Goal: Task Accomplishment & Management: Use online tool/utility

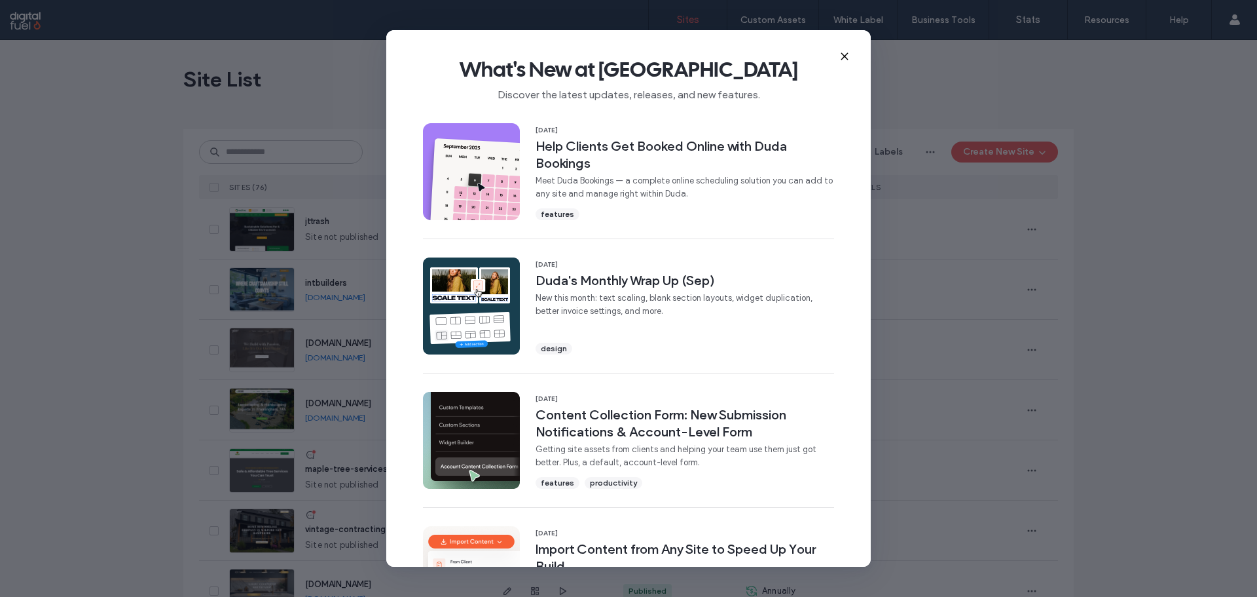
click at [847, 57] on icon at bounding box center [845, 56] width 10 height 10
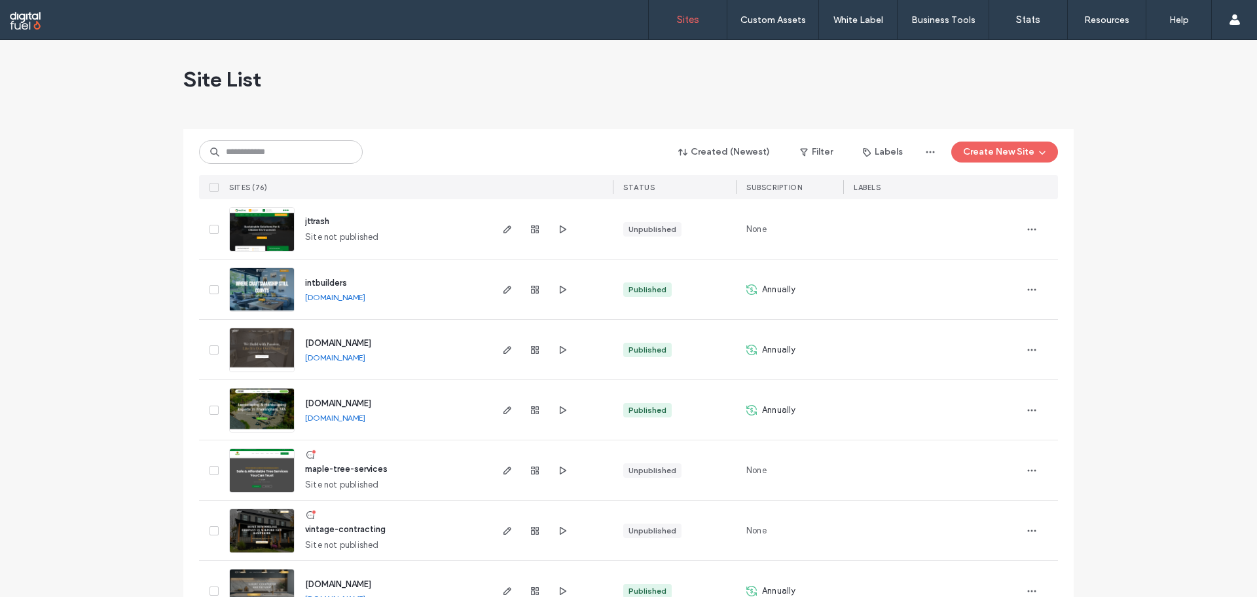
drag, startPoint x: 61, startPoint y: 325, endPoint x: 94, endPoint y: 333, distance: 34.3
click at [365, 358] on link "[DOMAIN_NAME]" at bounding box center [335, 357] width 60 height 10
drag, startPoint x: 128, startPoint y: 262, endPoint x: 170, endPoint y: 263, distance: 41.3
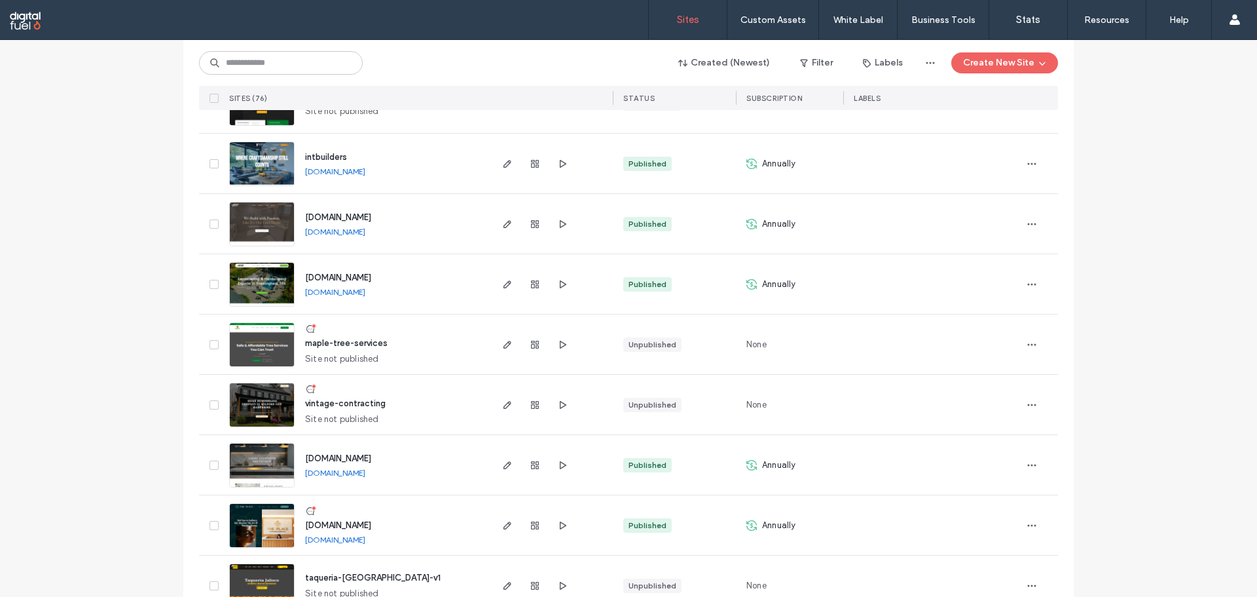
scroll to position [131, 0]
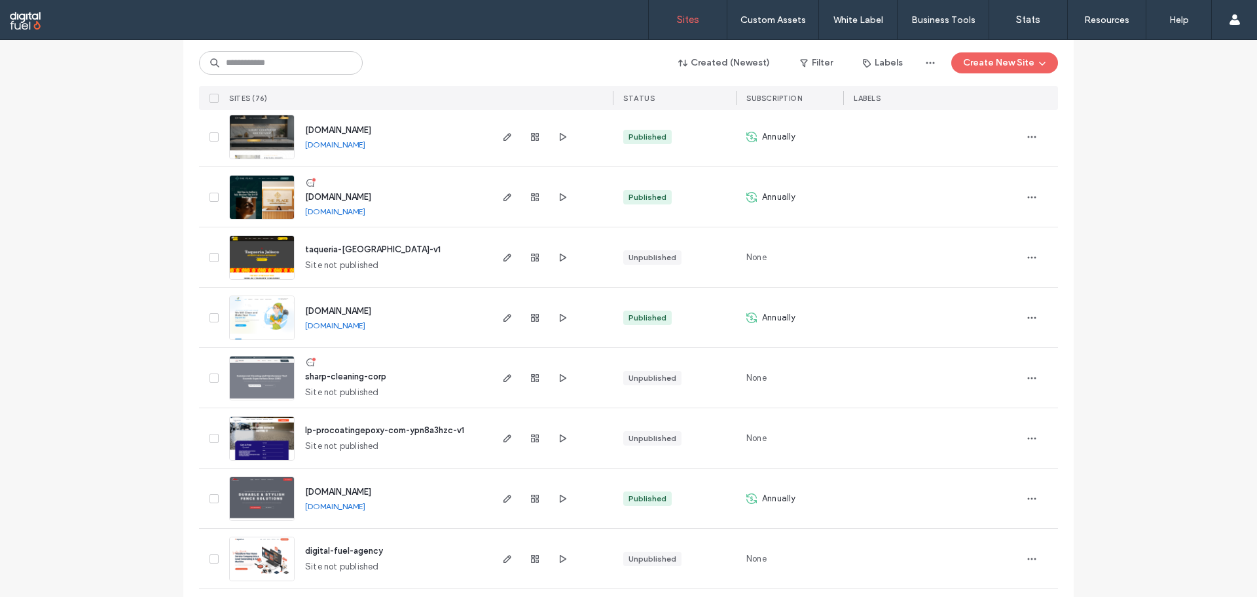
scroll to position [458, 0]
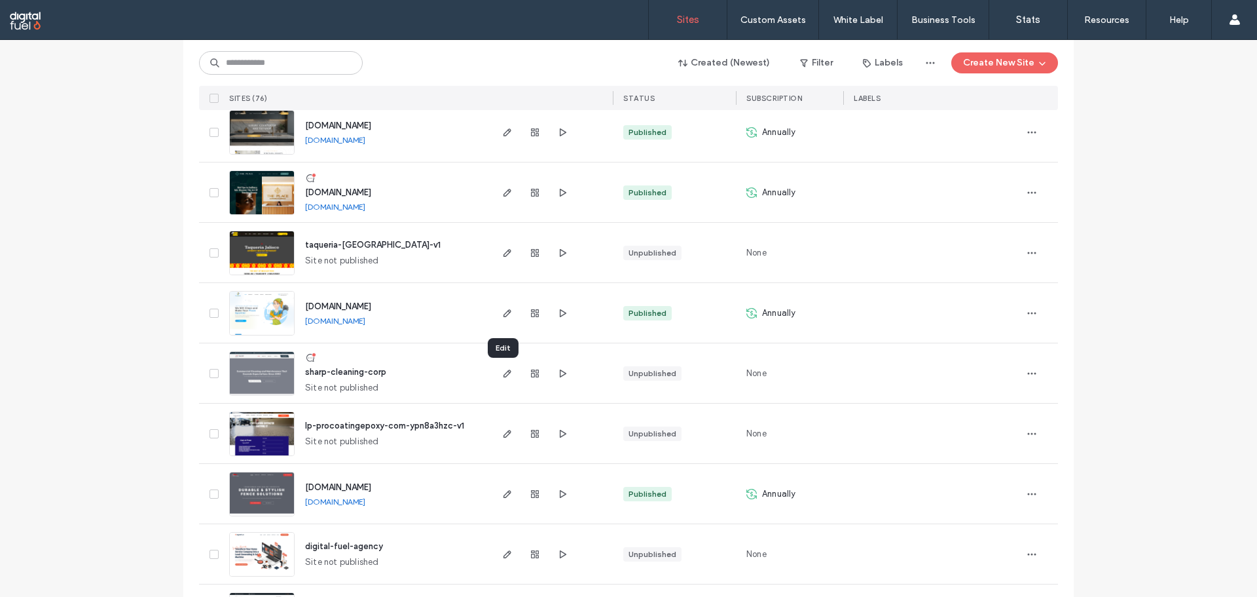
drag, startPoint x: 507, startPoint y: 374, endPoint x: 473, endPoint y: 368, distance: 34.6
click at [507, 374] on icon "button" at bounding box center [507, 373] width 10 height 10
drag, startPoint x: 0, startPoint y: 261, endPoint x: 229, endPoint y: 96, distance: 282.8
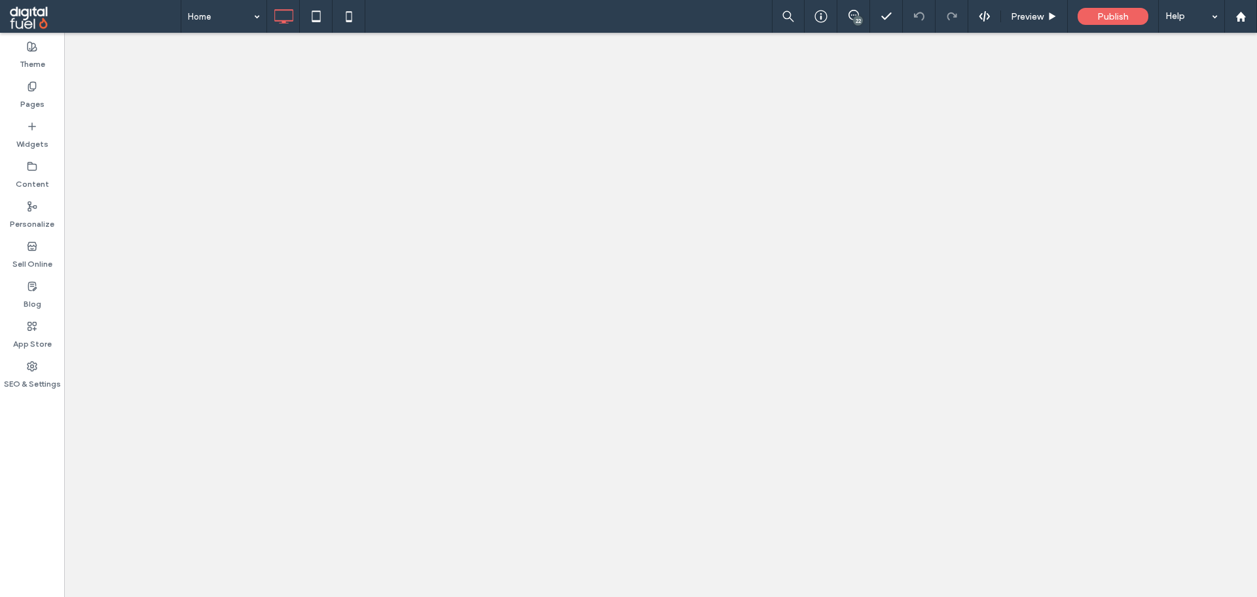
click at [846, 10] on span at bounding box center [854, 15] width 32 height 10
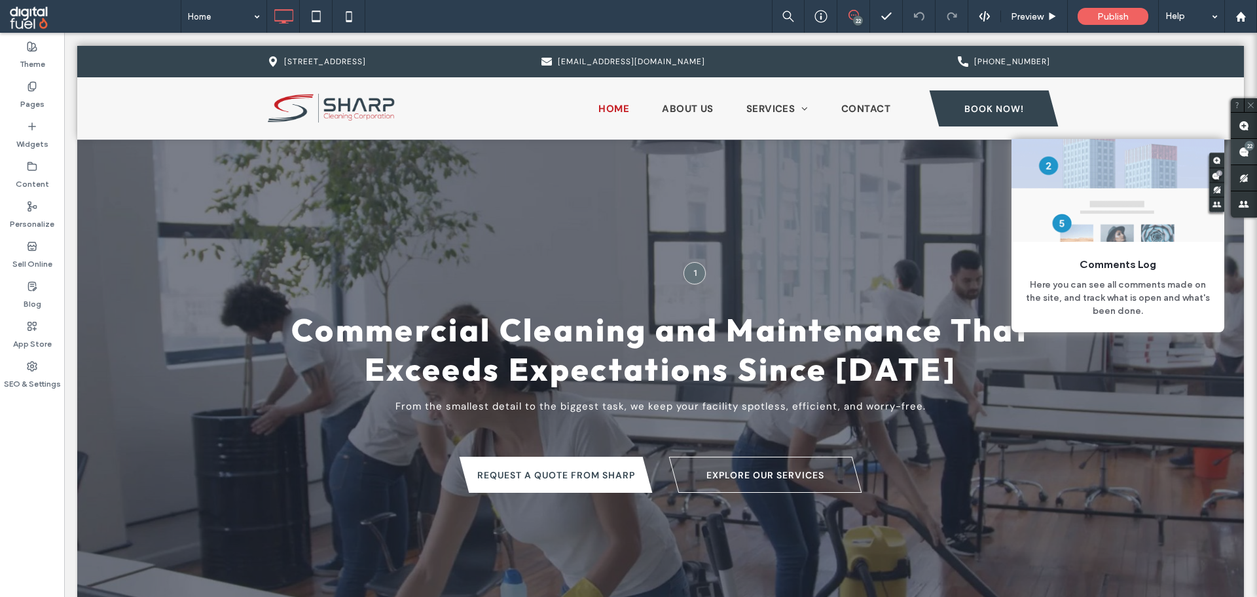
click at [1249, 155] on icon at bounding box center [1244, 152] width 10 height 10
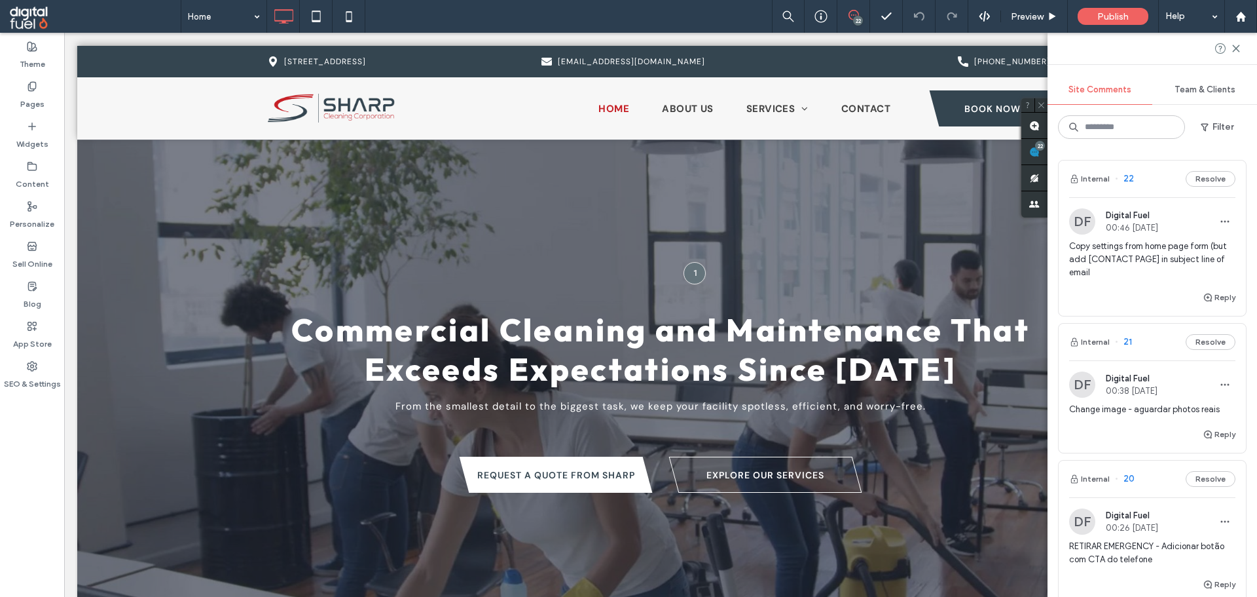
click at [1151, 259] on span "Copy settings from home page form (but add [CONTACT PAGE] in subject line of em…" at bounding box center [1152, 259] width 166 height 39
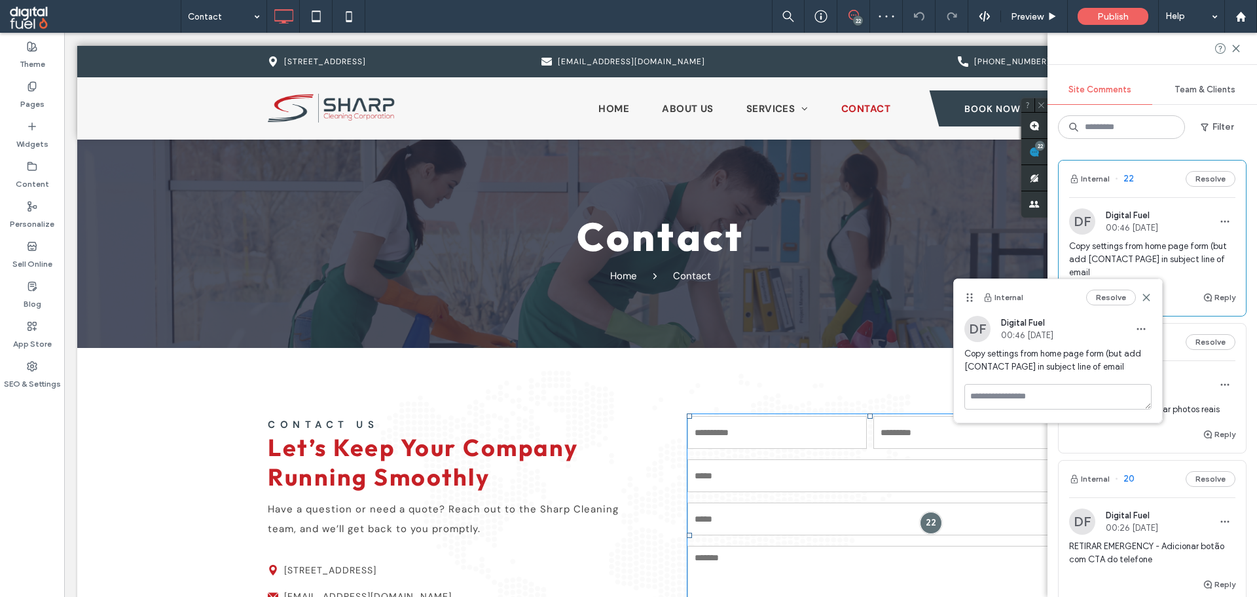
scroll to position [172, 0]
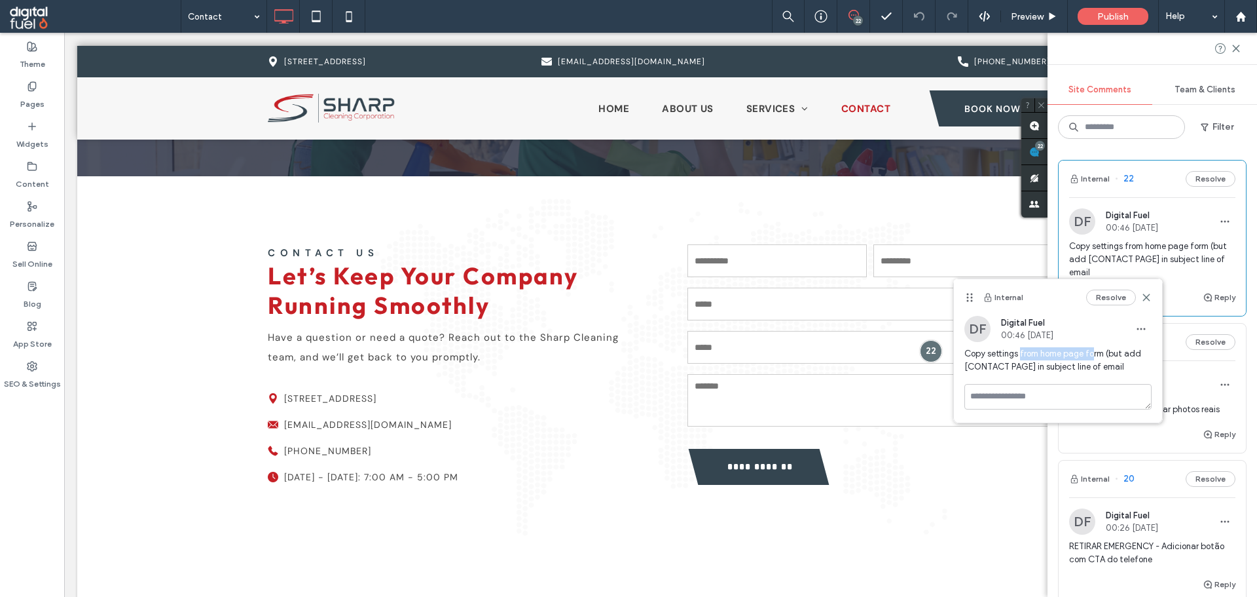
drag, startPoint x: 1020, startPoint y: 352, endPoint x: 1092, endPoint y: 357, distance: 72.2
click at [1092, 357] on span "Copy settings from home page form (but add [CONTACT PAGE] in subject line of em…" at bounding box center [1058, 360] width 187 height 26
drag, startPoint x: 994, startPoint y: 367, endPoint x: 1039, endPoint y: 369, distance: 44.6
click at [1038, 369] on span "Copy settings from home page form (but add [CONTACT PAGE] in subject line of em…" at bounding box center [1058, 360] width 187 height 26
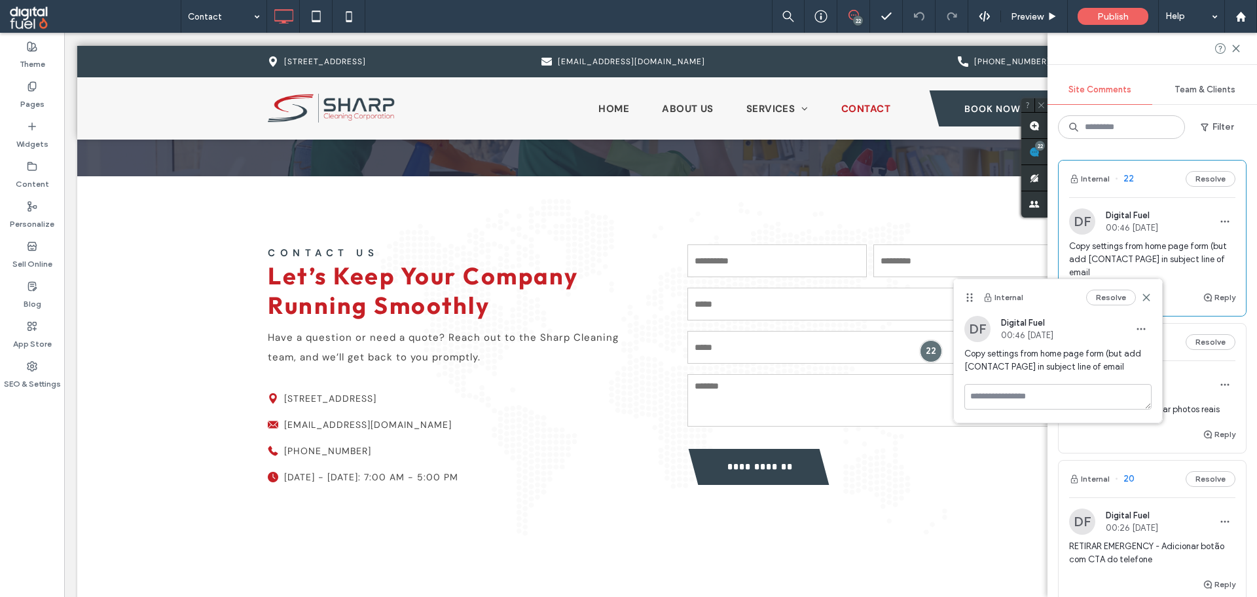
click at [1039, 369] on span "Copy settings from home page form (but add [CONTACT PAGE] in subject line of em…" at bounding box center [1058, 360] width 187 height 26
drag, startPoint x: 1046, startPoint y: 365, endPoint x: 1102, endPoint y: 364, distance: 55.7
click at [1102, 364] on span "Copy settings from home page form (but add [CONTACT PAGE] in subject line of em…" at bounding box center [1058, 360] width 187 height 26
click at [1090, 367] on span "Copy settings from home page form (but add [CONTACT PAGE] in subject line of em…" at bounding box center [1058, 360] width 187 height 26
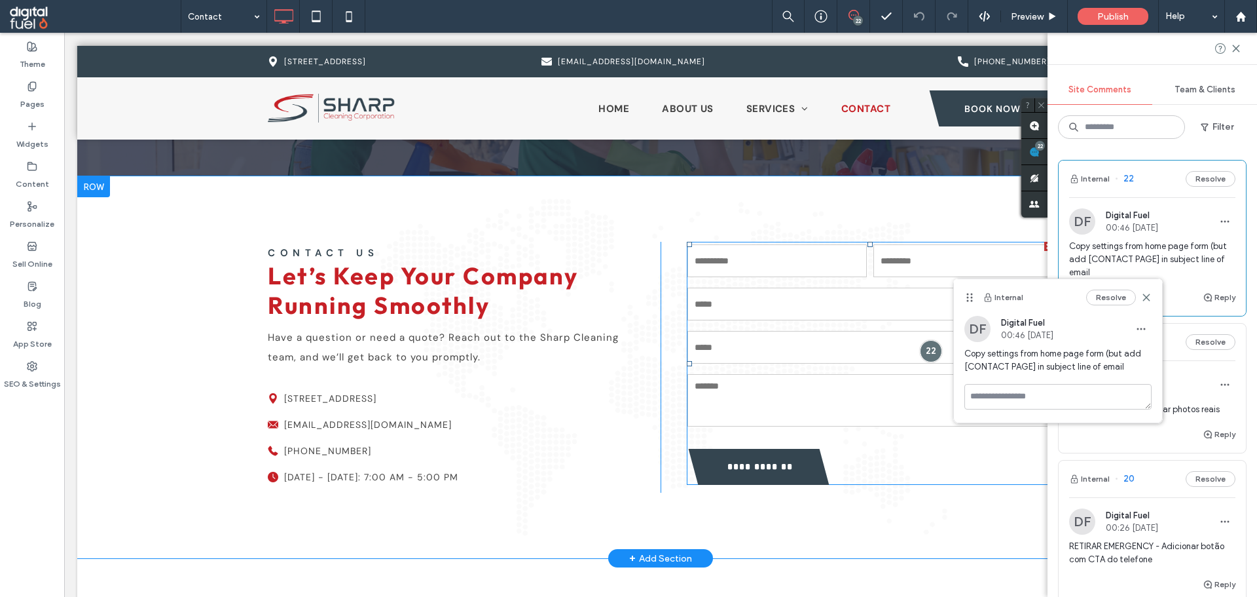
click at [780, 475] on input "**********" at bounding box center [760, 466] width 128 height 23
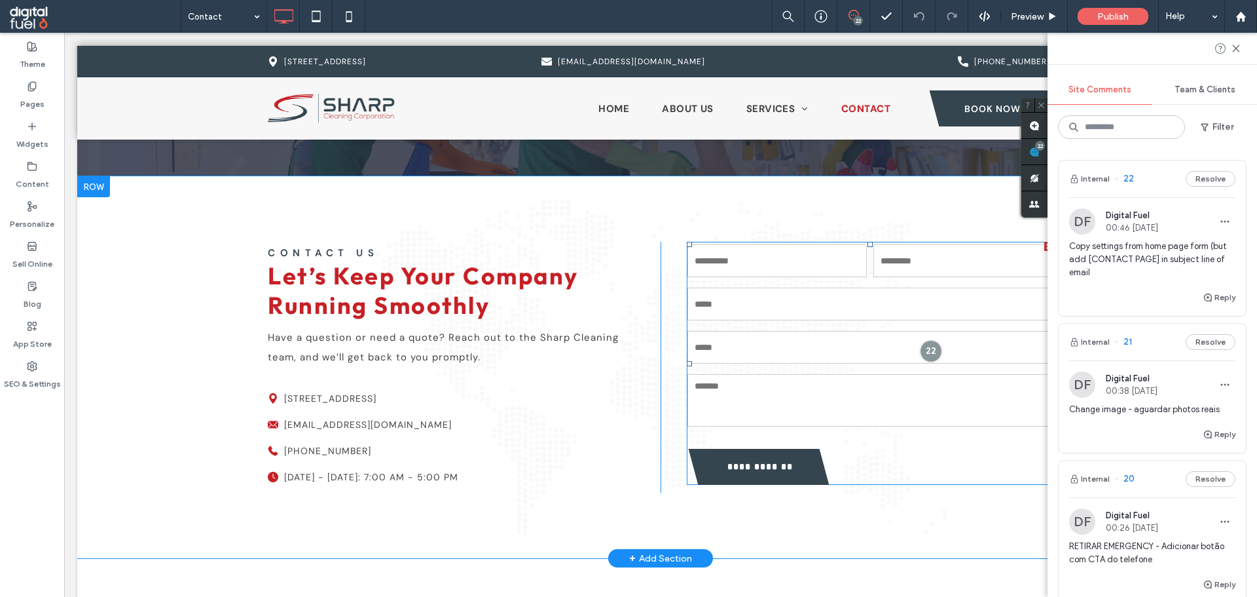
drag, startPoint x: 800, startPoint y: 464, endPoint x: 900, endPoint y: 432, distance: 105.2
click at [800, 463] on input "**********" at bounding box center [760, 466] width 128 height 23
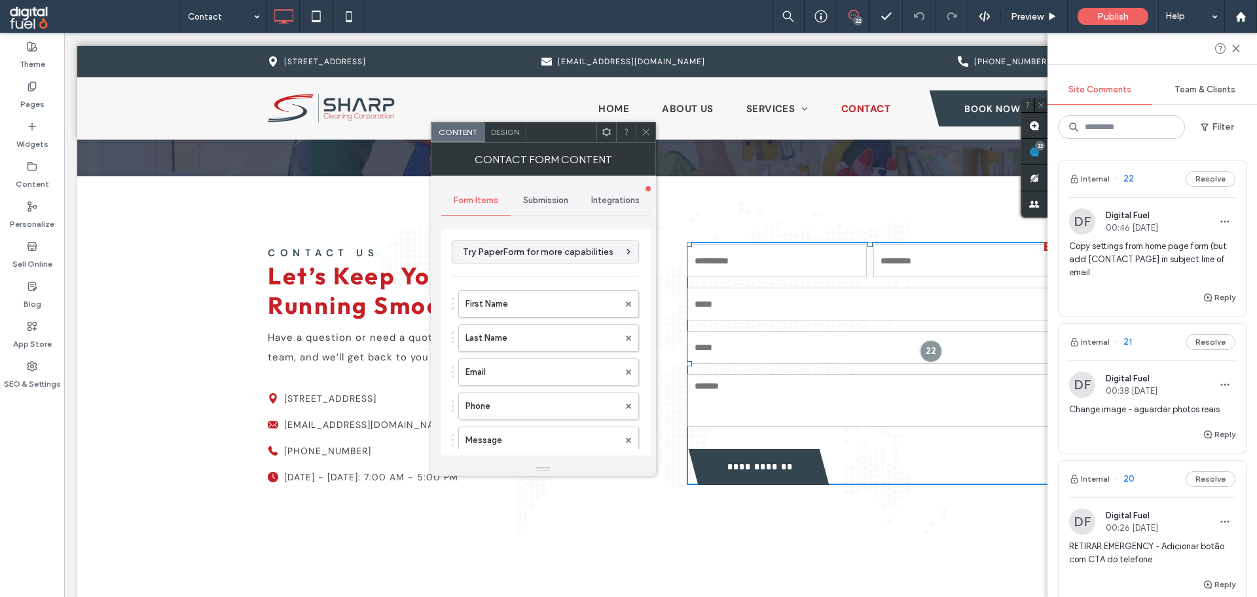
click at [535, 200] on span "Submission" at bounding box center [545, 200] width 45 height 10
click at [523, 259] on label "New submission notification" at bounding box center [546, 262] width 175 height 26
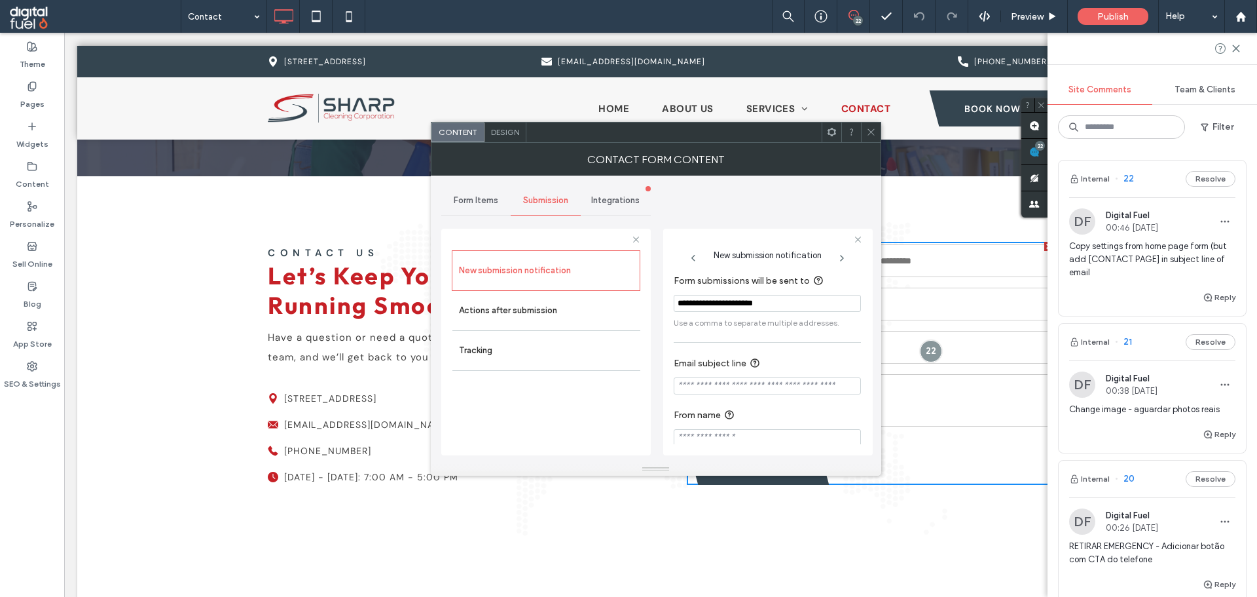
click at [709, 383] on input "Email subject line" at bounding box center [767, 385] width 187 height 17
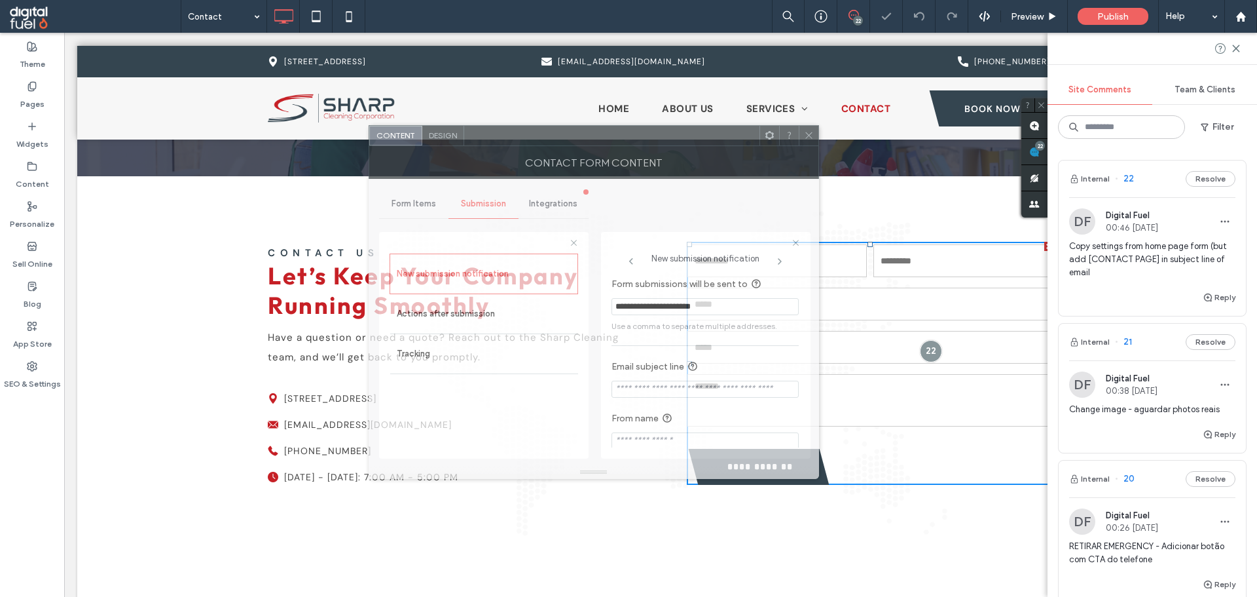
drag, startPoint x: 633, startPoint y: 129, endPoint x: 492, endPoint y: 124, distance: 141.6
click at [492, 126] on div at bounding box center [611, 136] width 295 height 20
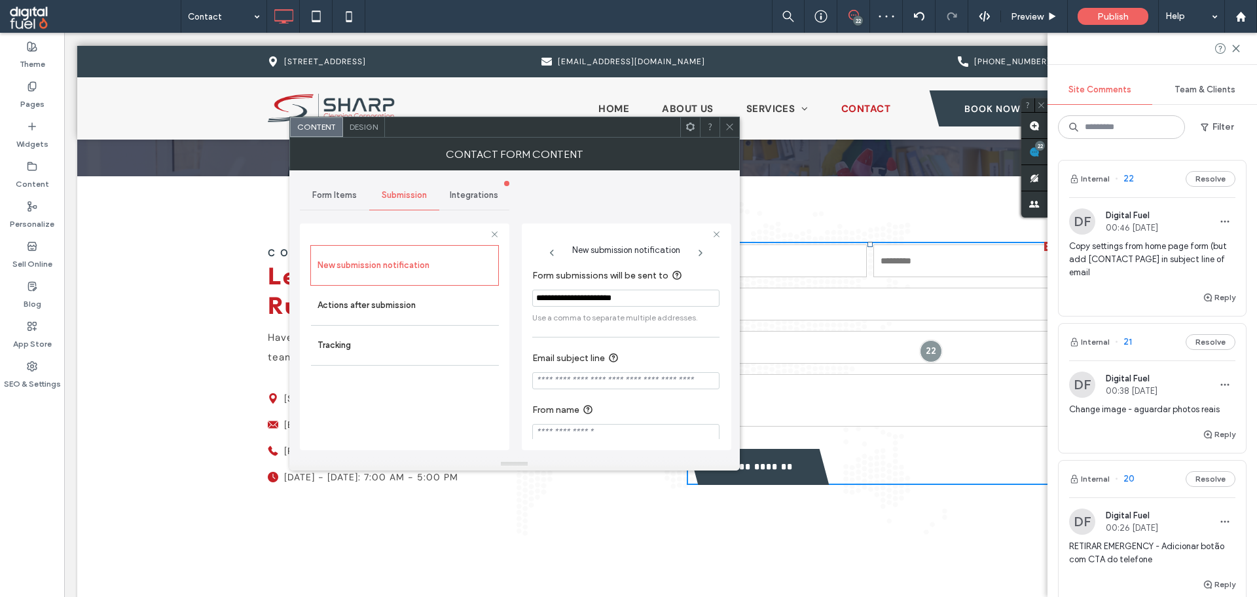
click at [596, 385] on input "Email subject line" at bounding box center [625, 380] width 187 height 17
type input "**********"
click at [510, 388] on div "**********" at bounding box center [515, 313] width 430 height 287
click at [728, 132] on span at bounding box center [730, 127] width 10 height 20
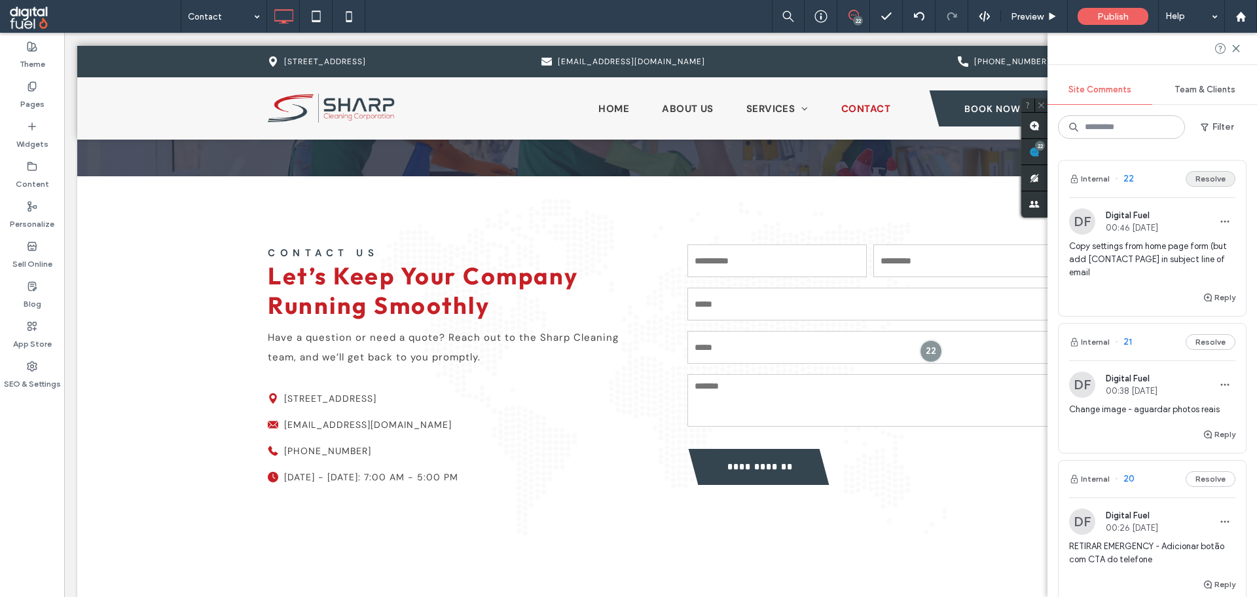
click at [1199, 185] on button "Resolve" at bounding box center [1211, 179] width 50 height 16
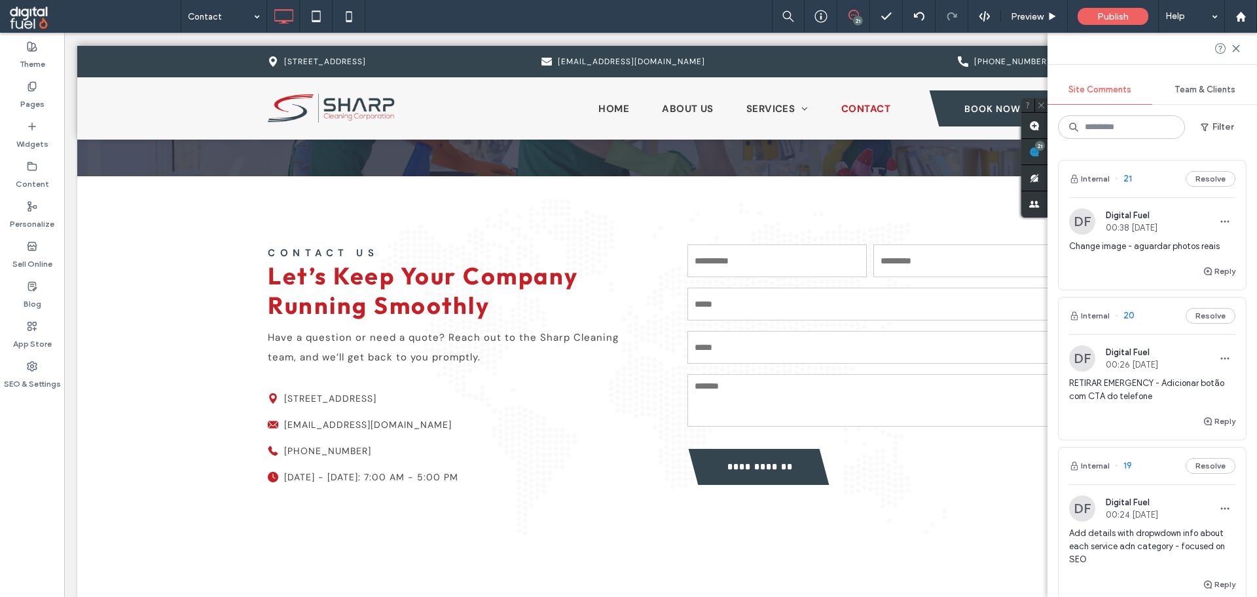
click at [1122, 250] on span "Change image - aguardar photos reais" at bounding box center [1152, 246] width 166 height 13
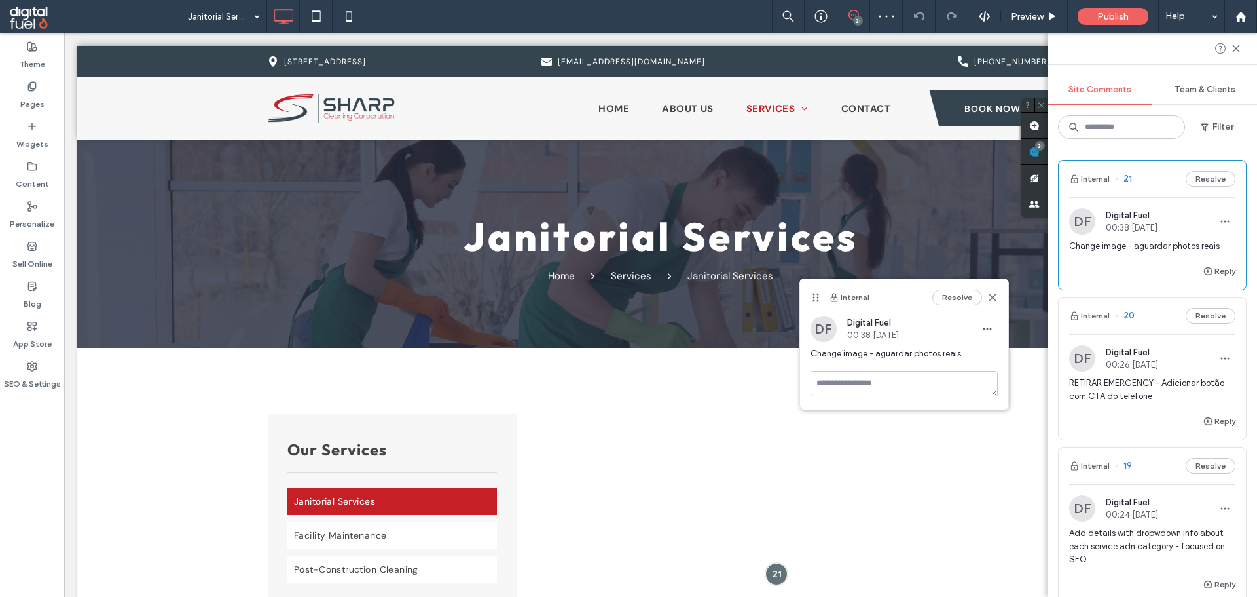
scroll to position [230, 0]
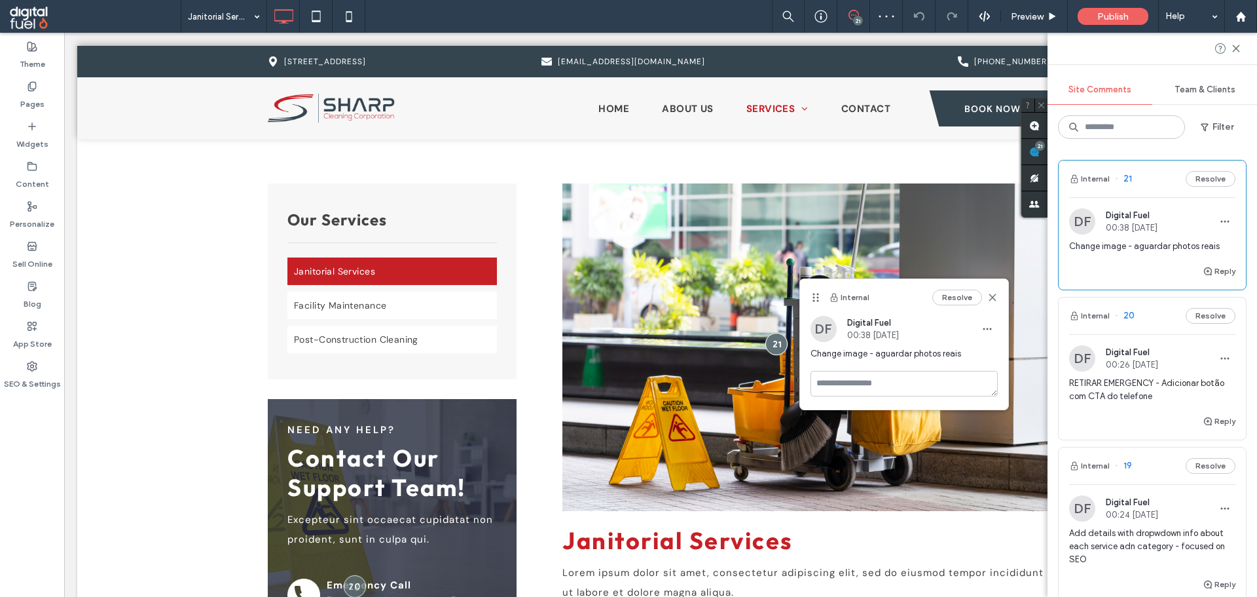
drag, startPoint x: 0, startPoint y: 438, endPoint x: 64, endPoint y: 404, distance: 72.1
click at [1, 437] on div "Theme Pages Widgets Content Personalize Sell Online Blog App Store SEO & Settin…" at bounding box center [32, 315] width 64 height 564
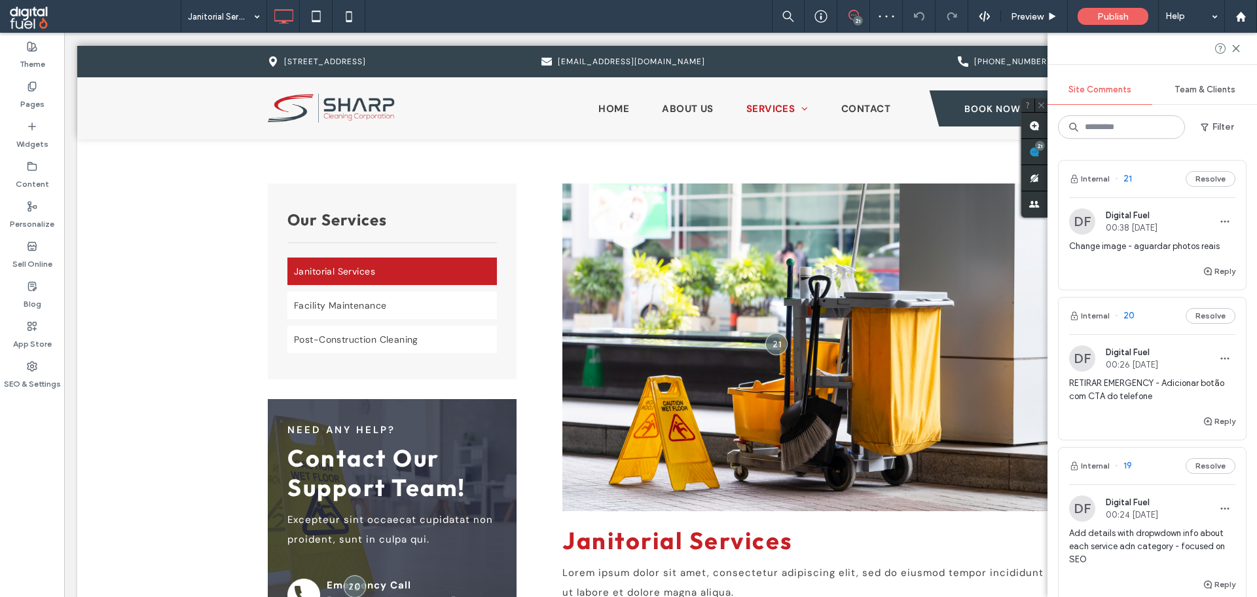
click at [1113, 249] on span "Change image - aguardar photos reais" at bounding box center [1152, 246] width 166 height 13
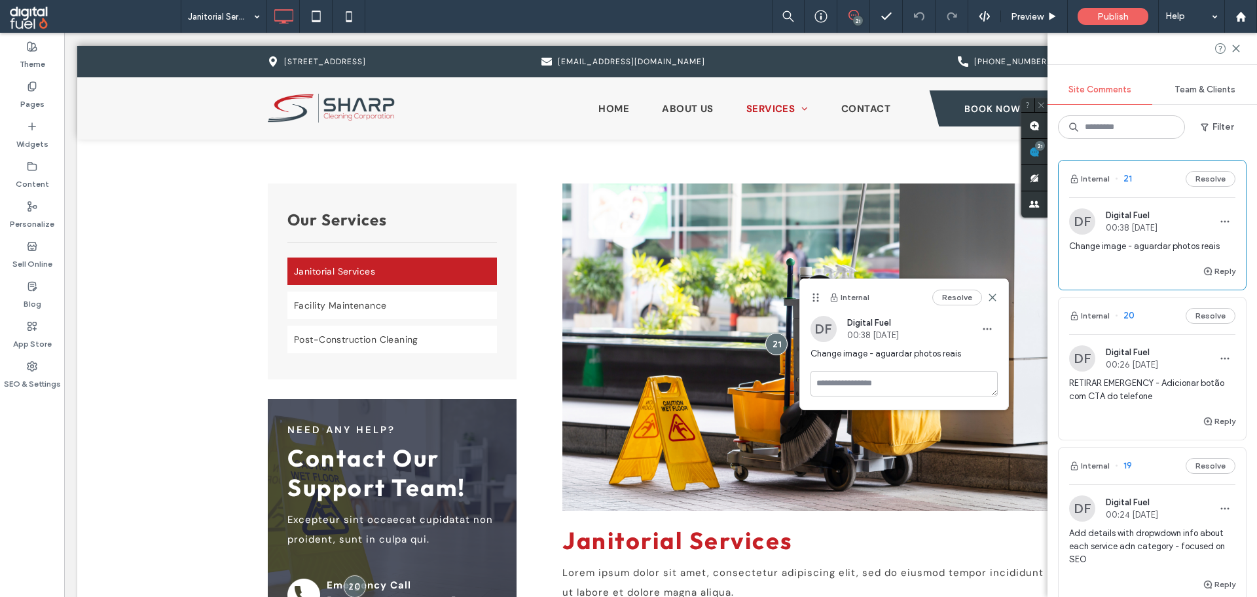
click at [1112, 398] on span "RETIRAR EMERGENCY - Adicionar botão com CTA do telefone" at bounding box center [1152, 390] width 166 height 26
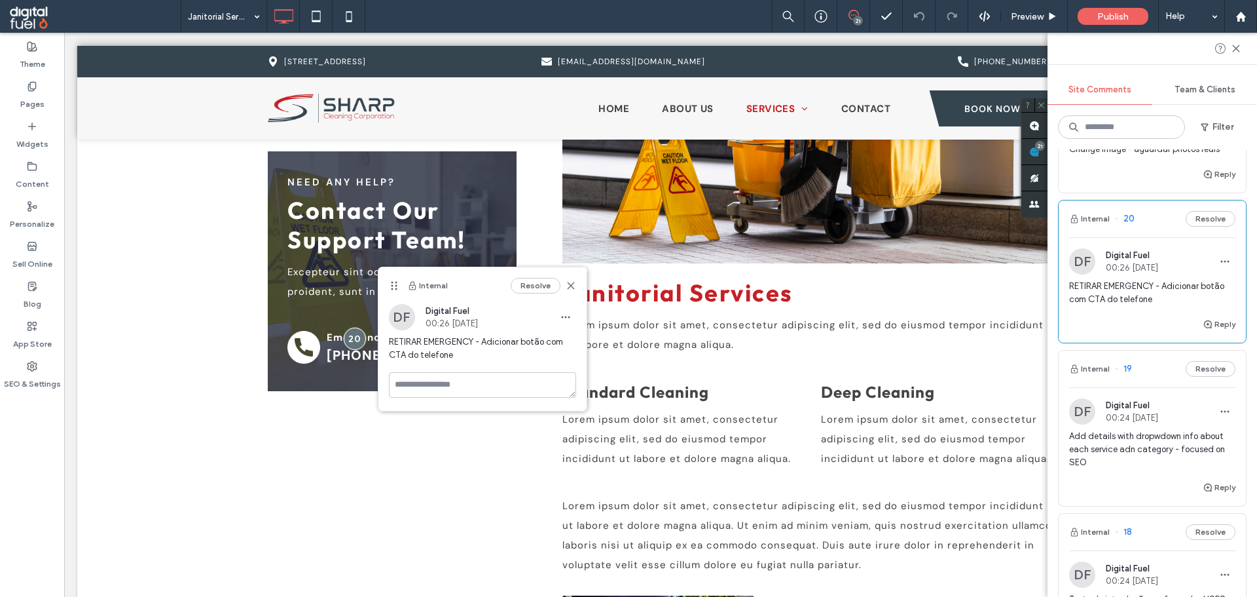
scroll to position [131, 0]
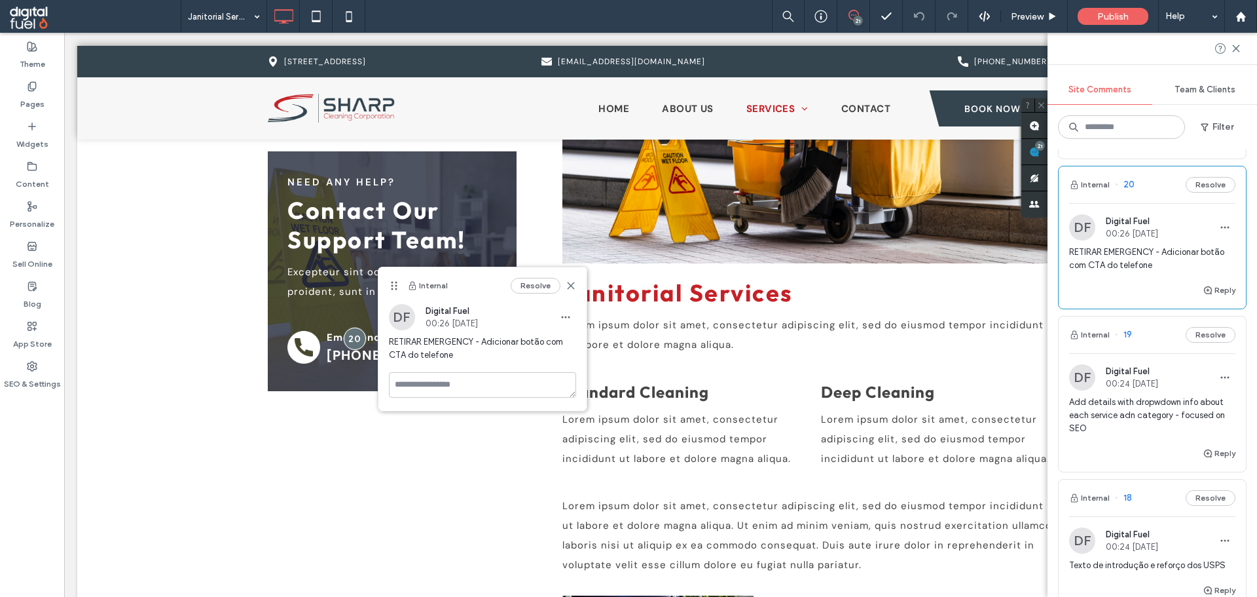
click at [1105, 415] on span "Add details with dropwdown info about each service adn category - focused on SEO" at bounding box center [1152, 415] width 166 height 39
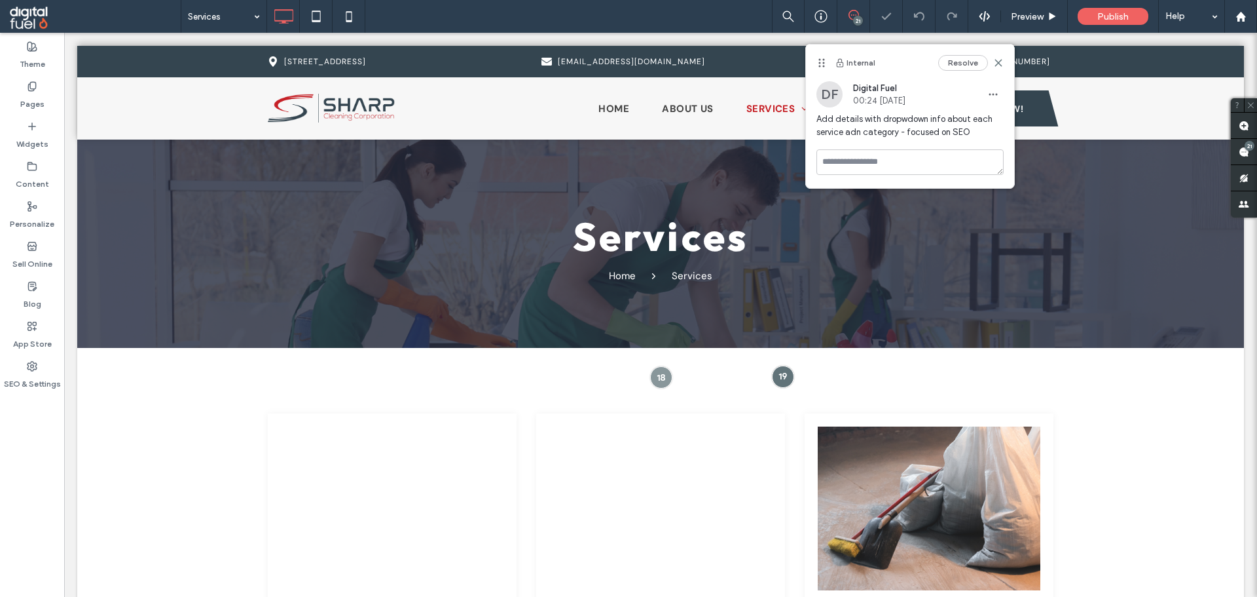
scroll to position [282, 0]
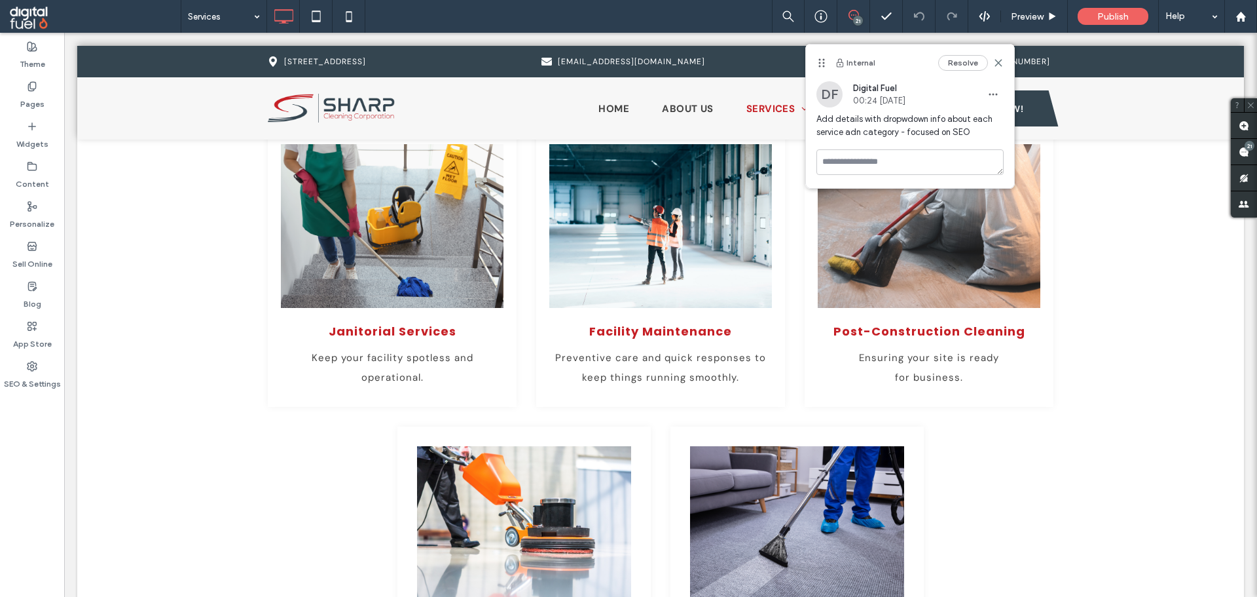
click at [885, 128] on span "Add details with dropwdown info about each service adn category - focused on SEO" at bounding box center [910, 126] width 187 height 26
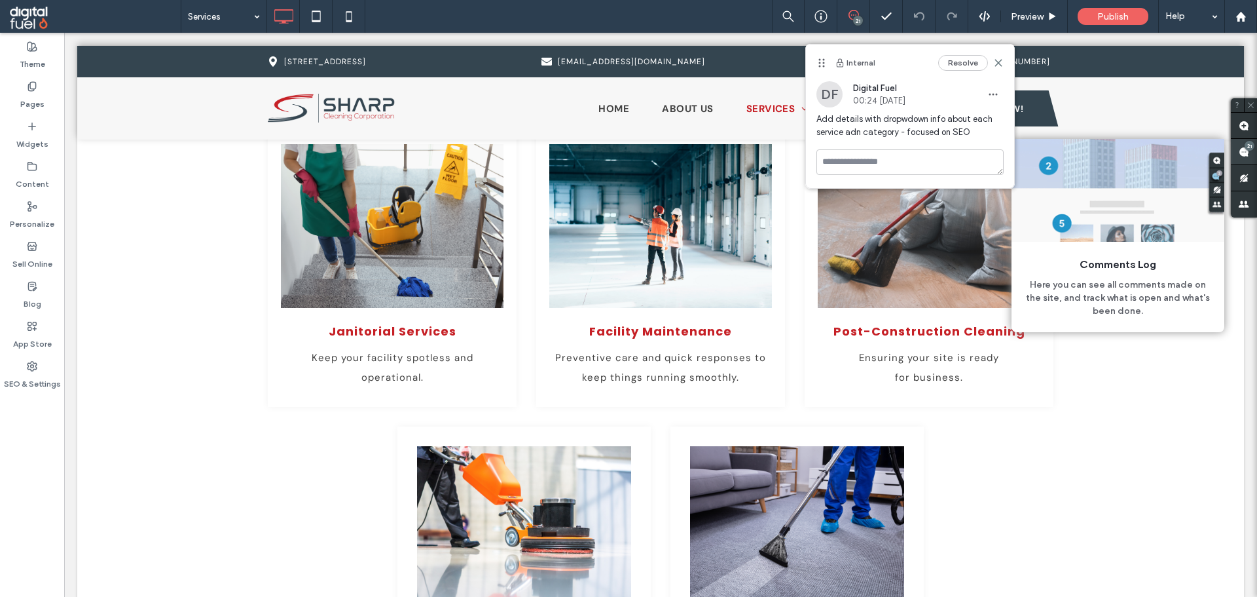
click at [1240, 153] on use at bounding box center [1244, 152] width 10 height 10
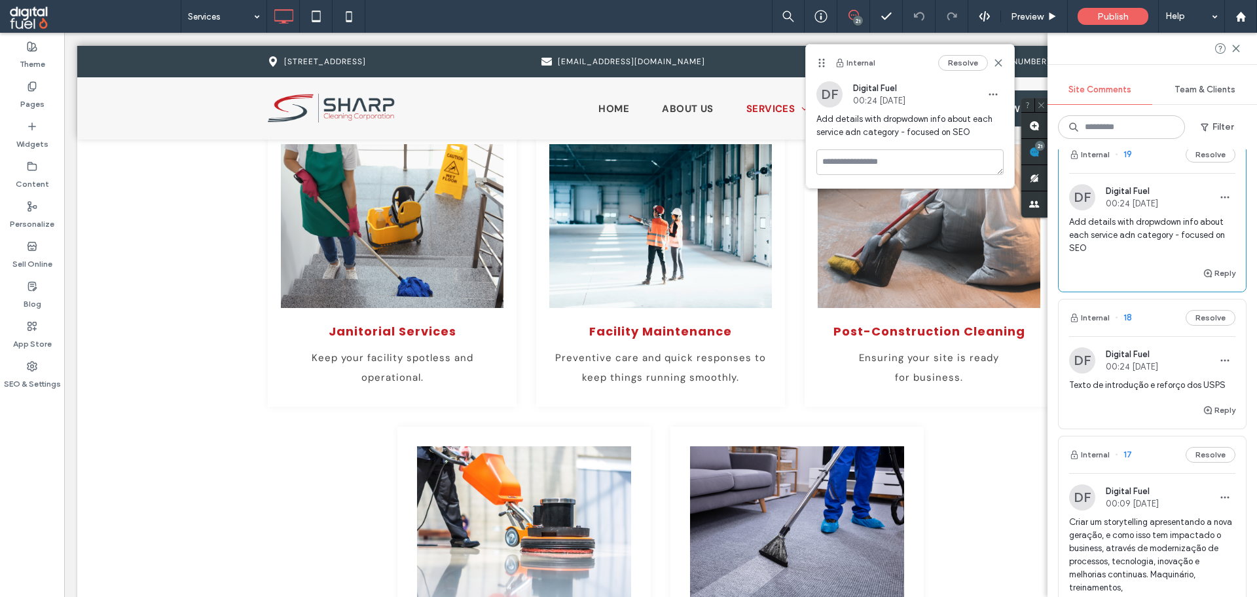
scroll to position [327, 0]
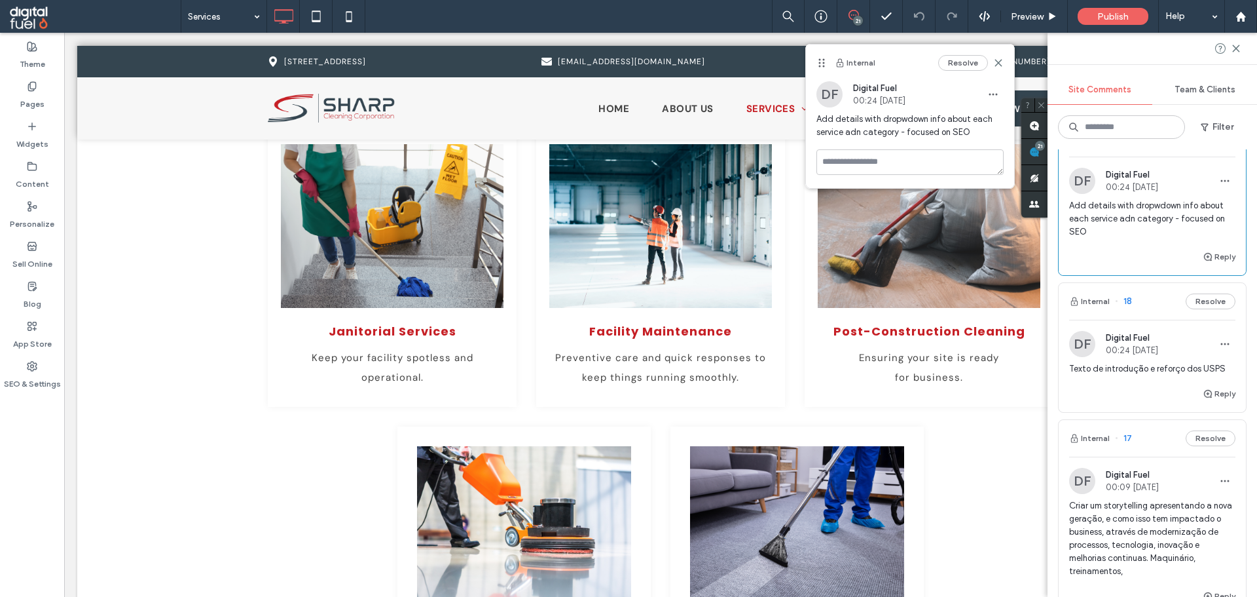
click at [1102, 372] on span "Texto de introdução e reforço dos USPS" at bounding box center [1152, 368] width 166 height 13
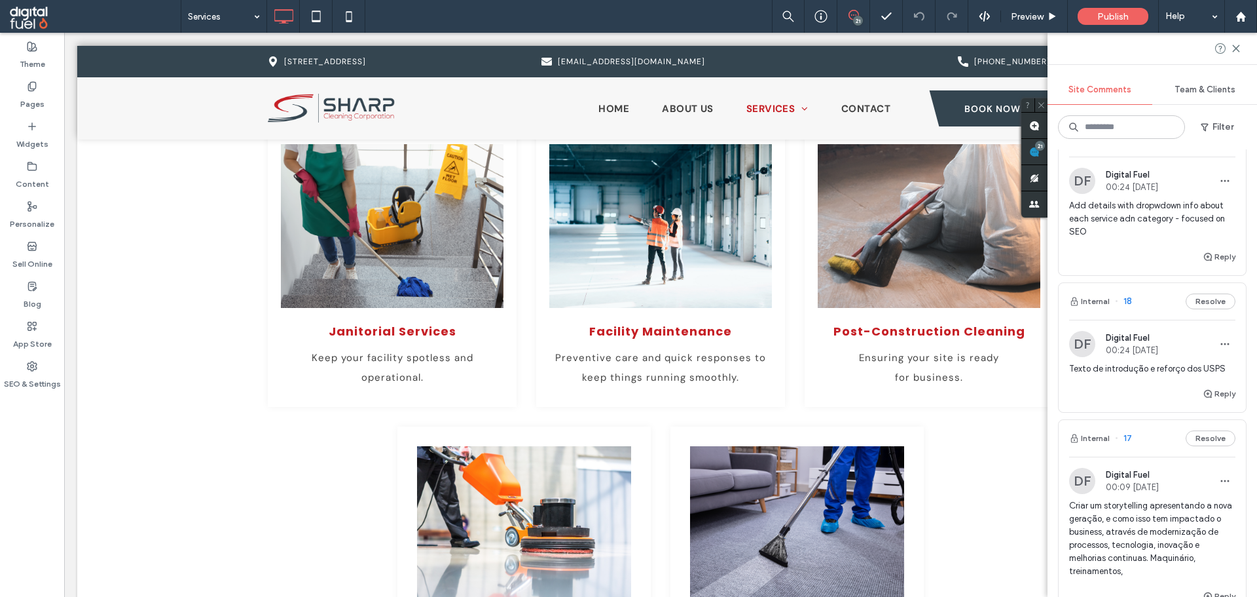
scroll to position [0, 0]
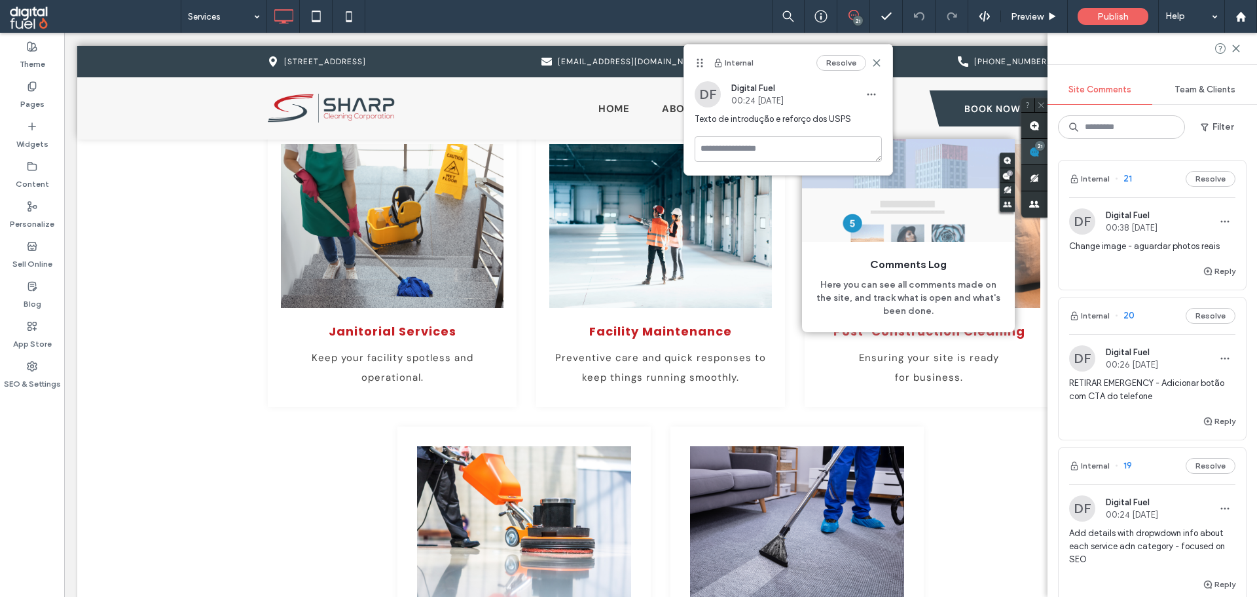
click at [1040, 155] on icon at bounding box center [1034, 152] width 10 height 10
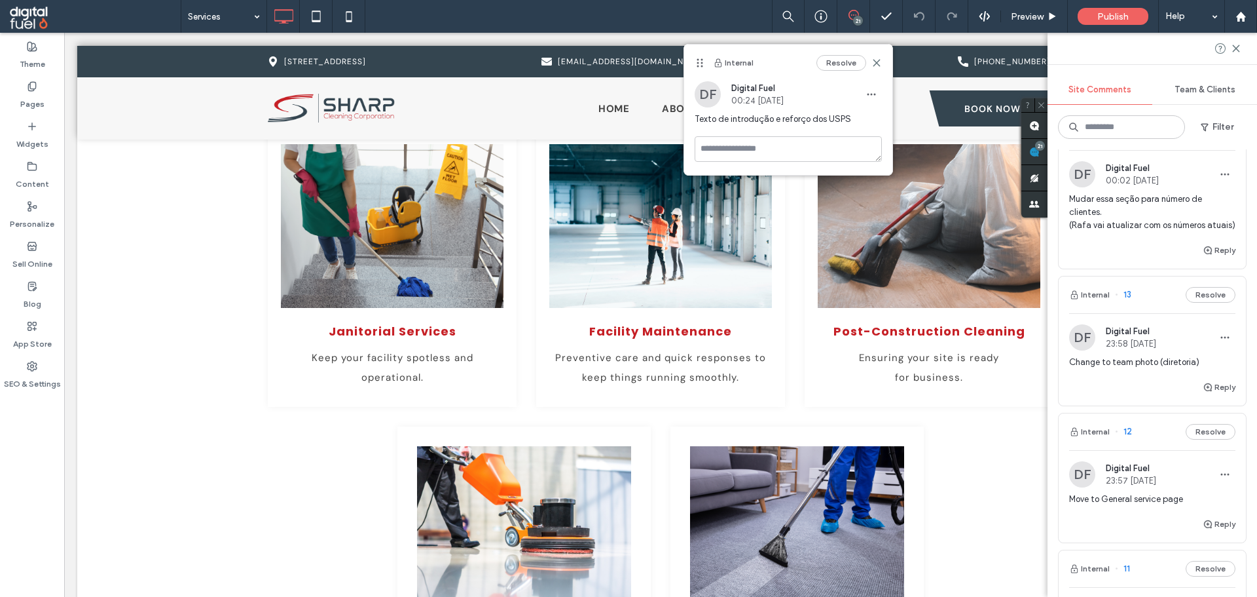
scroll to position [1244, 0]
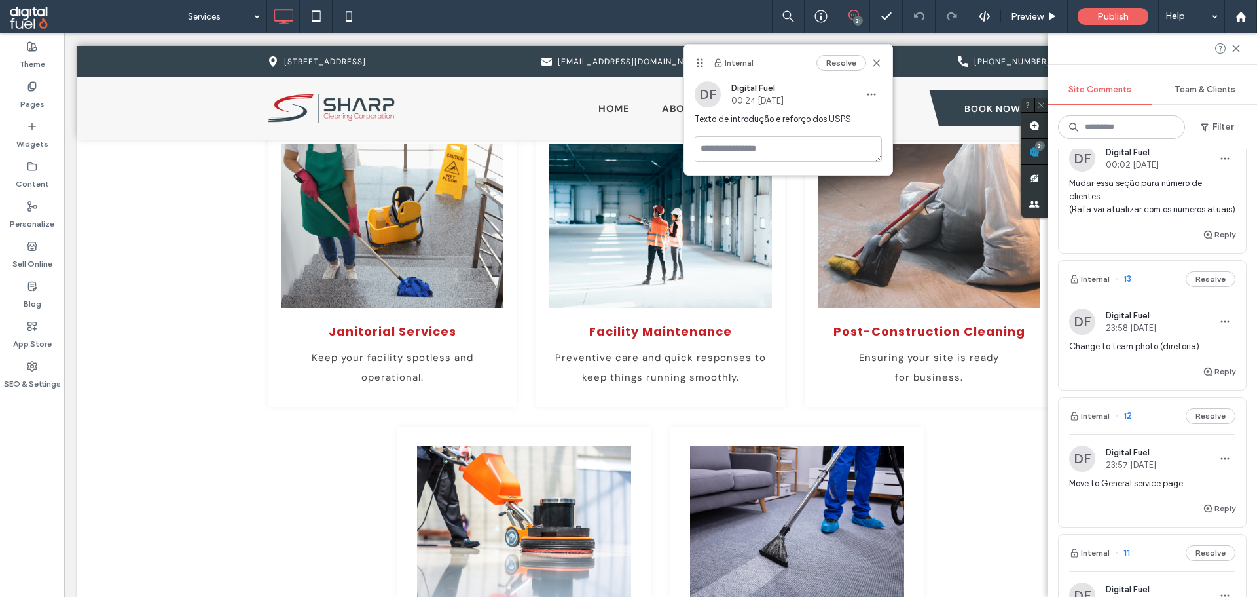
click at [1134, 350] on span "Change to team photo (diretoria)" at bounding box center [1152, 346] width 166 height 13
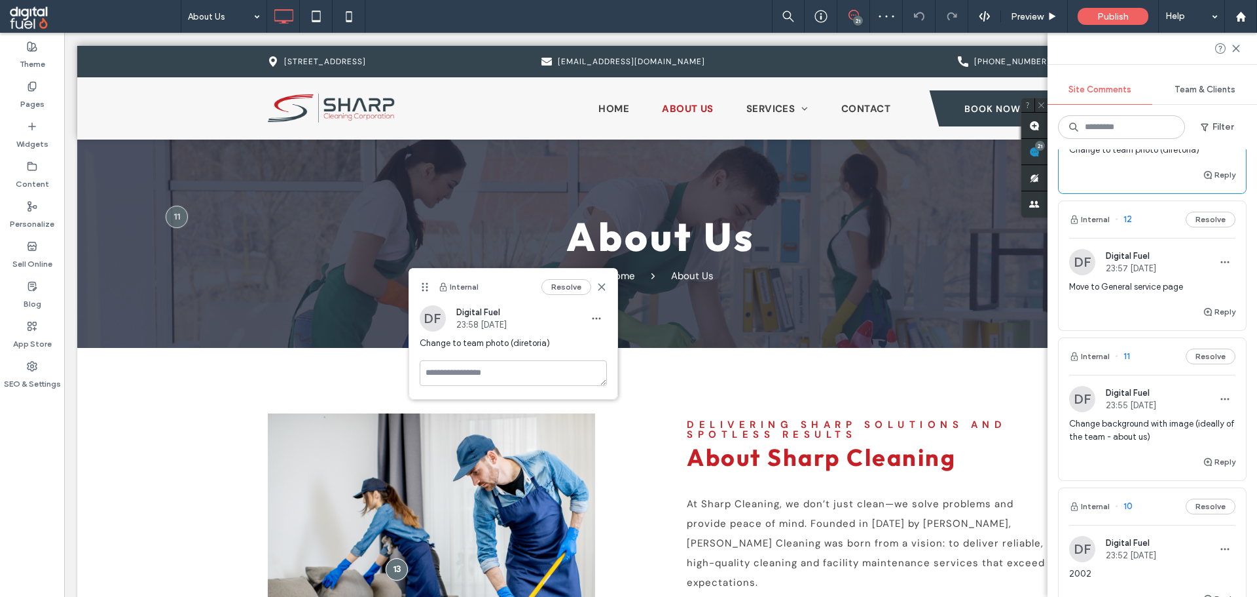
scroll to position [246, 0]
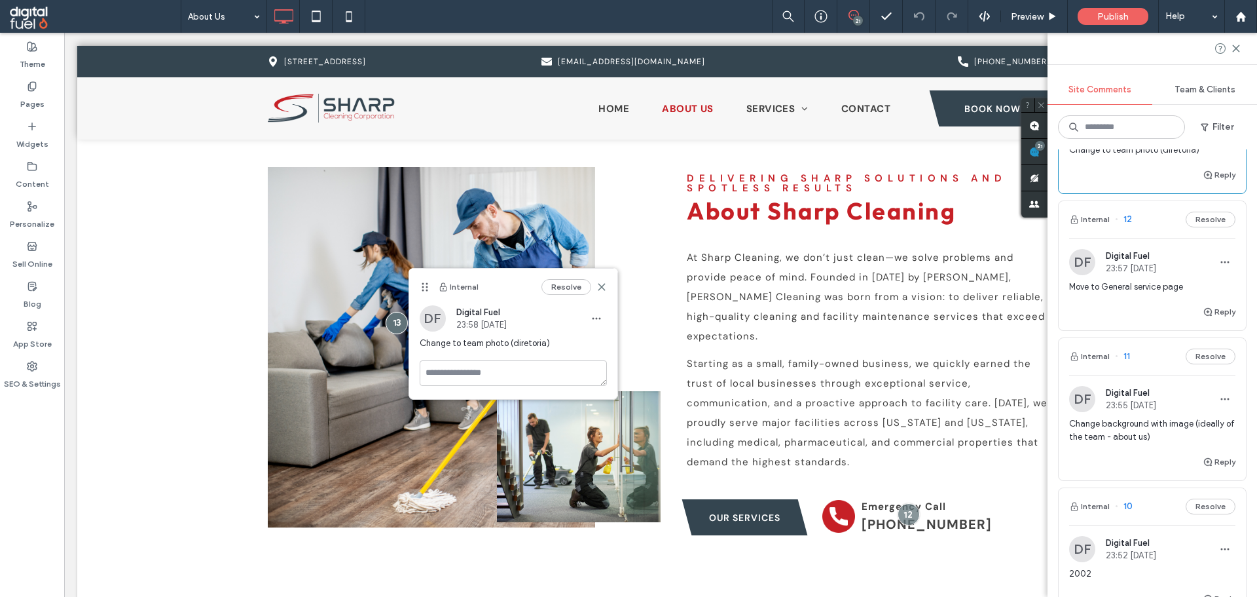
click at [1107, 430] on span "Change background with image (ideally of the team - about us)" at bounding box center [1152, 430] width 166 height 26
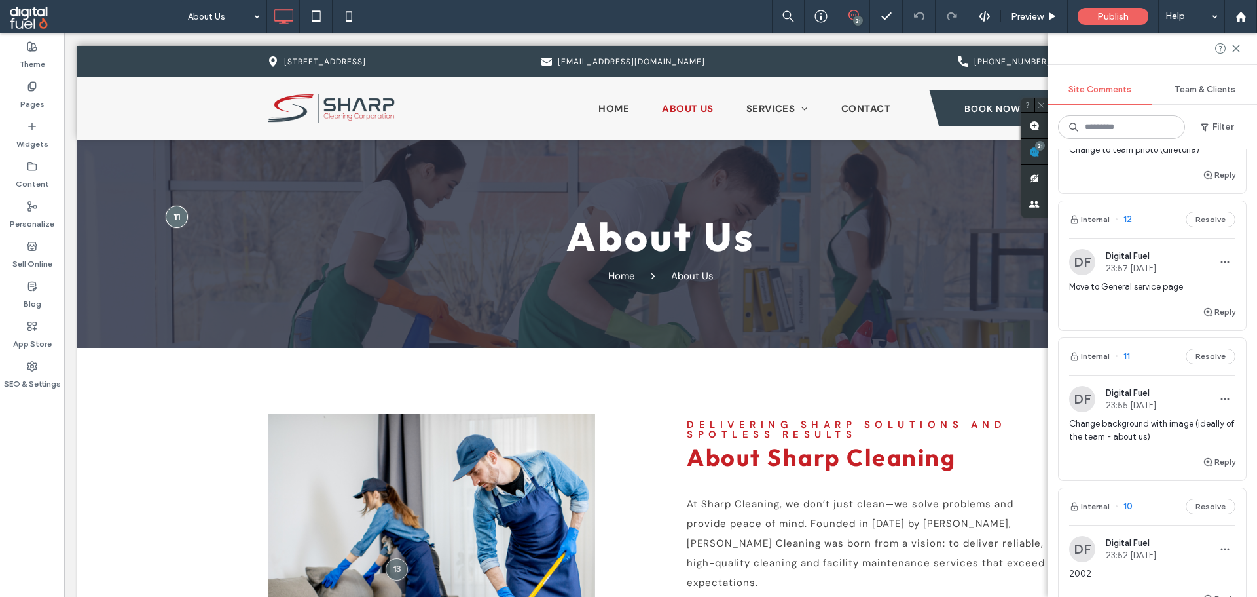
scroll to position [0, 0]
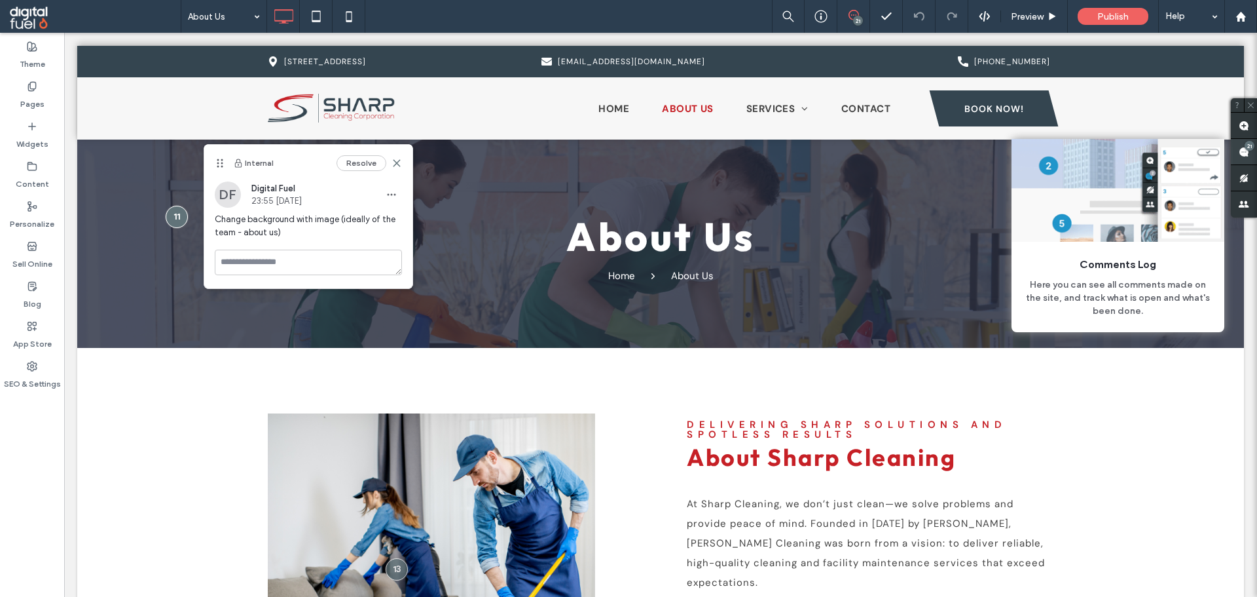
click at [1242, 155] on icon at bounding box center [1244, 152] width 10 height 10
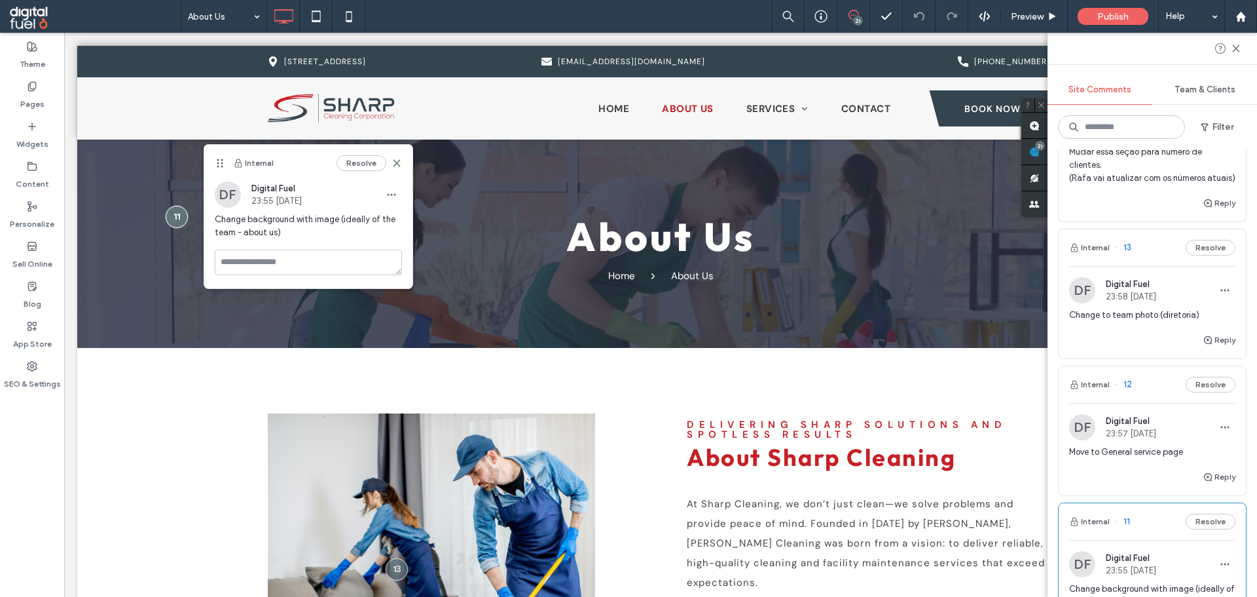
scroll to position [1441, 0]
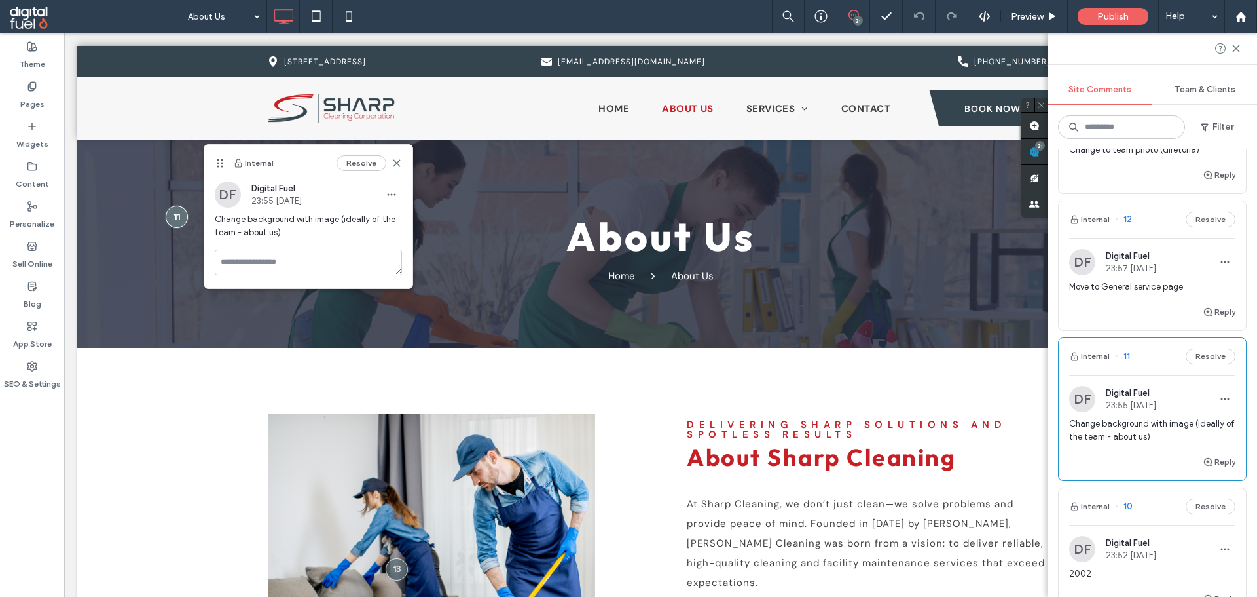
click at [1121, 289] on span "Move to General service page" at bounding box center [1152, 286] width 166 height 13
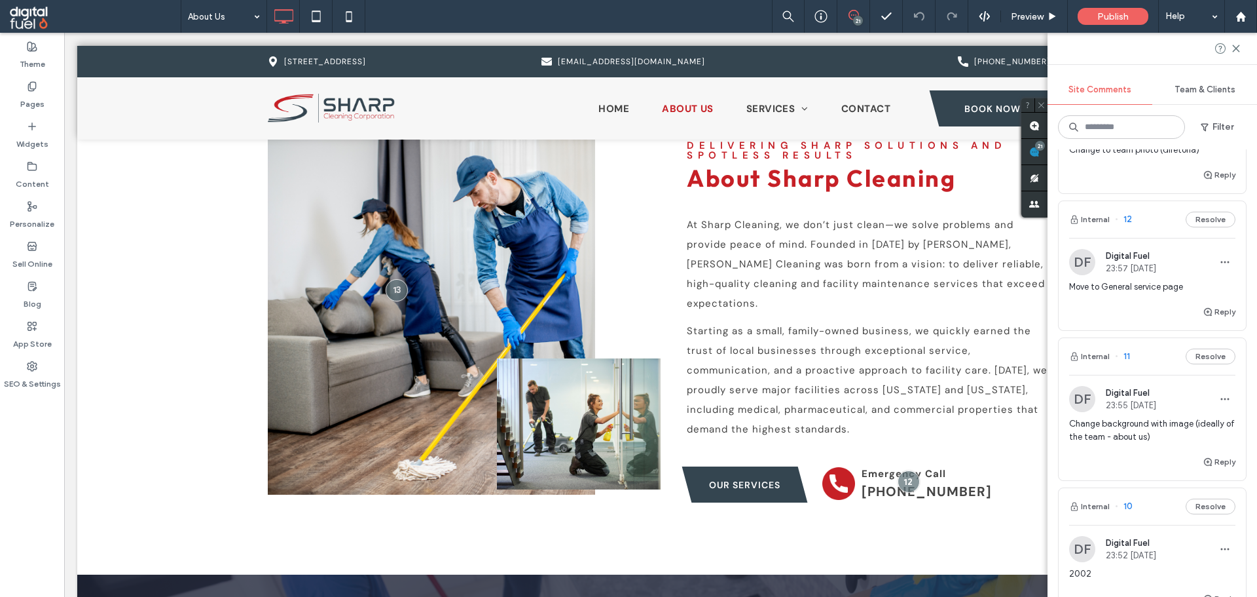
scroll to position [398, 0]
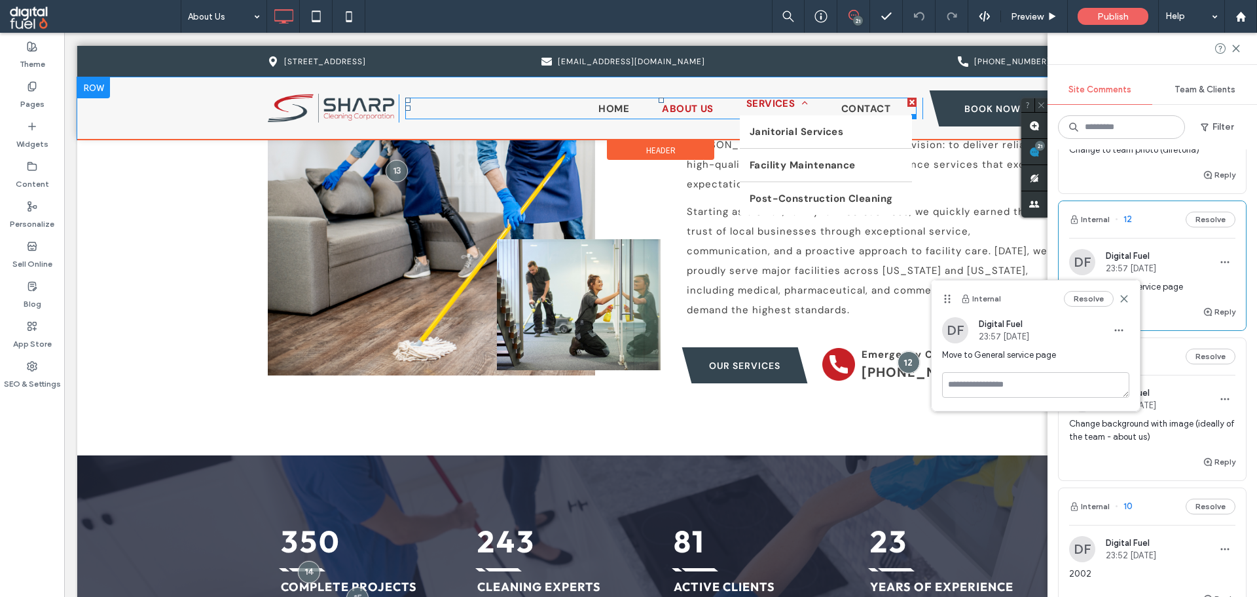
click at [775, 106] on span "Services" at bounding box center [778, 103] width 62 height 13
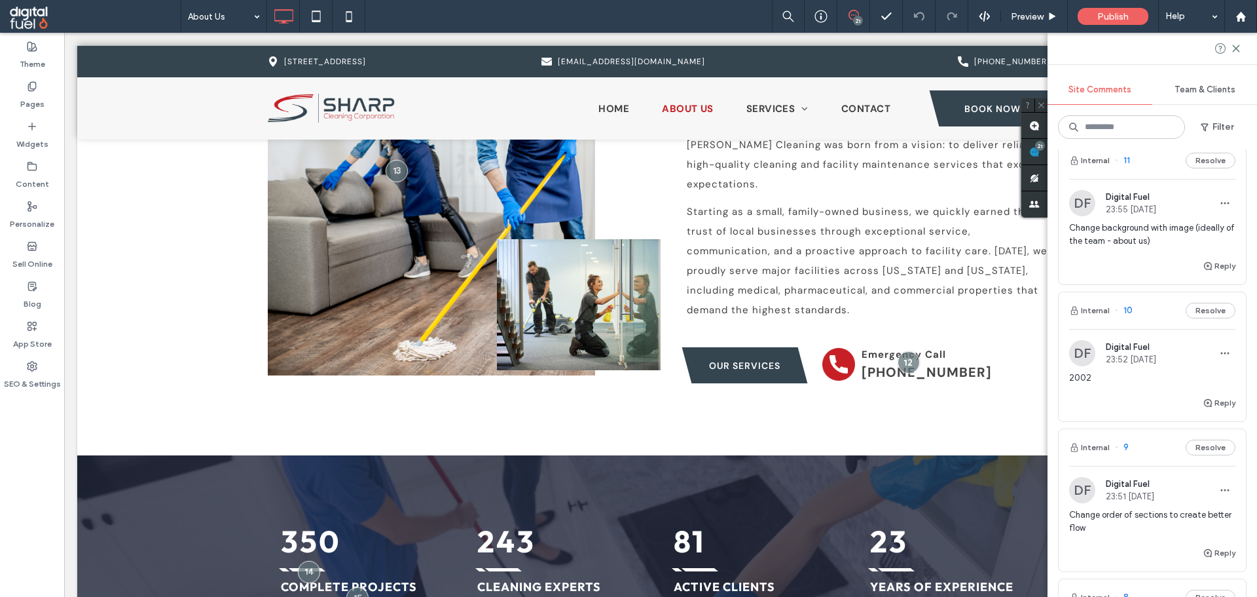
scroll to position [1637, 0]
click at [1124, 374] on span "2002" at bounding box center [1152, 377] width 166 height 13
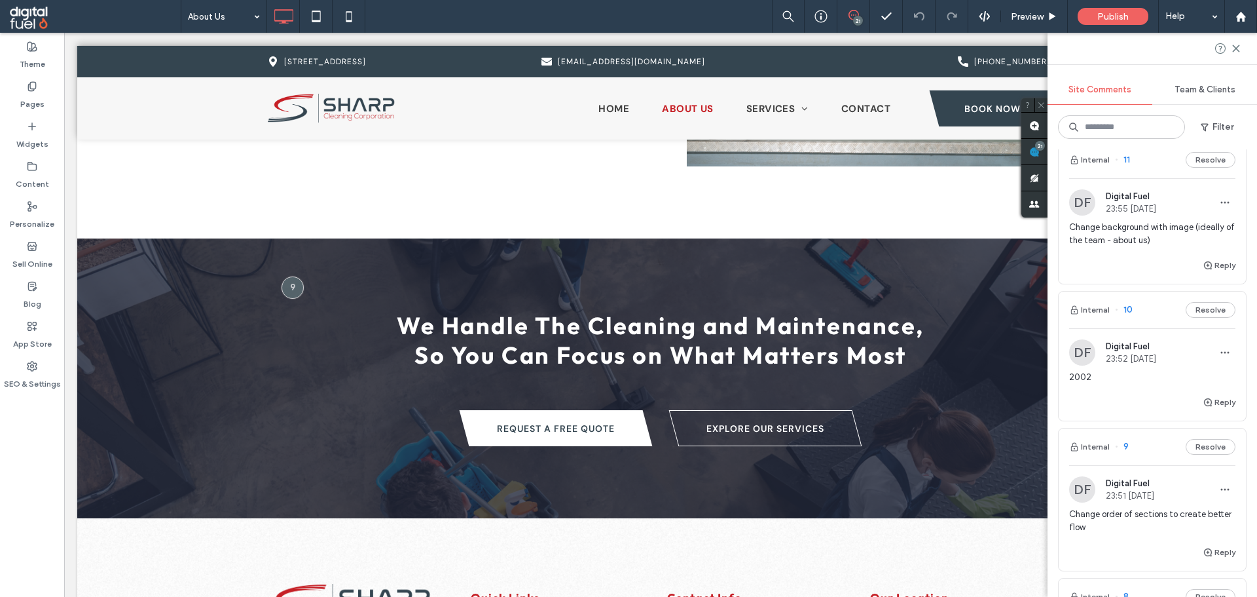
scroll to position [1573, 0]
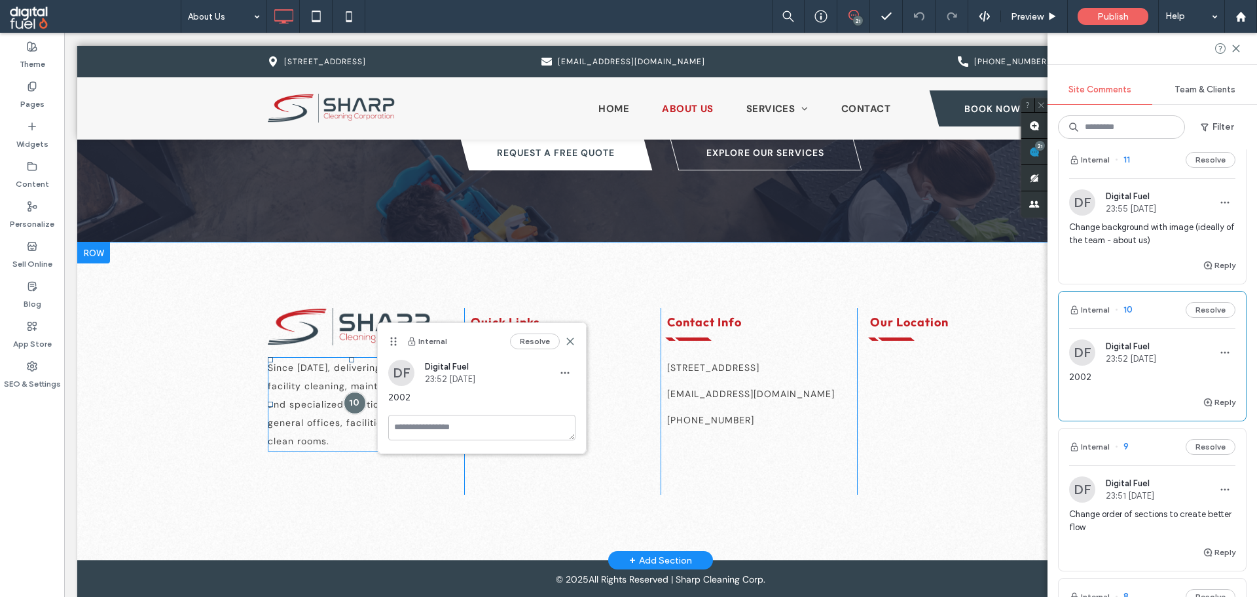
click at [308, 359] on p "Since 2003, delivering reliable facility cleaning, maintenance, and specialized…" at bounding box center [352, 404] width 168 height 92
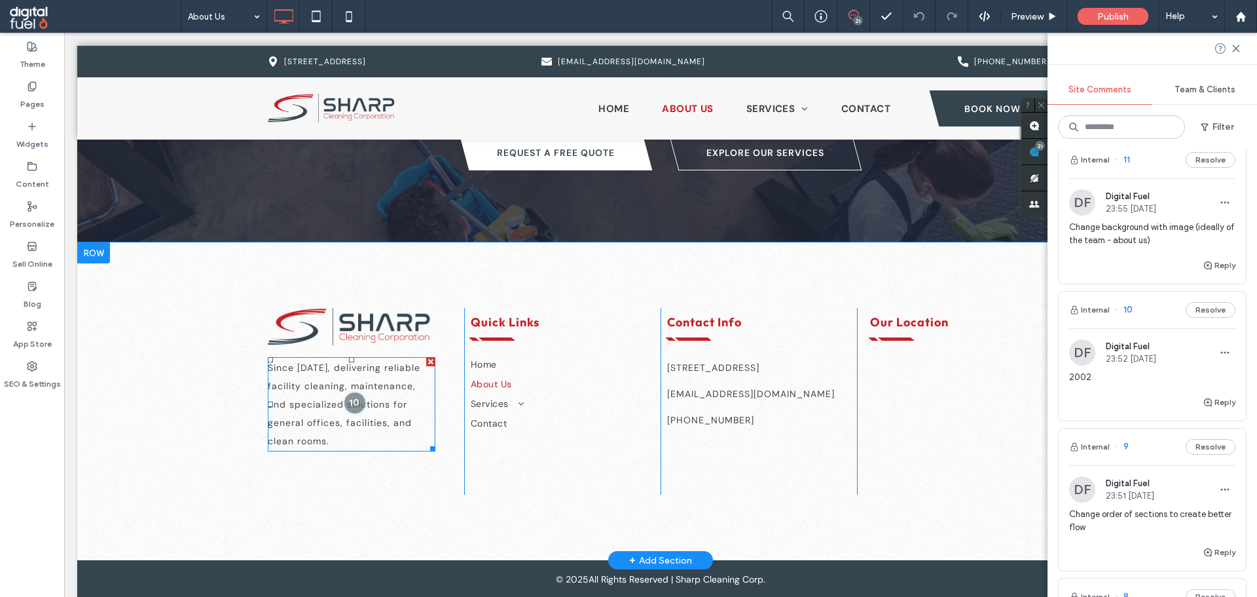
click at [315, 362] on span "Since 2003, delivering reliable facility cleaning, maintenance, and specialized…" at bounding box center [344, 404] width 153 height 85
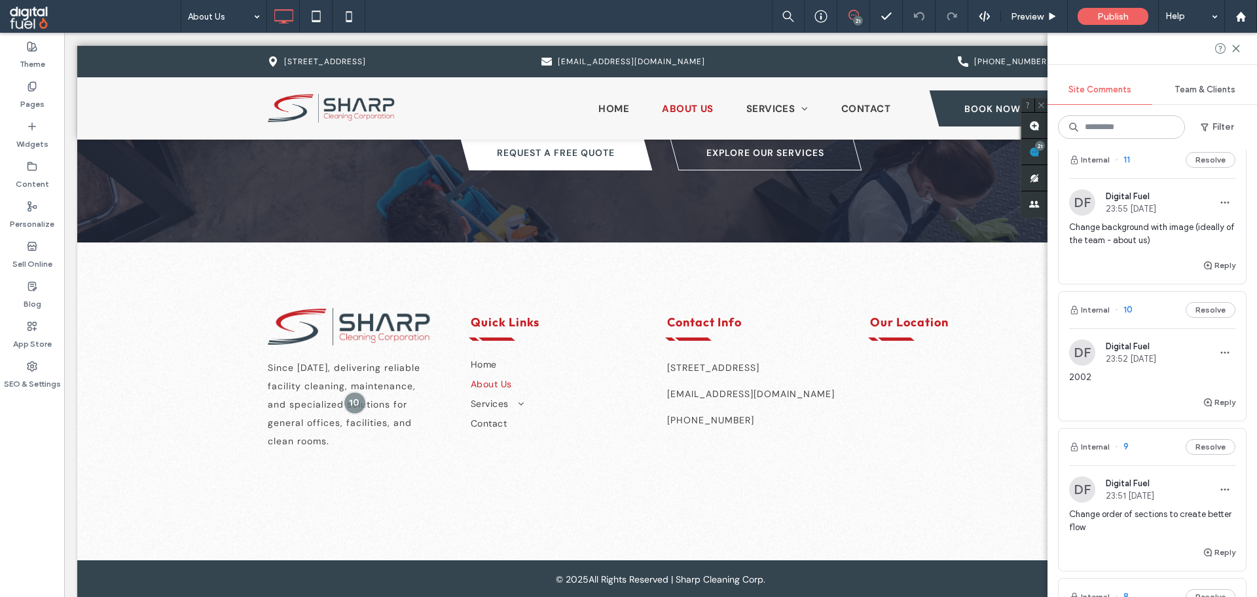
type input "*******"
type input "**"
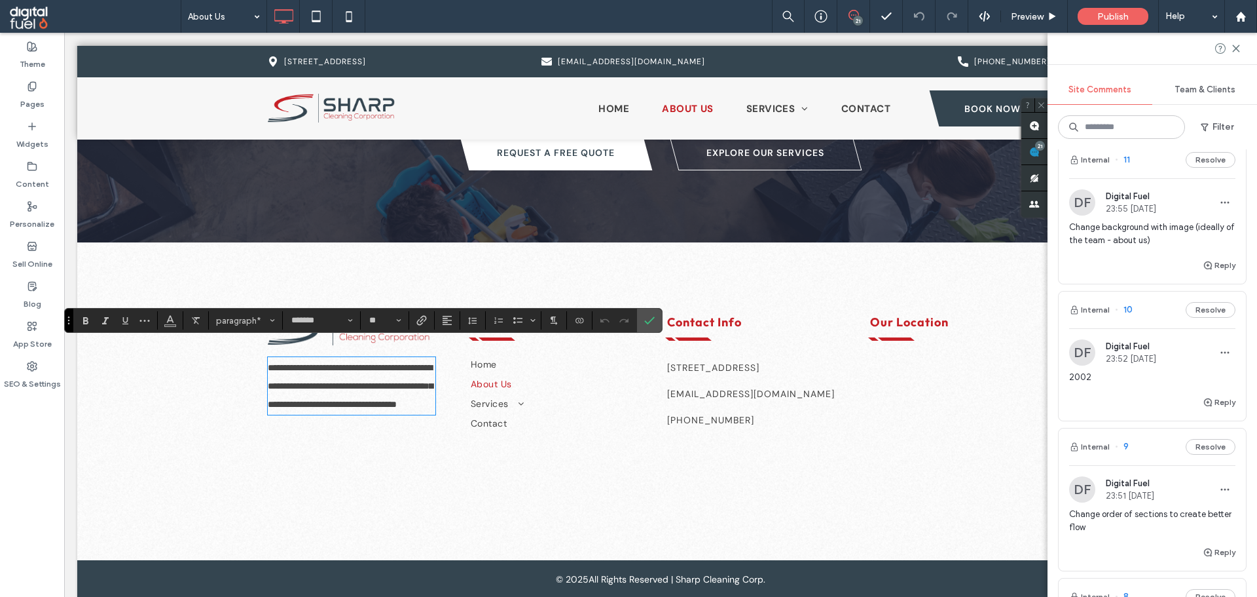
click at [317, 363] on span "**********" at bounding box center [350, 386] width 165 height 46
click at [316, 363] on span "**********" at bounding box center [350, 386] width 165 height 46
click at [1157, 364] on div "DF Digital Fuel 23:52 Mar 21 2025" at bounding box center [1112, 352] width 87 height 26
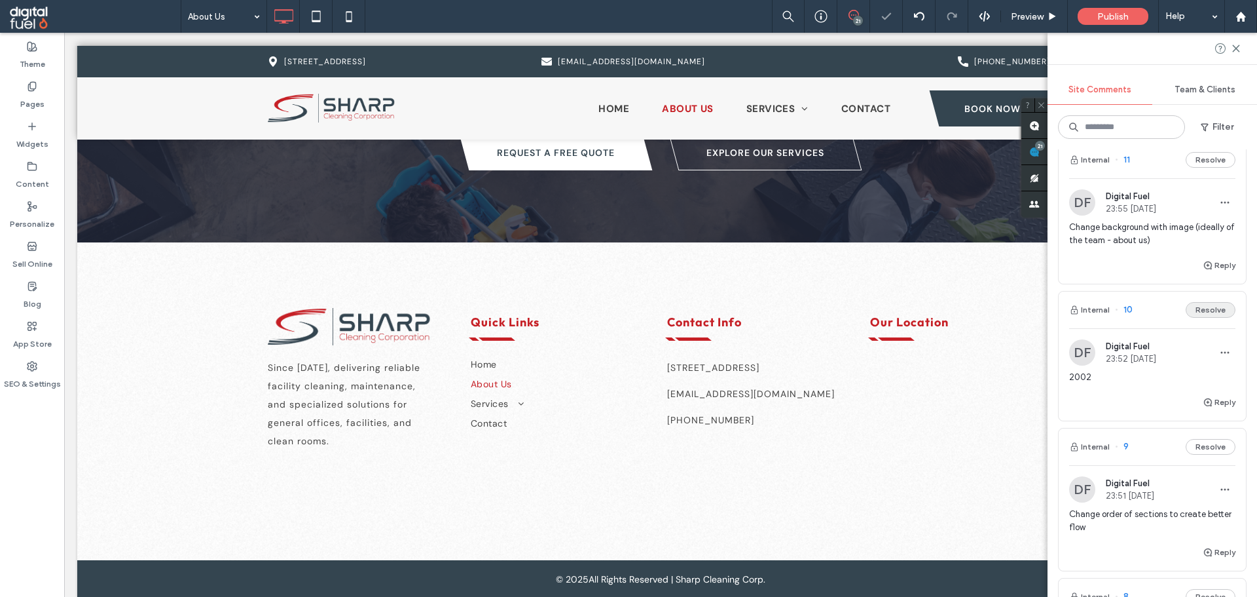
click at [1193, 306] on button "Resolve" at bounding box center [1211, 310] width 50 height 16
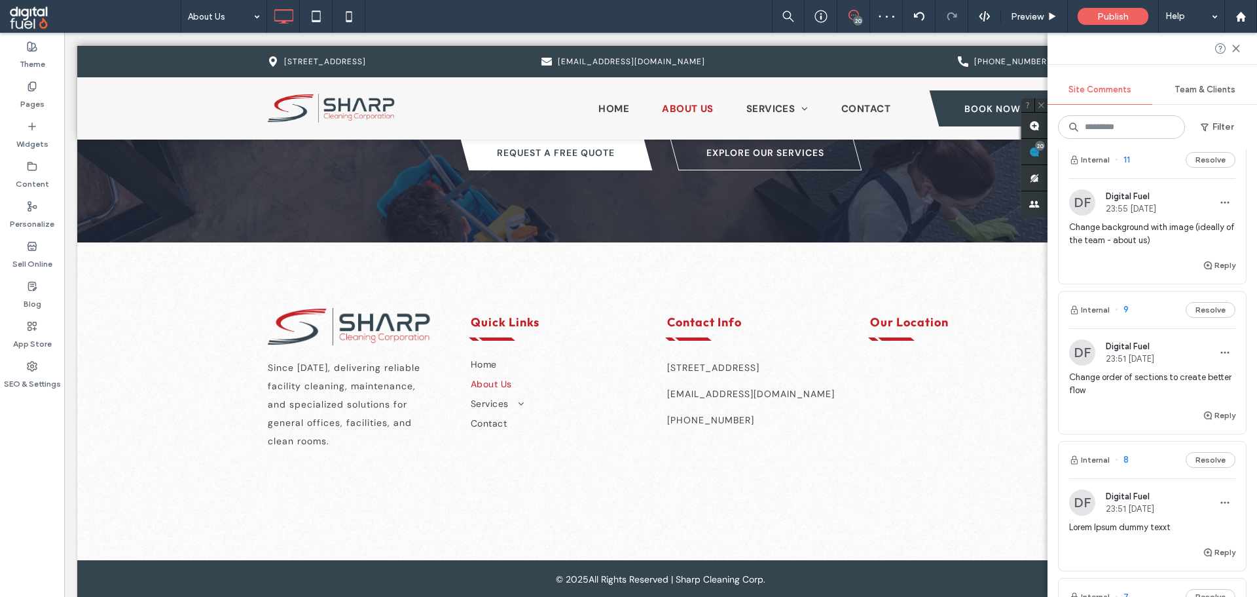
click at [1136, 380] on span "Change order of sections to create better flow" at bounding box center [1152, 384] width 166 height 26
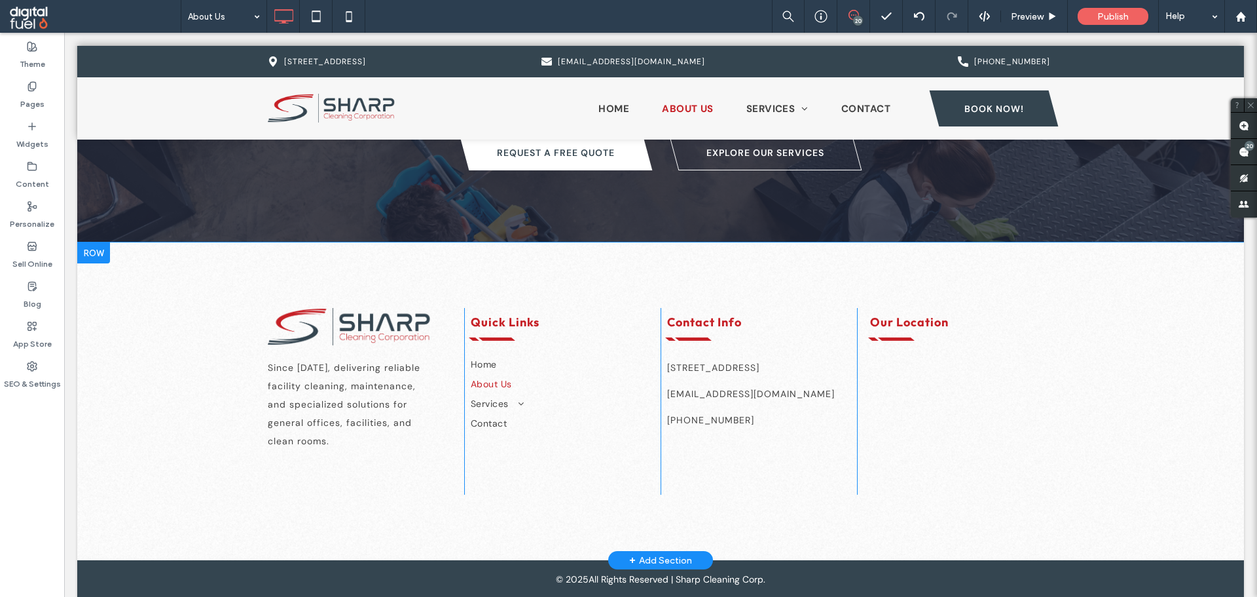
scroll to position [1246, 0]
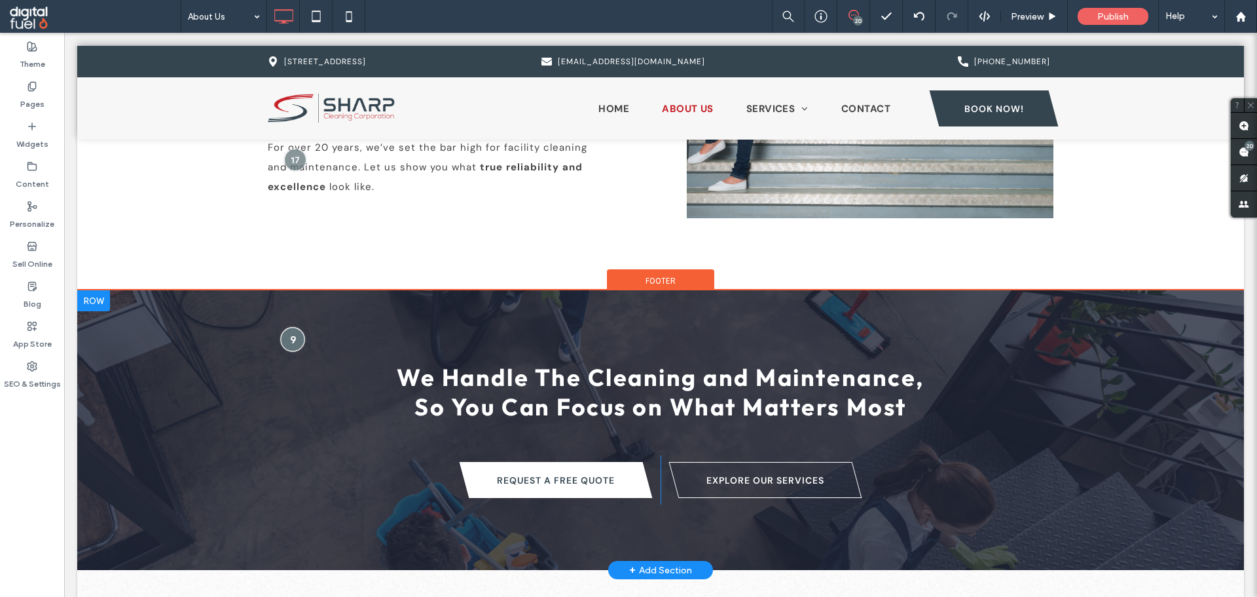
click at [291, 327] on div at bounding box center [292, 339] width 24 height 24
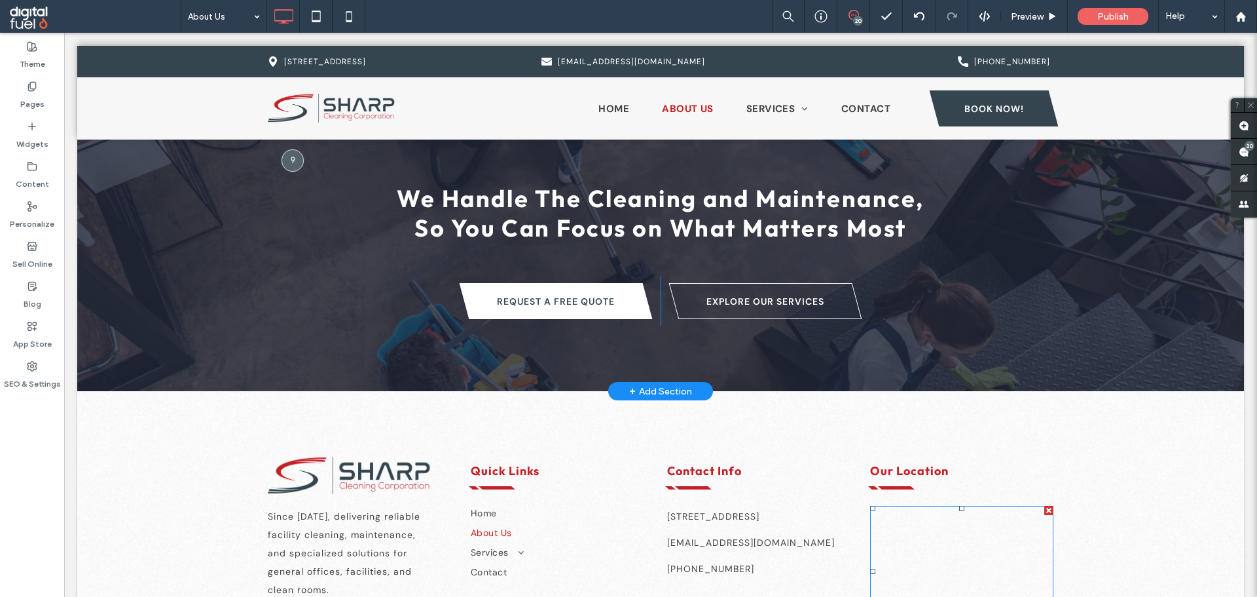
scroll to position [1442, 0]
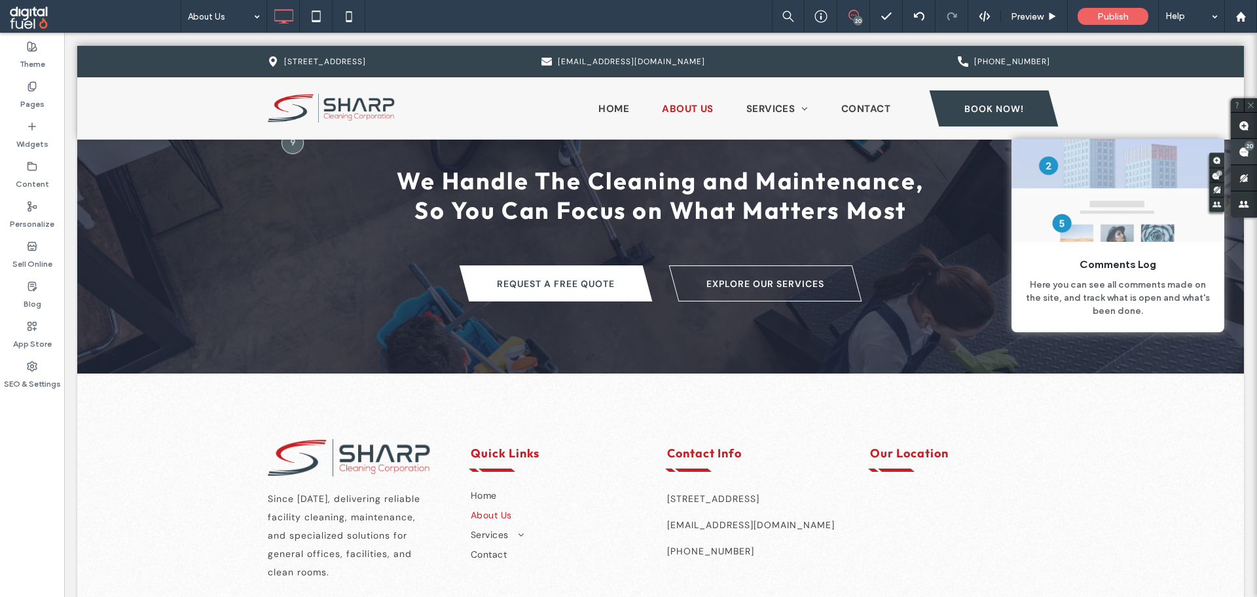
click at [1240, 149] on icon at bounding box center [1244, 152] width 10 height 10
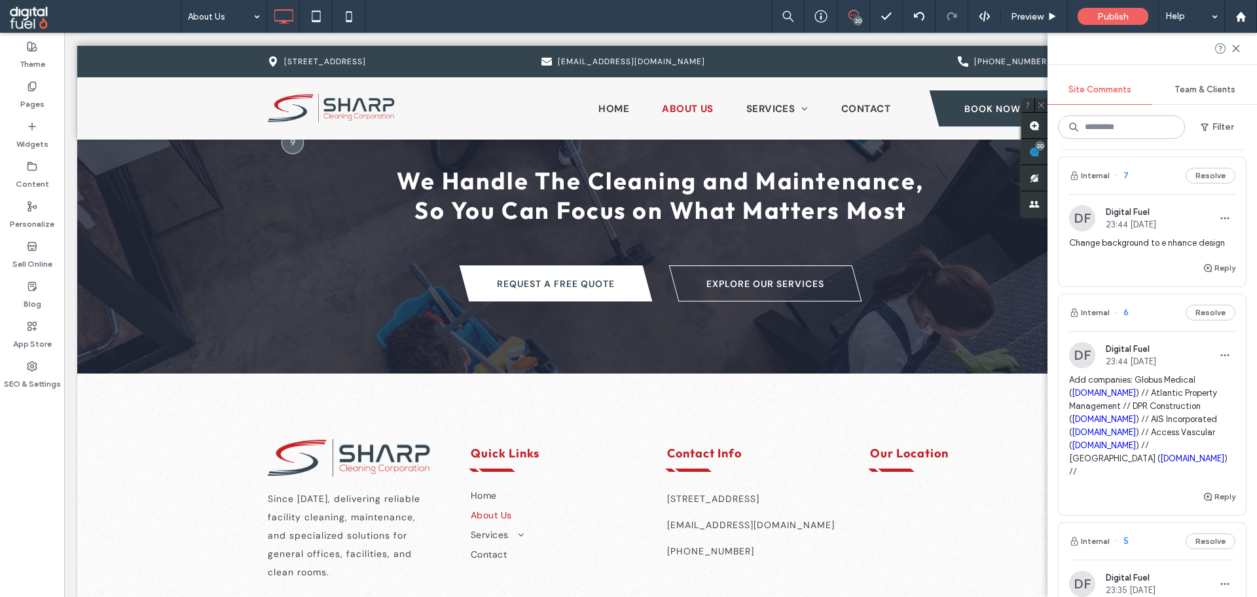
scroll to position [2096, 0]
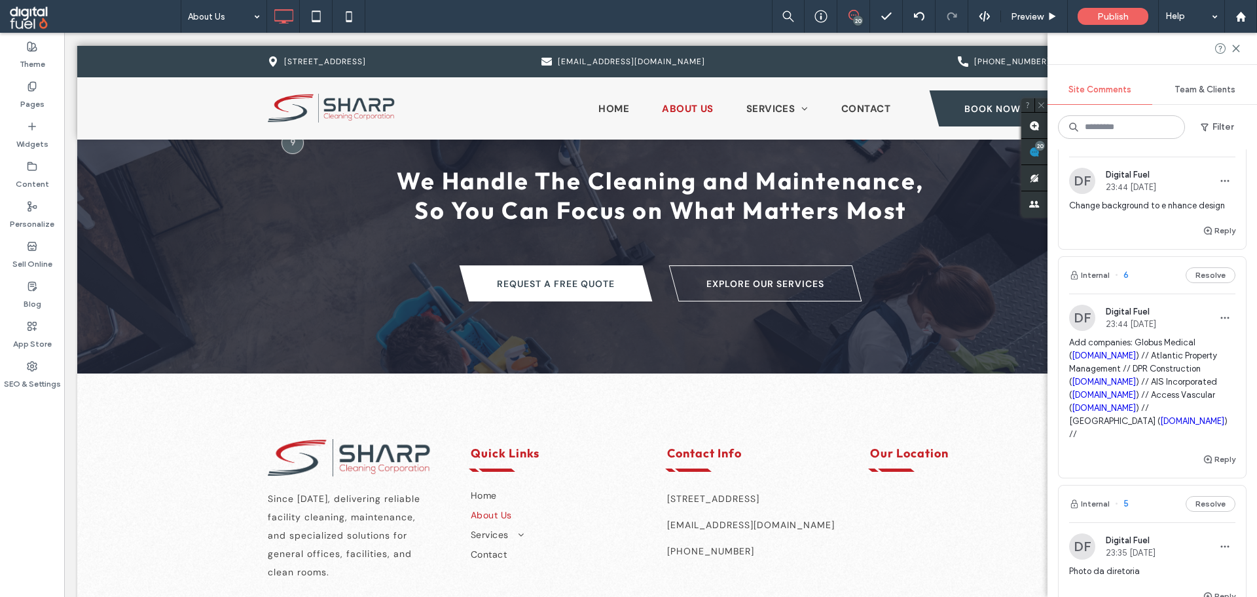
click at [1145, 331] on div "DF Digital Fuel 23:44 Mar 21 2025 Add companies: Globus Medical ( globusmedical…" at bounding box center [1152, 378] width 166 height 147
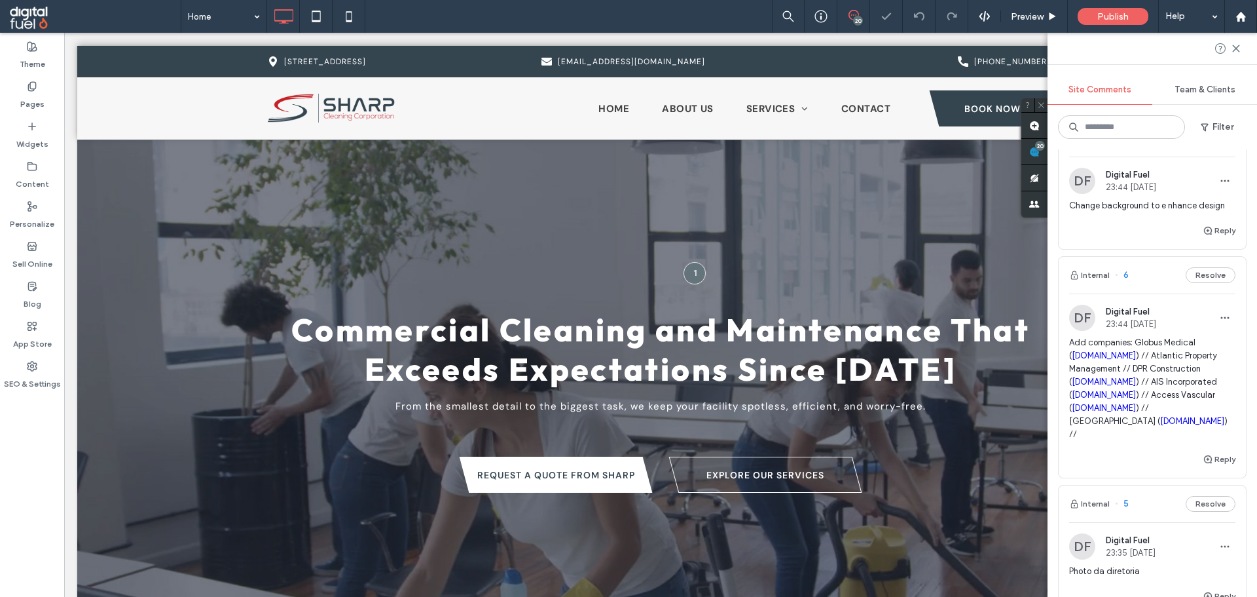
scroll to position [2980, 0]
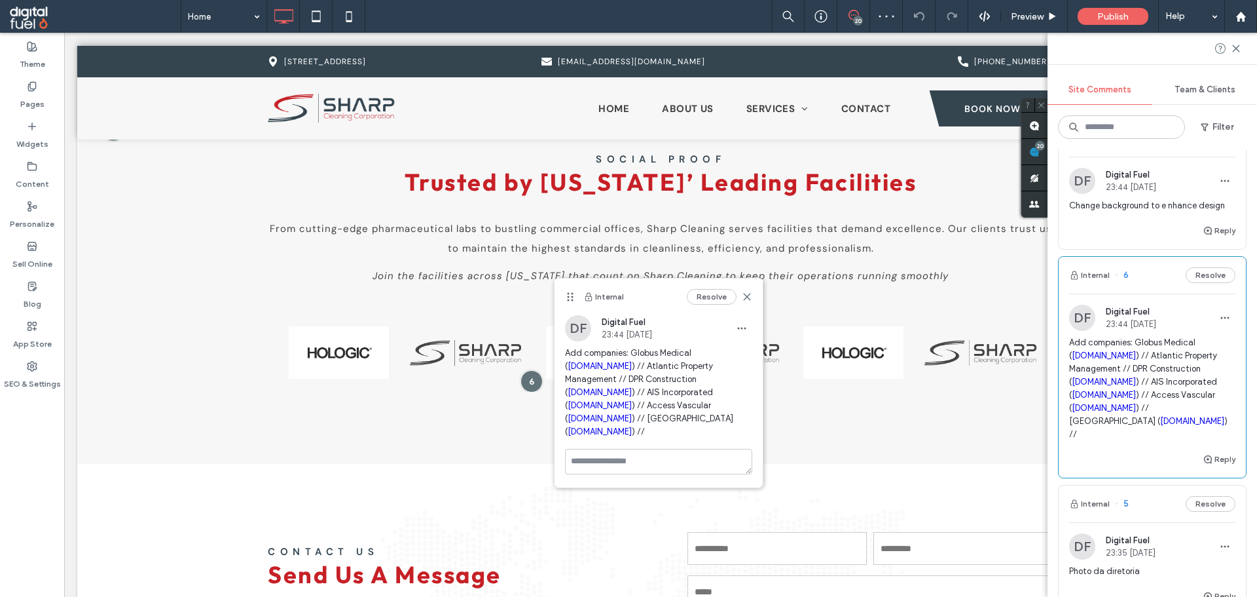
drag, startPoint x: 0, startPoint y: 464, endPoint x: 7, endPoint y: 460, distance: 8.0
click at [3, 462] on div "Theme Pages Widgets Content Personalize Sell Online Blog App Store SEO & Settin…" at bounding box center [32, 315] width 64 height 564
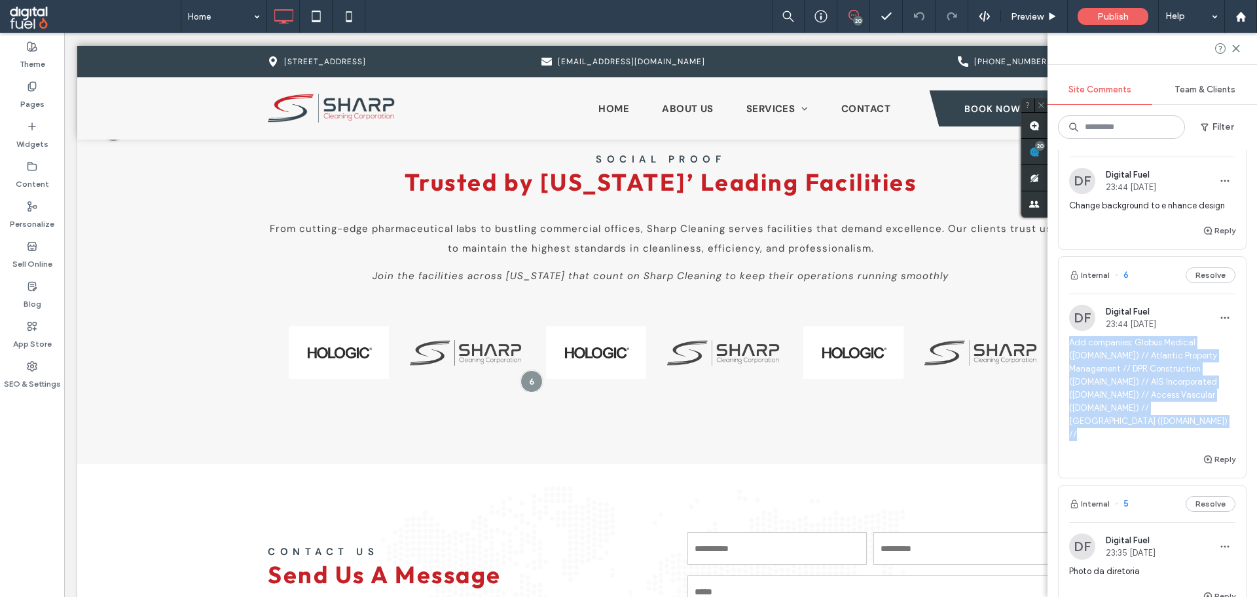
drag, startPoint x: 1070, startPoint y: 343, endPoint x: 1221, endPoint y: 417, distance: 168.1
click at [1221, 417] on span "Add companies: Globus Medical ( globusmedical.com ) // Atlantic Property Manage…" at bounding box center [1152, 388] width 166 height 105
copy span "Add companies: Globus Medical ( globusmedical.com ) // Atlantic Property Manage…"
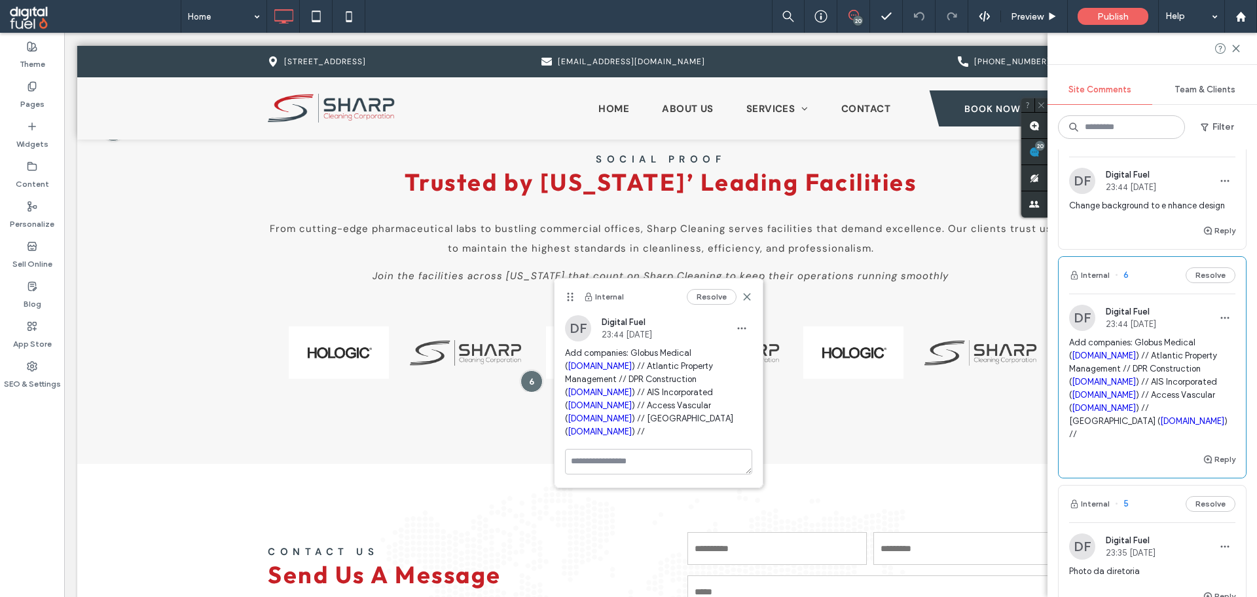
click at [0, 421] on div "Theme Pages Widgets Content Personalize Sell Online Blog App Store SEO & Settin…" at bounding box center [32, 315] width 64 height 564
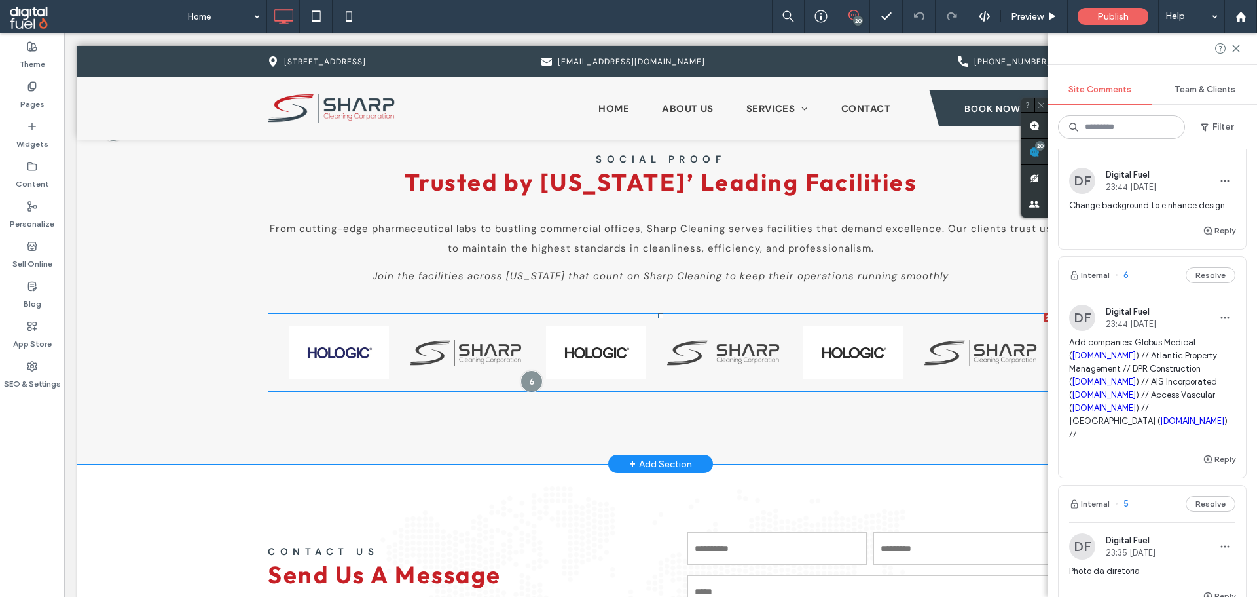
click at [386, 352] on link at bounding box center [339, 352] width 116 height 52
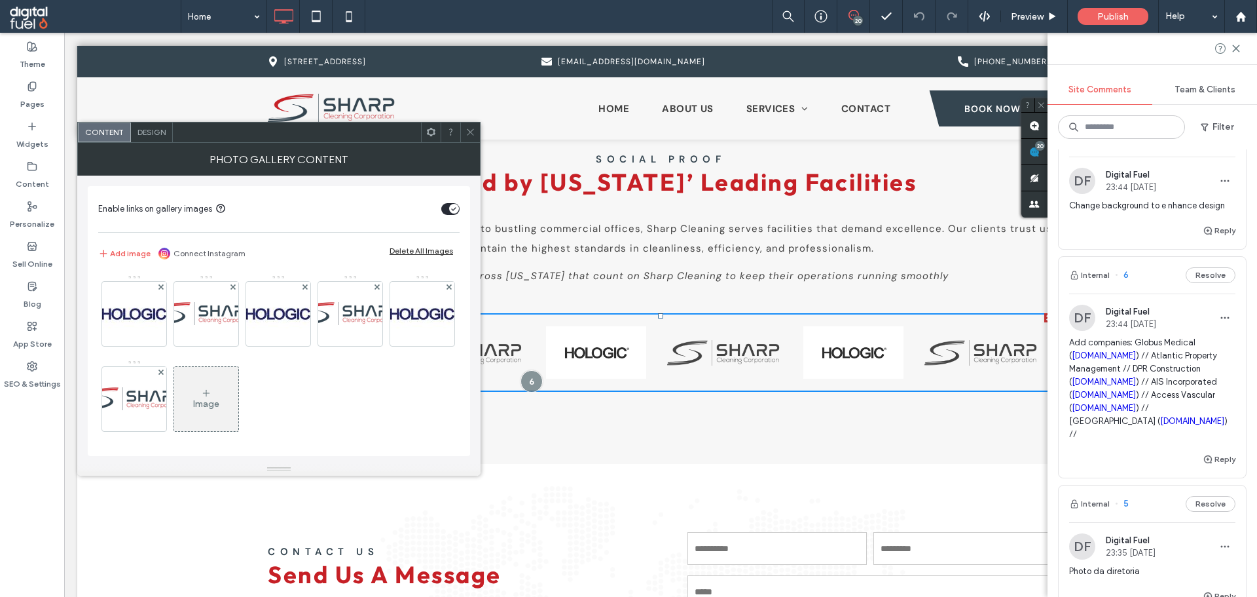
drag, startPoint x: 420, startPoint y: 250, endPoint x: 432, endPoint y: 393, distance: 144.0
click at [432, 393] on div "Enable links on gallery images Add image Connect Instagram Delete All Images Im…" at bounding box center [279, 321] width 382 height 270
click at [411, 251] on div "Delete All Images" at bounding box center [422, 251] width 64 height 10
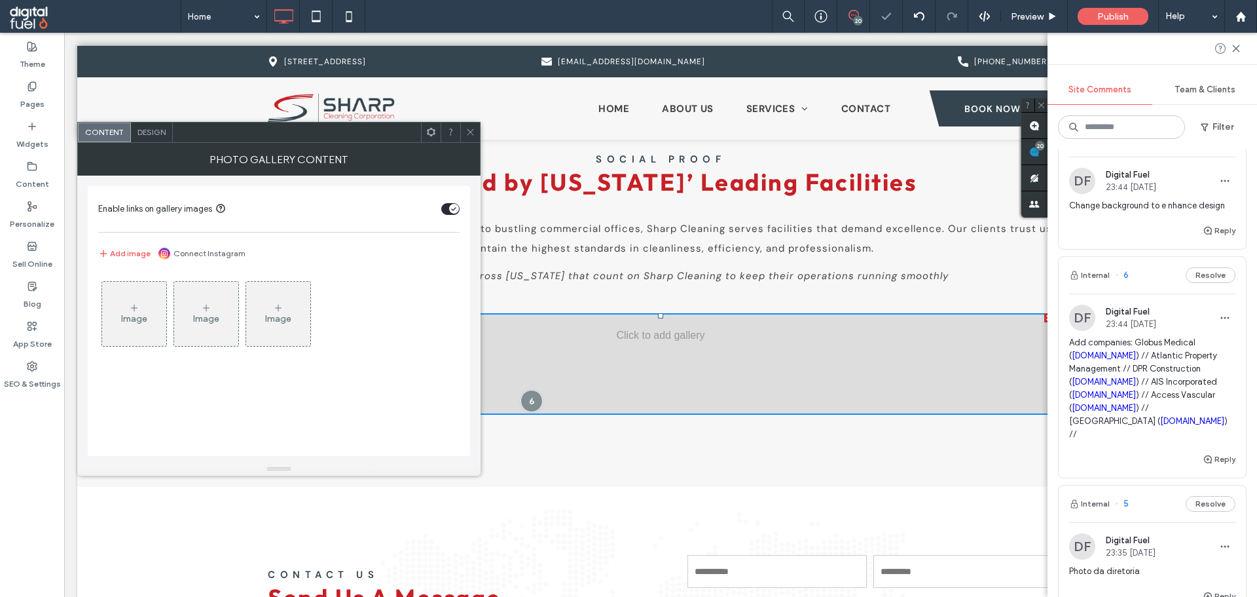
click at [146, 312] on div "Image" at bounding box center [134, 314] width 64 height 62
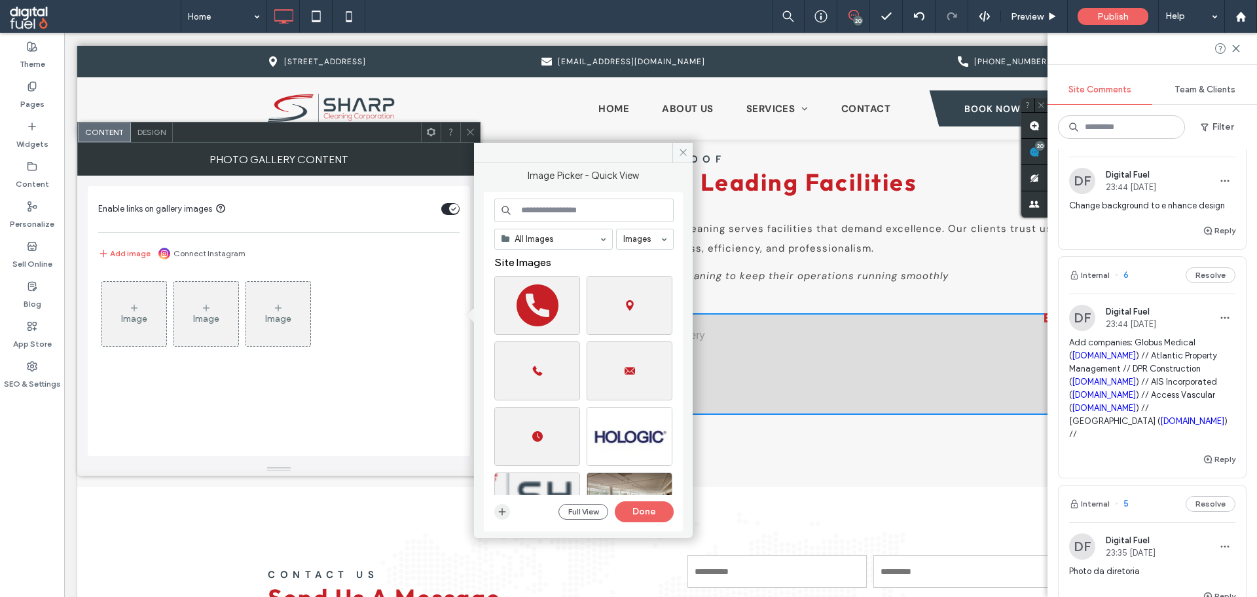
click at [497, 511] on span "button" at bounding box center [502, 512] width 16 height 16
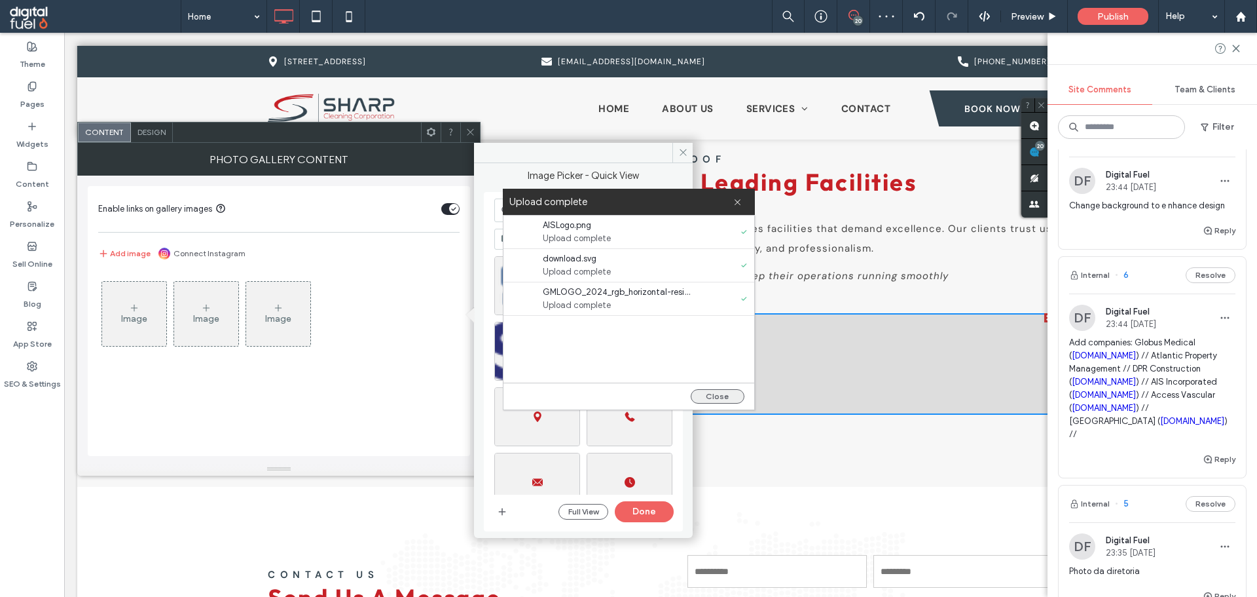
click at [716, 392] on button "Close" at bounding box center [718, 396] width 54 height 14
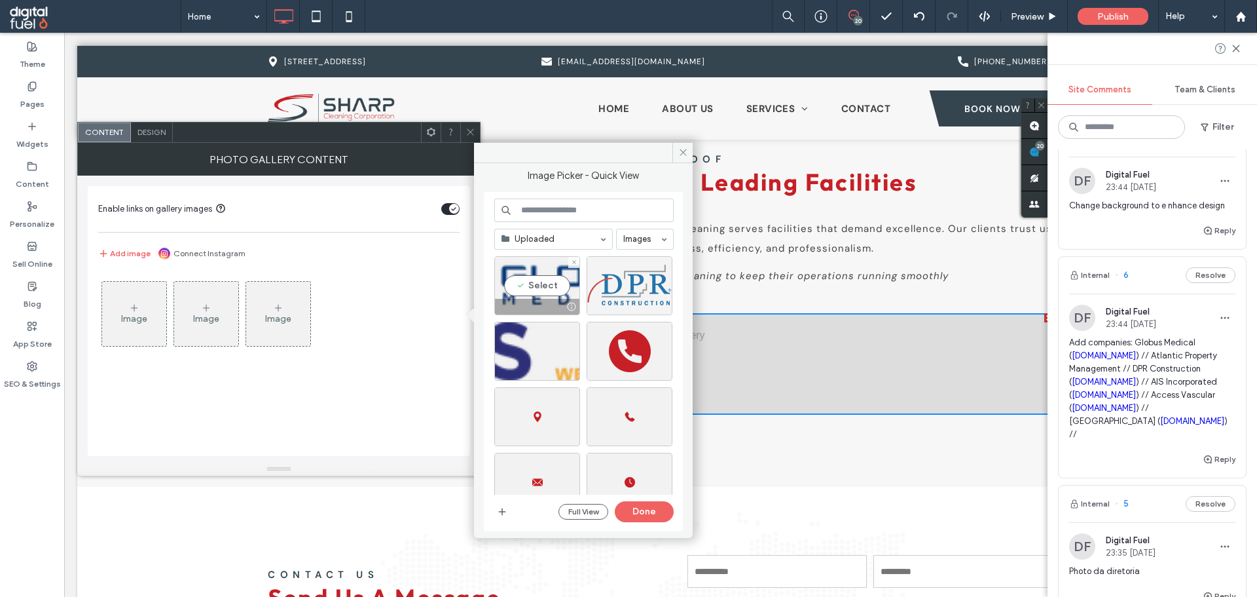
drag, startPoint x: 545, startPoint y: 281, endPoint x: 612, endPoint y: 290, distance: 68.1
click at [556, 283] on div "Select" at bounding box center [537, 285] width 86 height 59
drag, startPoint x: 639, startPoint y: 289, endPoint x: 617, endPoint y: 296, distance: 22.8
click at [636, 290] on div "Select" at bounding box center [630, 285] width 86 height 59
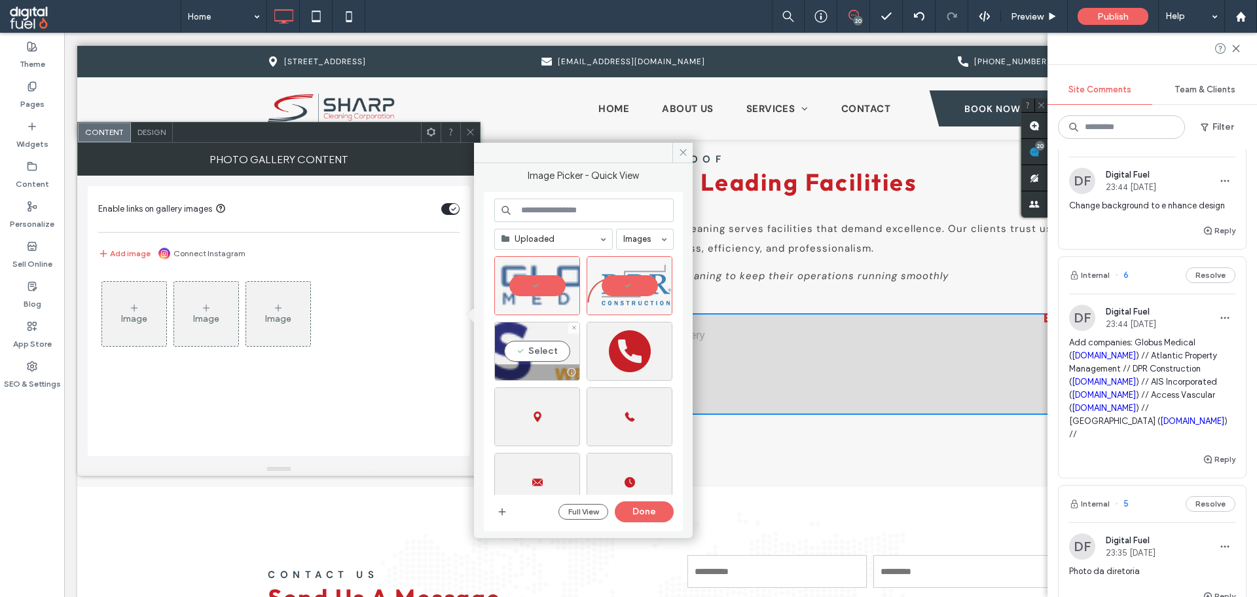
drag, startPoint x: 526, startPoint y: 336, endPoint x: 617, endPoint y: 450, distance: 145.8
click at [527, 337] on div "Select" at bounding box center [537, 351] width 86 height 59
click at [646, 509] on button "Done" at bounding box center [644, 511] width 59 height 21
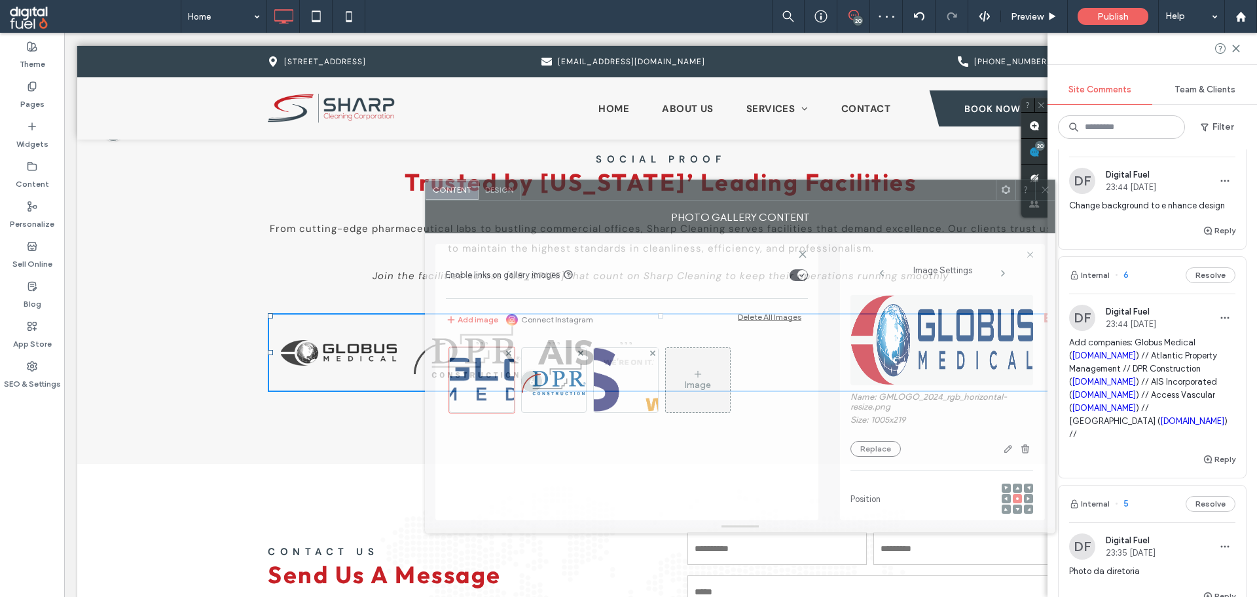
drag, startPoint x: 368, startPoint y: 136, endPoint x: 699, endPoint y: 191, distance: 335.9
click at [699, 191] on div at bounding box center [758, 190] width 475 height 20
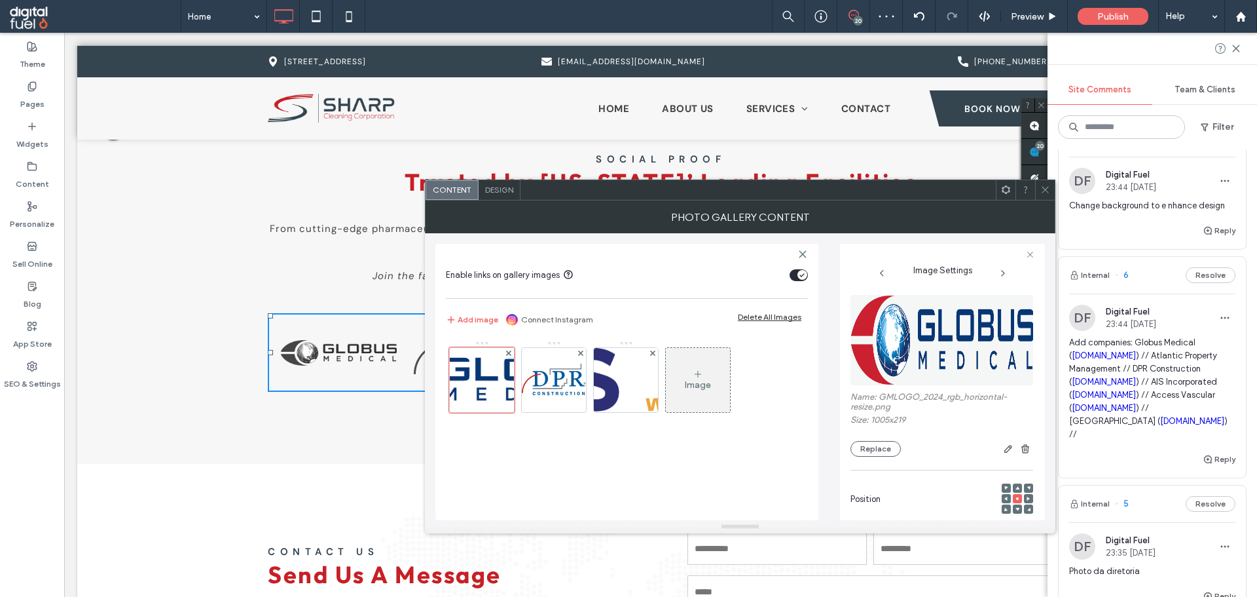
click at [1048, 197] on span at bounding box center [1046, 190] width 10 height 20
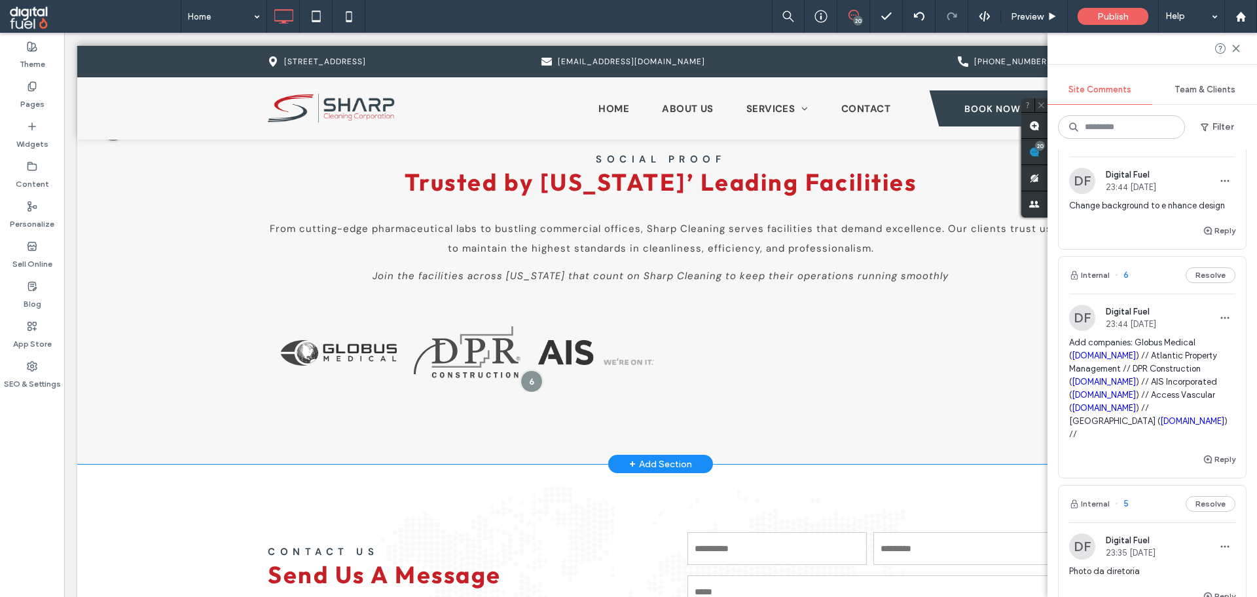
click at [790, 331] on div at bounding box center [854, 352] width 129 height 65
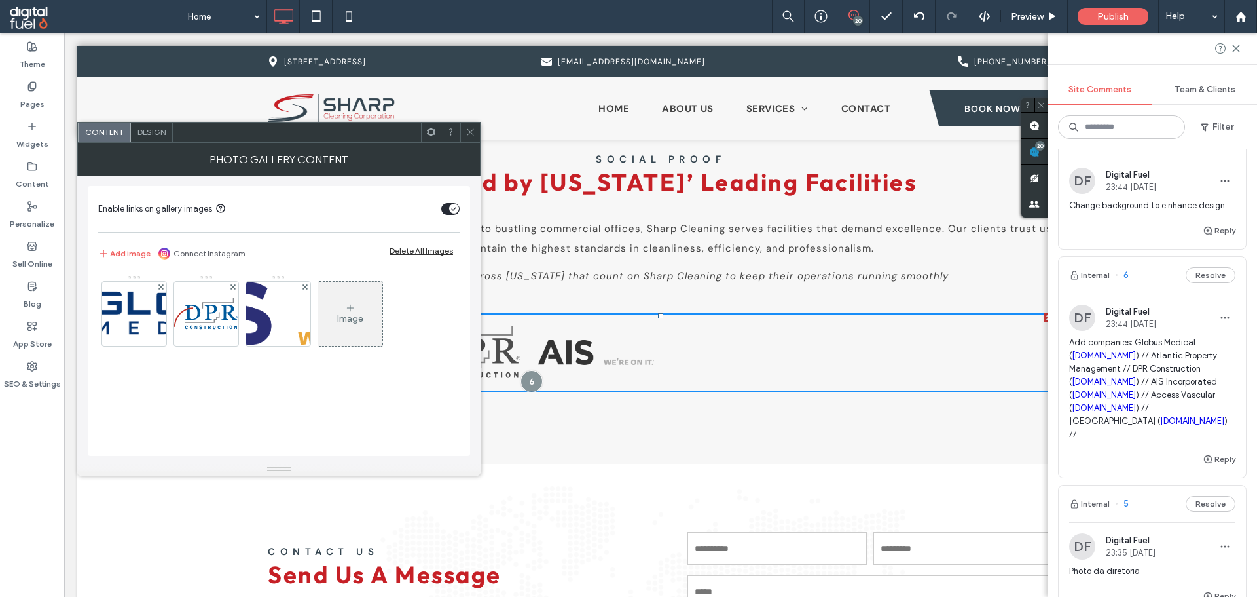
click at [335, 317] on div "Image" at bounding box center [350, 314] width 64 height 62
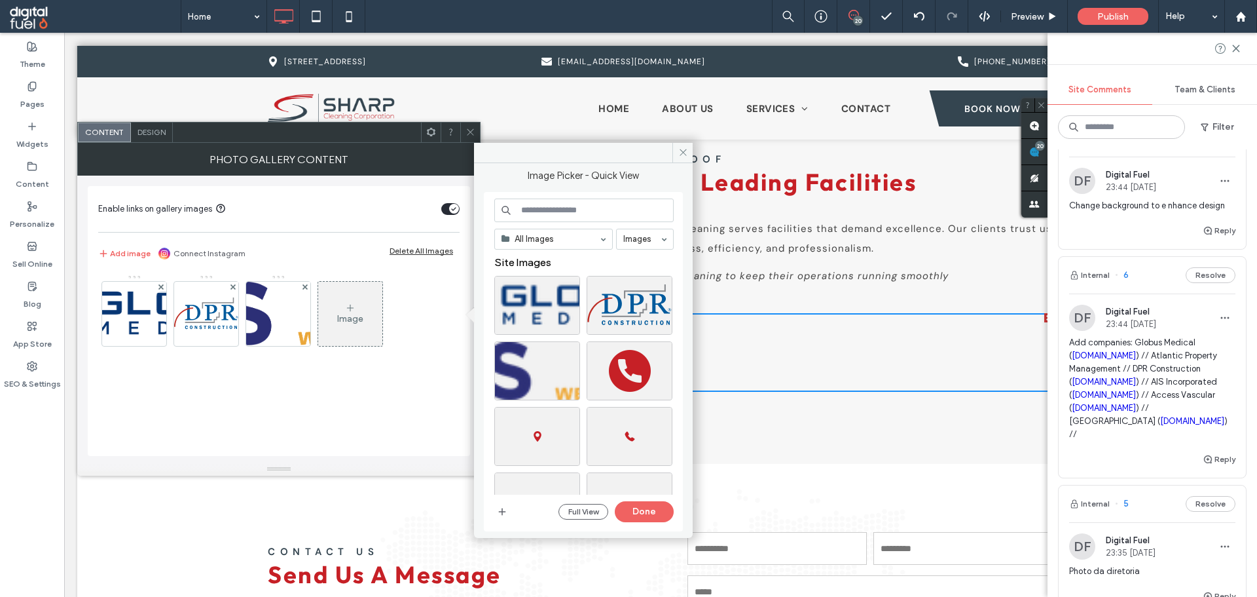
drag, startPoint x: 1, startPoint y: 521, endPoint x: 15, endPoint y: 527, distance: 15.3
click at [15, 527] on div "Theme Pages Widgets Content Personalize Sell Online Blog App Store SEO & Settin…" at bounding box center [32, 315] width 64 height 564
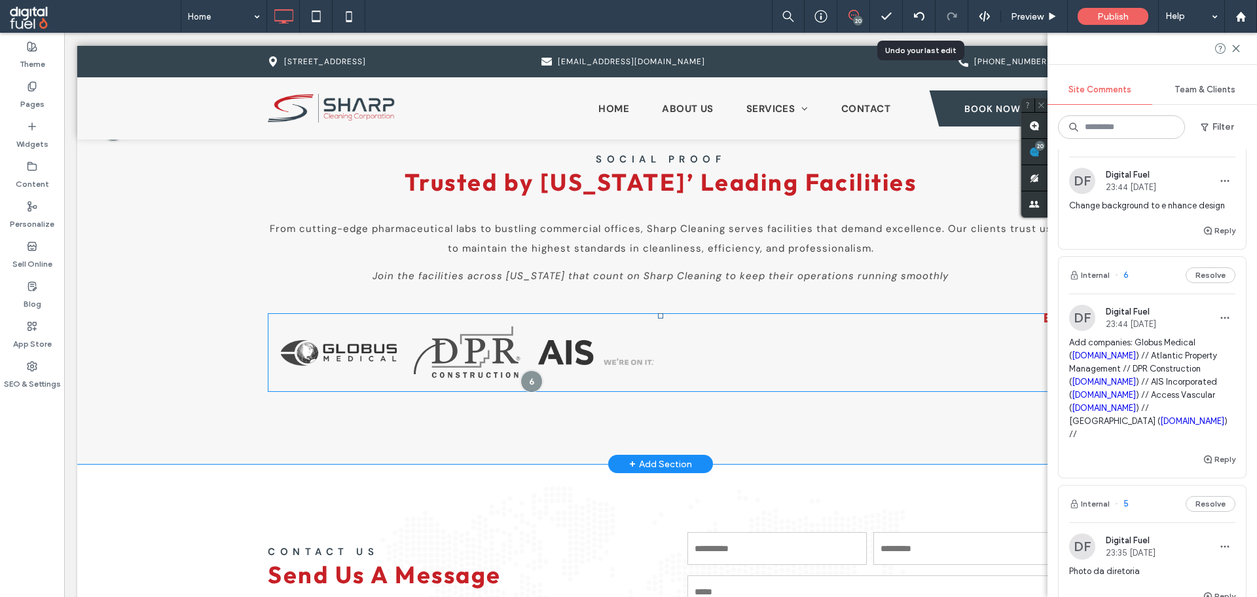
click at [794, 358] on div at bounding box center [854, 352] width 129 height 65
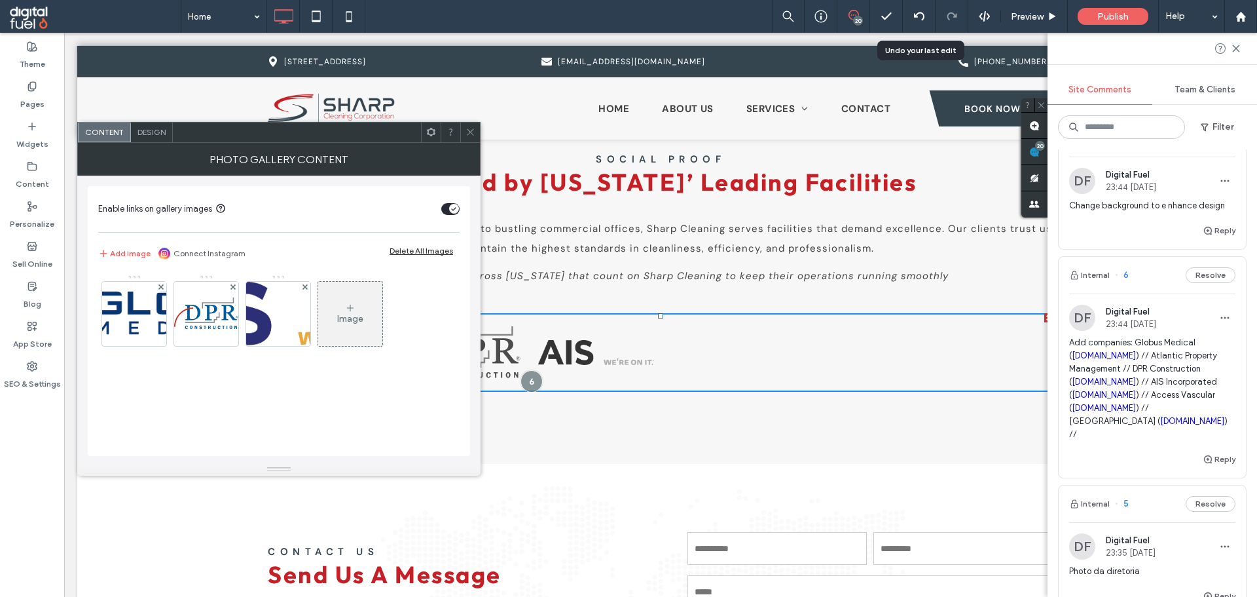
click at [356, 319] on div "Image" at bounding box center [350, 318] width 26 height 11
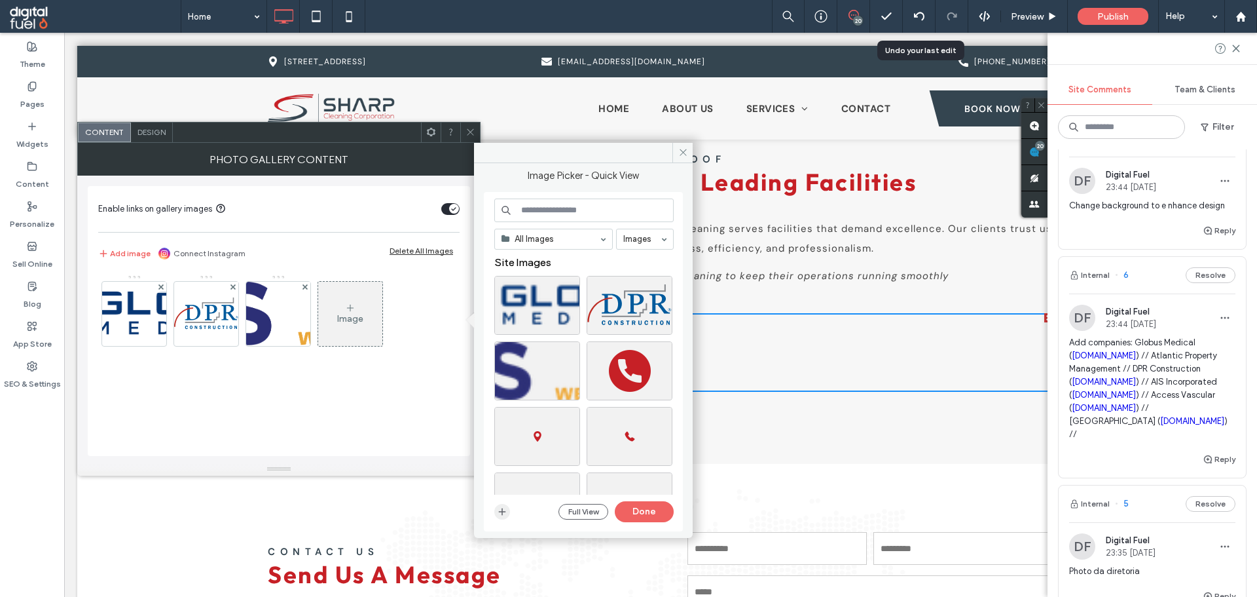
click at [509, 510] on span "button" at bounding box center [502, 512] width 16 height 16
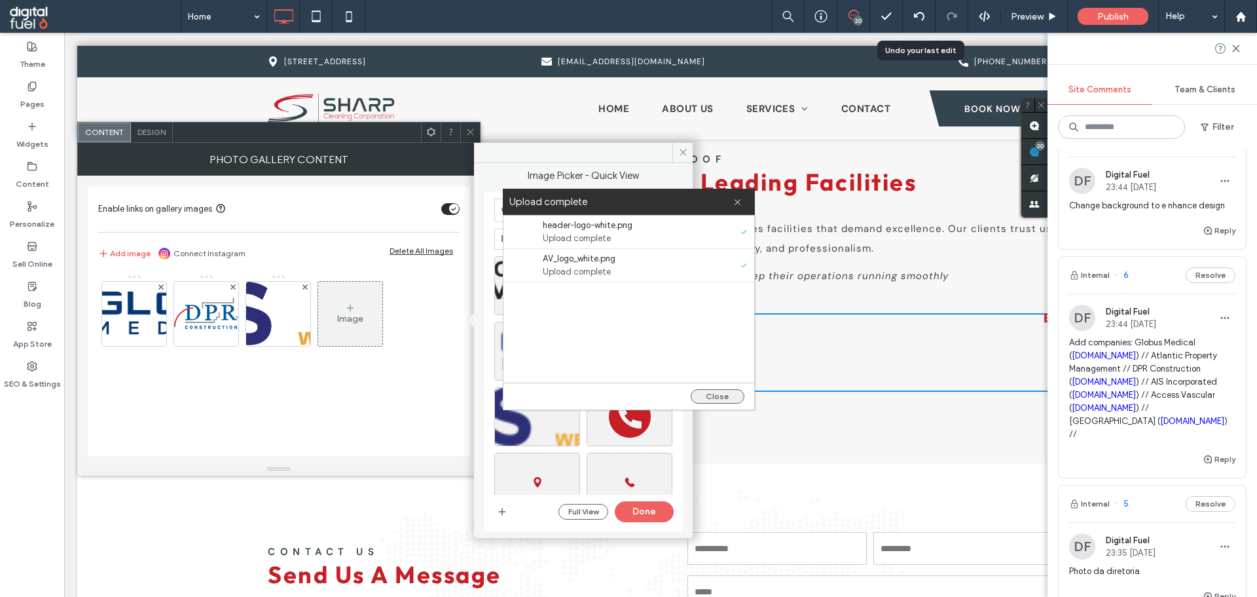
click at [708, 393] on button "Close" at bounding box center [718, 396] width 54 height 14
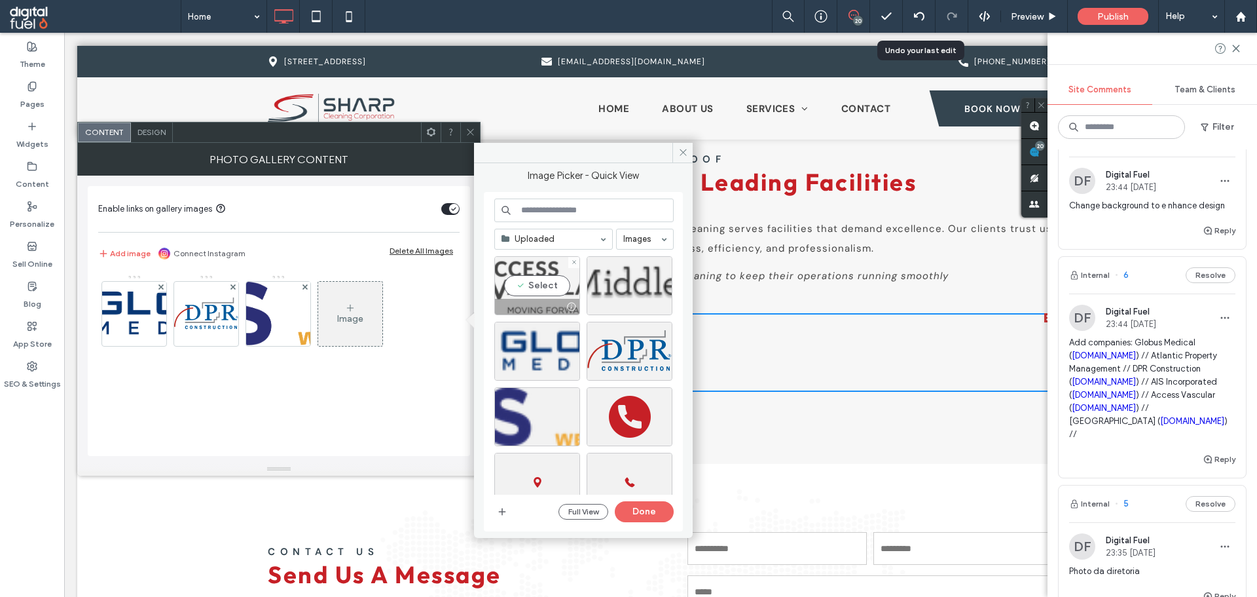
click at [532, 279] on div "Select" at bounding box center [537, 285] width 86 height 59
click at [631, 291] on div "Select" at bounding box center [630, 285] width 86 height 59
click at [656, 508] on button "Done" at bounding box center [644, 511] width 59 height 21
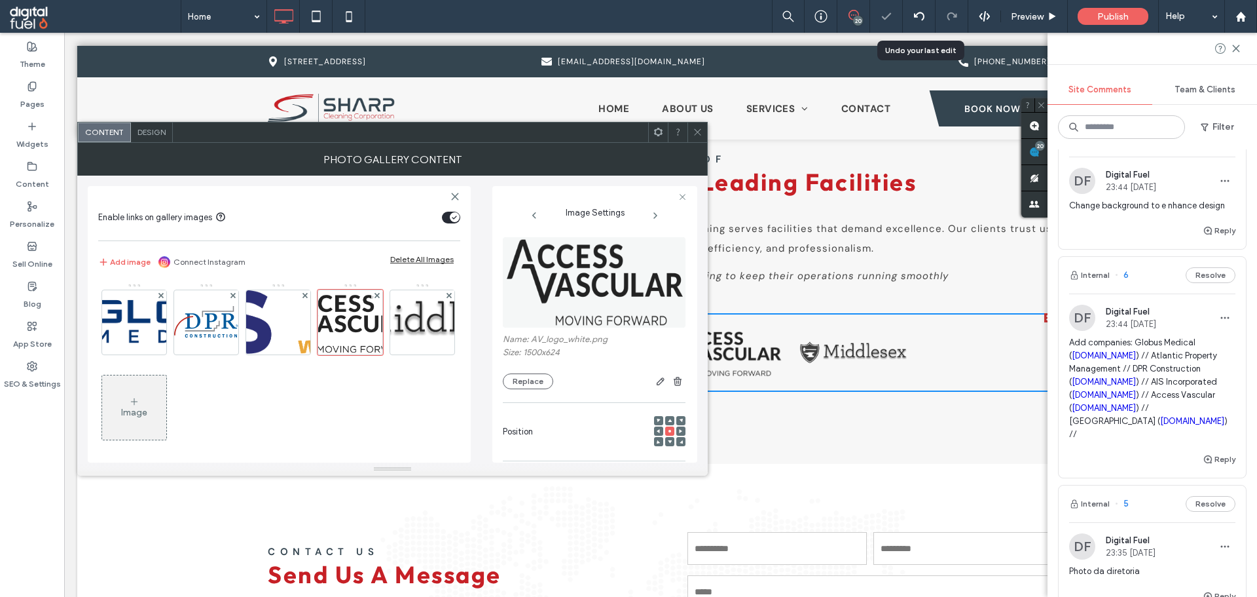
click at [699, 130] on icon at bounding box center [698, 132] width 10 height 10
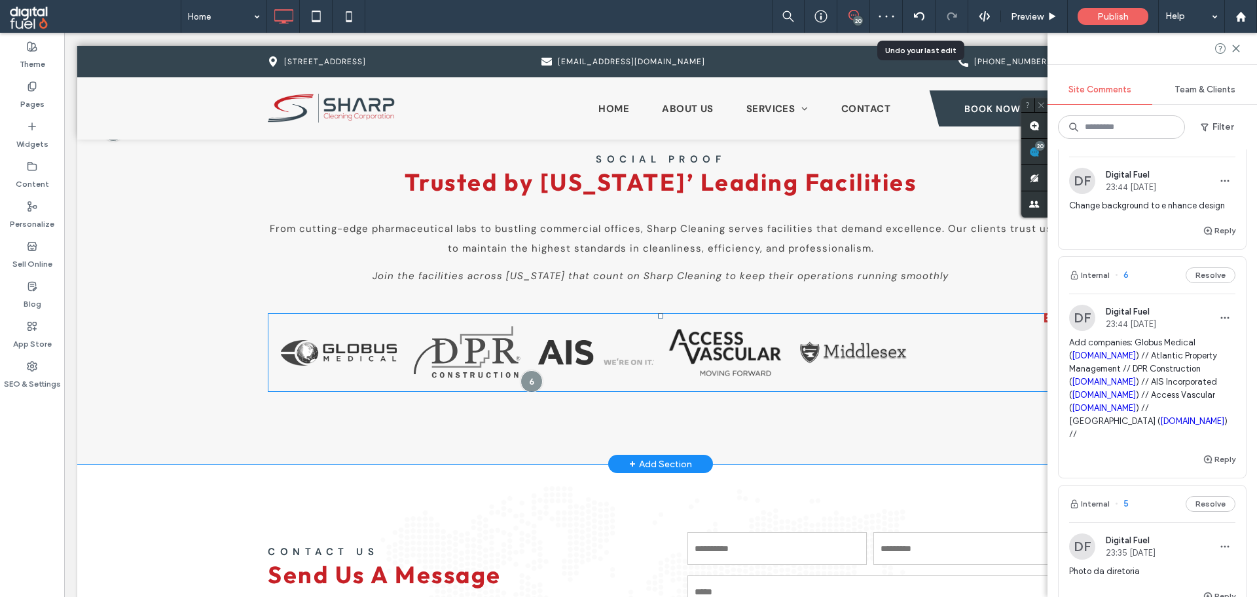
click at [949, 358] on div at bounding box center [982, 352] width 129 height 65
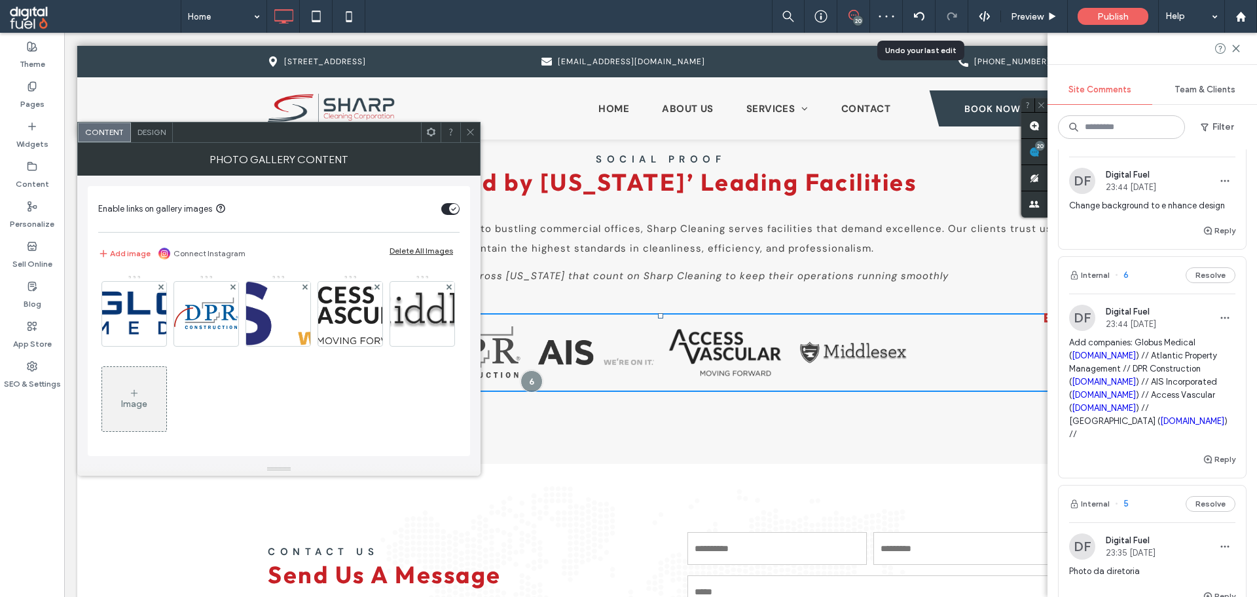
click at [145, 128] on span "Design" at bounding box center [152, 132] width 28 height 10
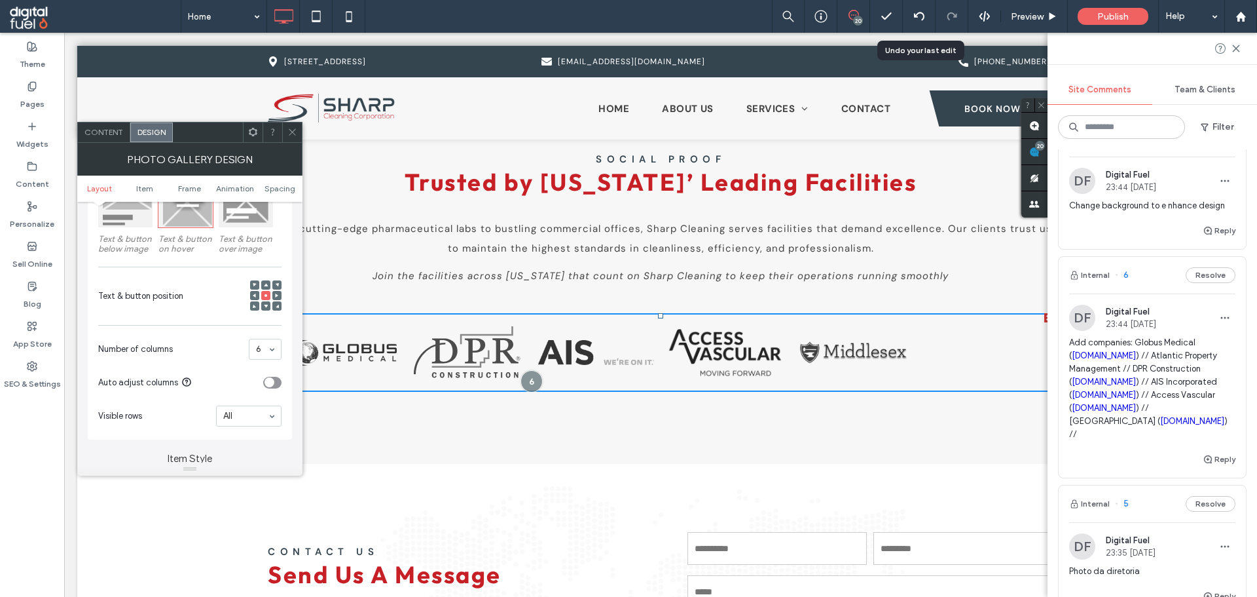
scroll to position [262, 0]
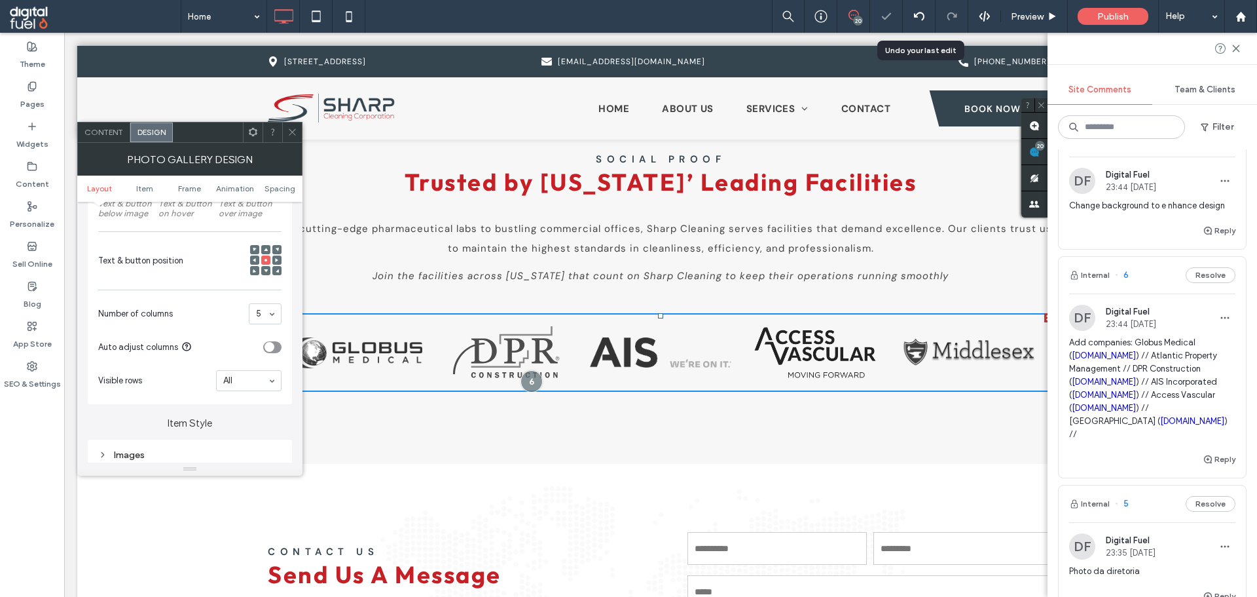
click at [293, 134] on icon at bounding box center [292, 132] width 10 height 10
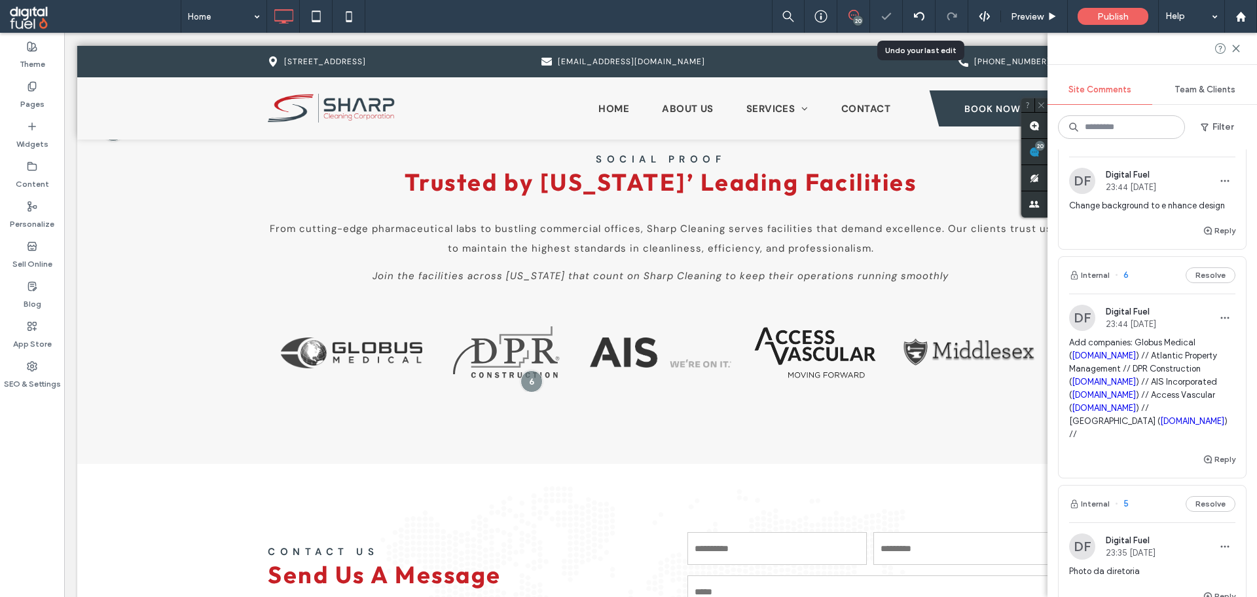
drag, startPoint x: 0, startPoint y: 426, endPoint x: 56, endPoint y: 420, distance: 56.6
click at [2, 426] on div "Theme Pages Widgets Content Personalize Sell Online Blog App Store SEO & Settin…" at bounding box center [32, 315] width 64 height 564
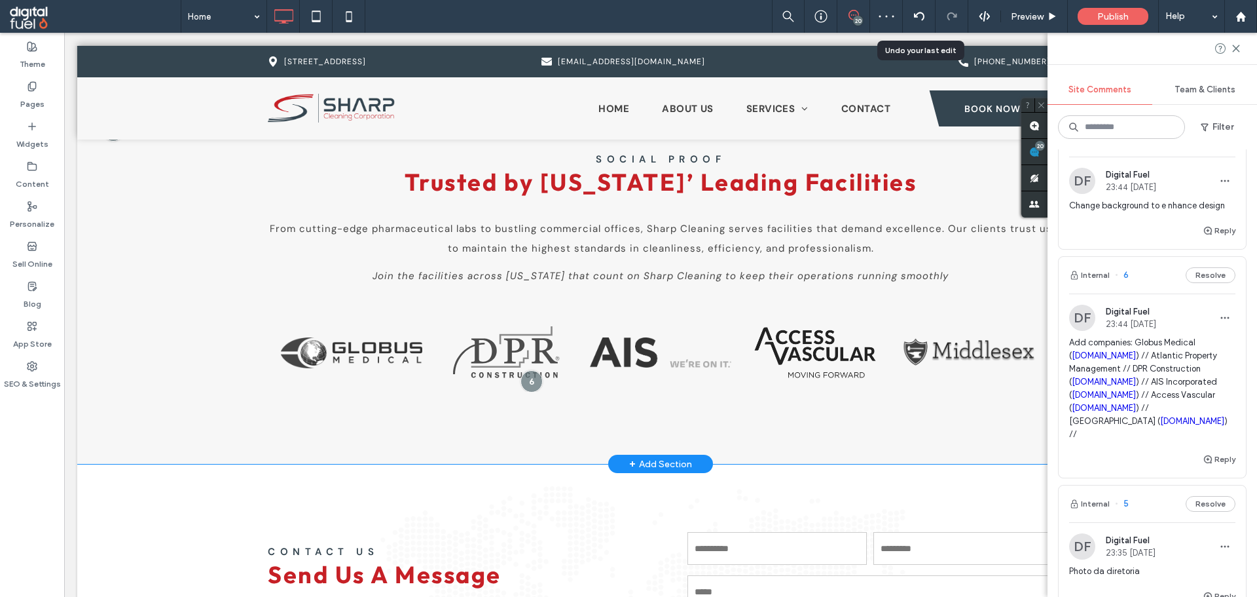
click at [874, 401] on div "SOCIAL PROOF Trusted by Massachusetts’ Leading Facilities From cutting-edge pha…" at bounding box center [660, 273] width 1167 height 381
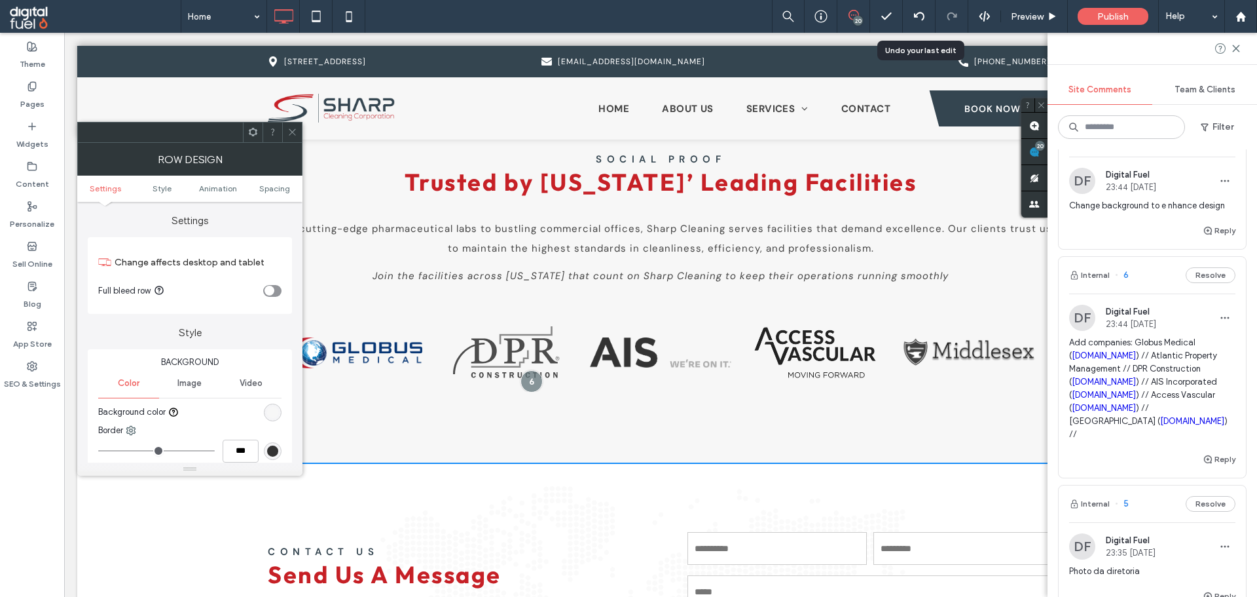
drag, startPoint x: 387, startPoint y: 341, endPoint x: 384, endPoint y: 333, distance: 8.9
click at [387, 341] on link at bounding box center [351, 352] width 141 height 52
click at [293, 132] on icon at bounding box center [292, 132] width 10 height 10
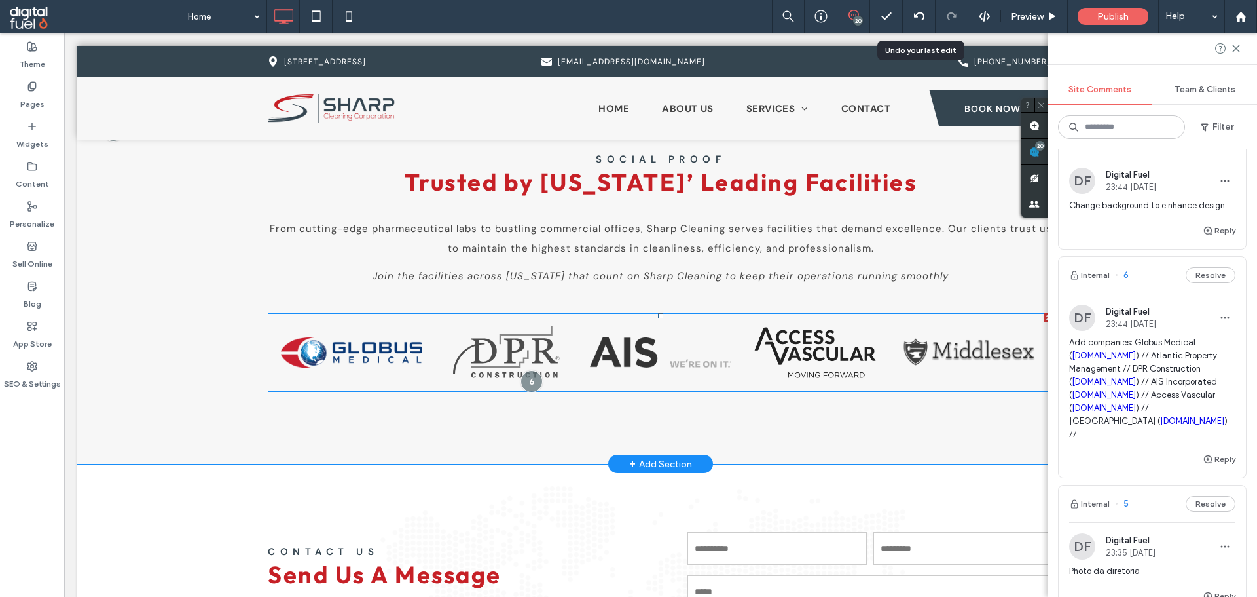
click at [416, 360] on link at bounding box center [351, 352] width 141 height 52
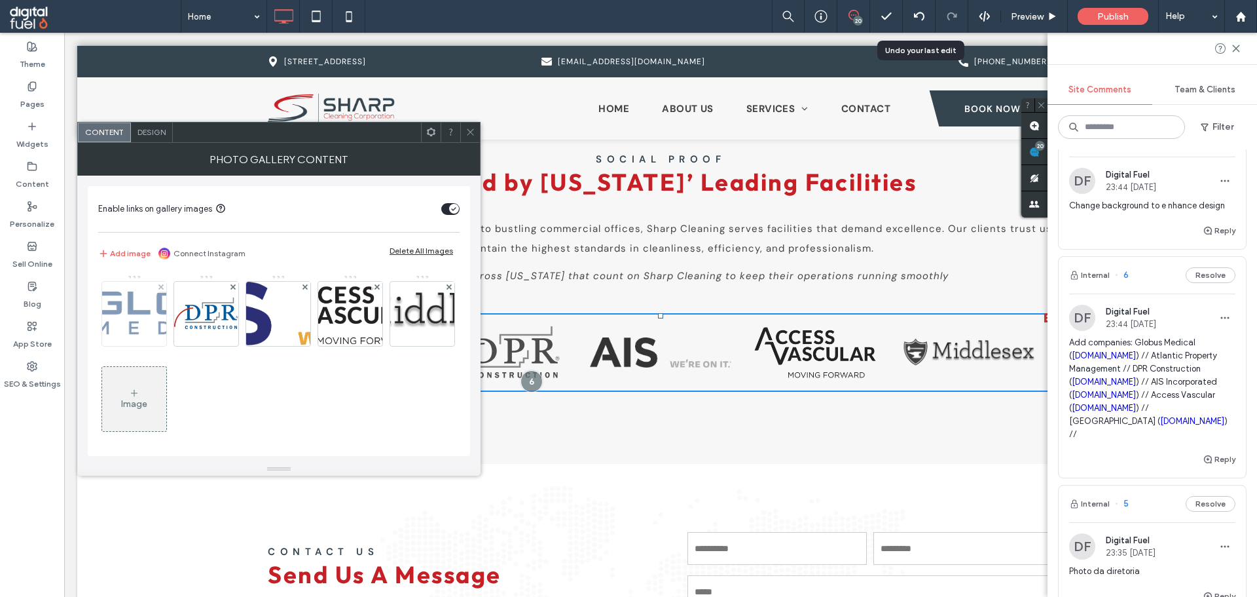
click at [130, 314] on img at bounding box center [134, 314] width 295 height 64
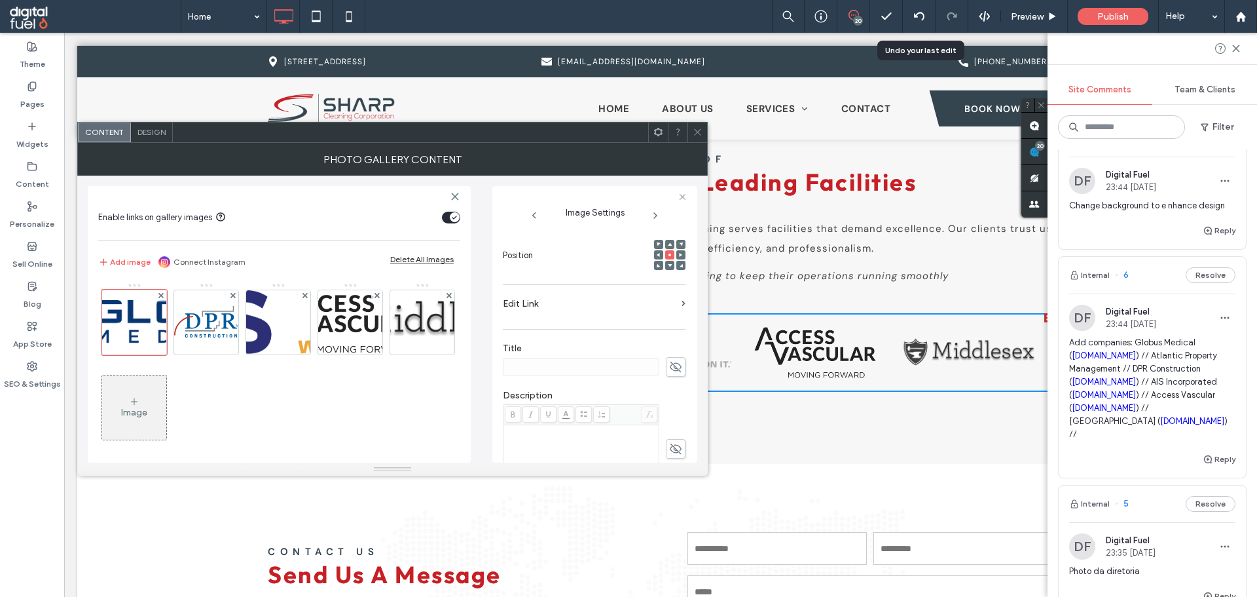
scroll to position [196, 0]
click at [573, 293] on label "Edit Link" at bounding box center [590, 293] width 174 height 24
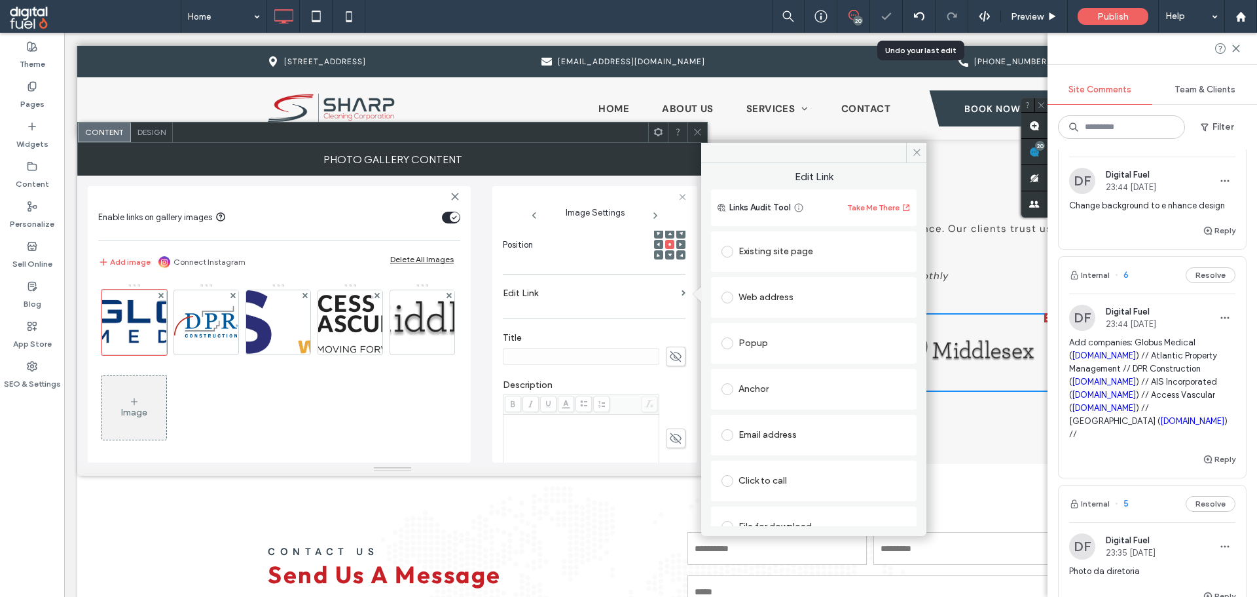
click at [772, 253] on div "Existing site page" at bounding box center [814, 251] width 185 height 21
click at [760, 340] on div "Web address" at bounding box center [814, 337] width 185 height 21
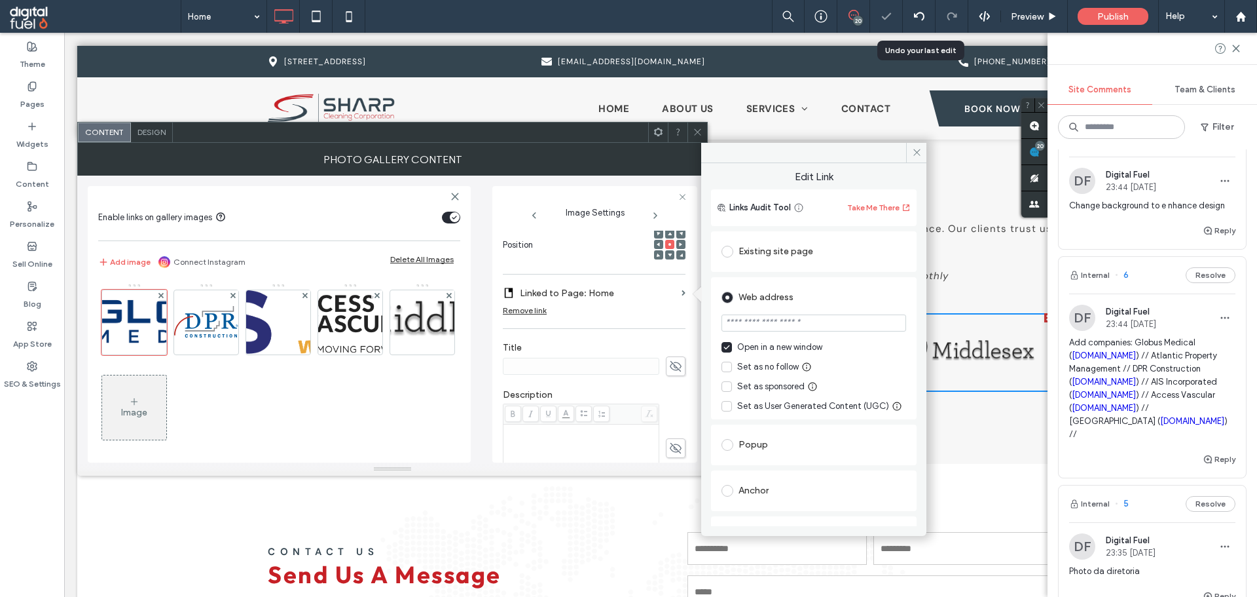
click at [782, 327] on input "url" at bounding box center [814, 322] width 185 height 17
paste input "**********"
type input "**********"
click at [842, 309] on section "**********" at bounding box center [814, 324] width 185 height 33
click at [916, 152] on use at bounding box center [917, 152] width 7 height 7
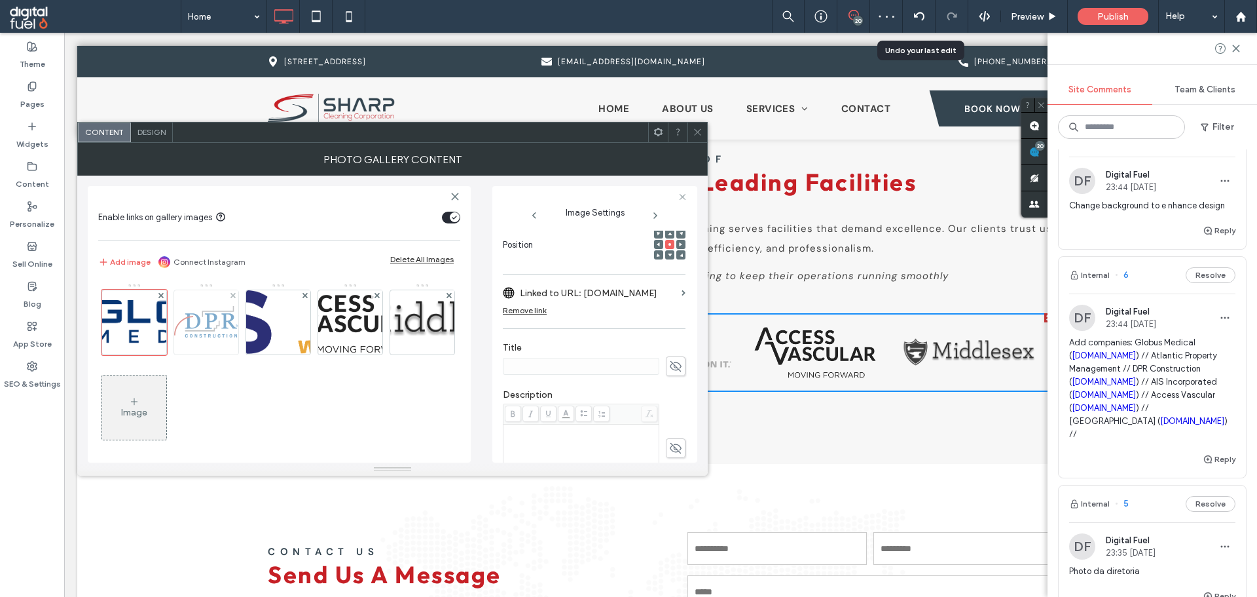
drag, startPoint x: 181, startPoint y: 331, endPoint x: 189, endPoint y: 328, distance: 8.9
click at [181, 331] on img at bounding box center [206, 321] width 64 height 31
click at [580, 299] on label "Edit Link" at bounding box center [590, 293] width 174 height 24
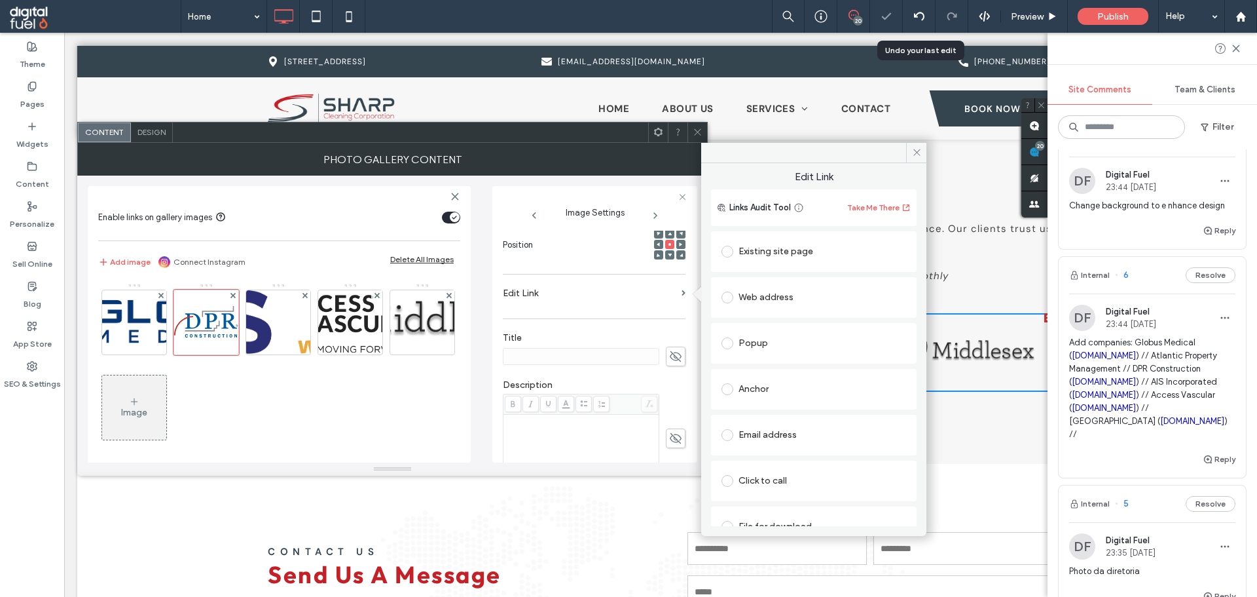
drag, startPoint x: 786, startPoint y: 302, endPoint x: 793, endPoint y: 306, distance: 8.5
click at [787, 302] on div "Web address" at bounding box center [814, 297] width 185 height 21
drag, startPoint x: 809, startPoint y: 321, endPoint x: 819, endPoint y: 320, distance: 9.8
click at [809, 322] on input "url" at bounding box center [814, 322] width 185 height 17
paste input "*******"
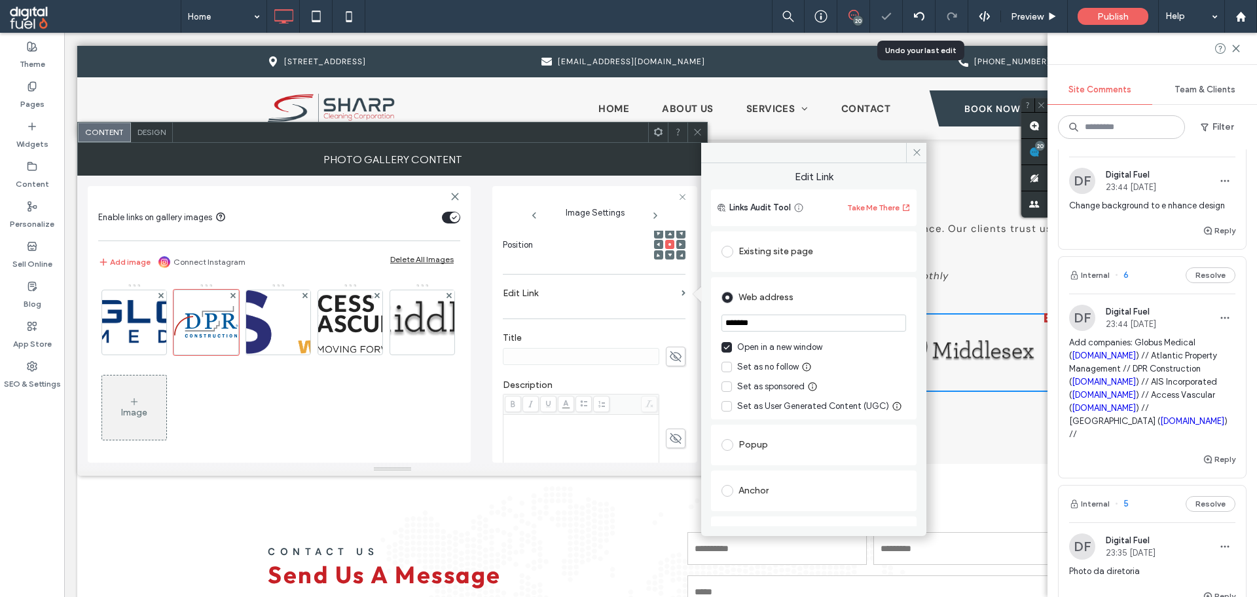
type input "**********"
click at [849, 304] on div "Web address" at bounding box center [814, 297] width 185 height 21
click at [913, 145] on span at bounding box center [916, 153] width 20 height 20
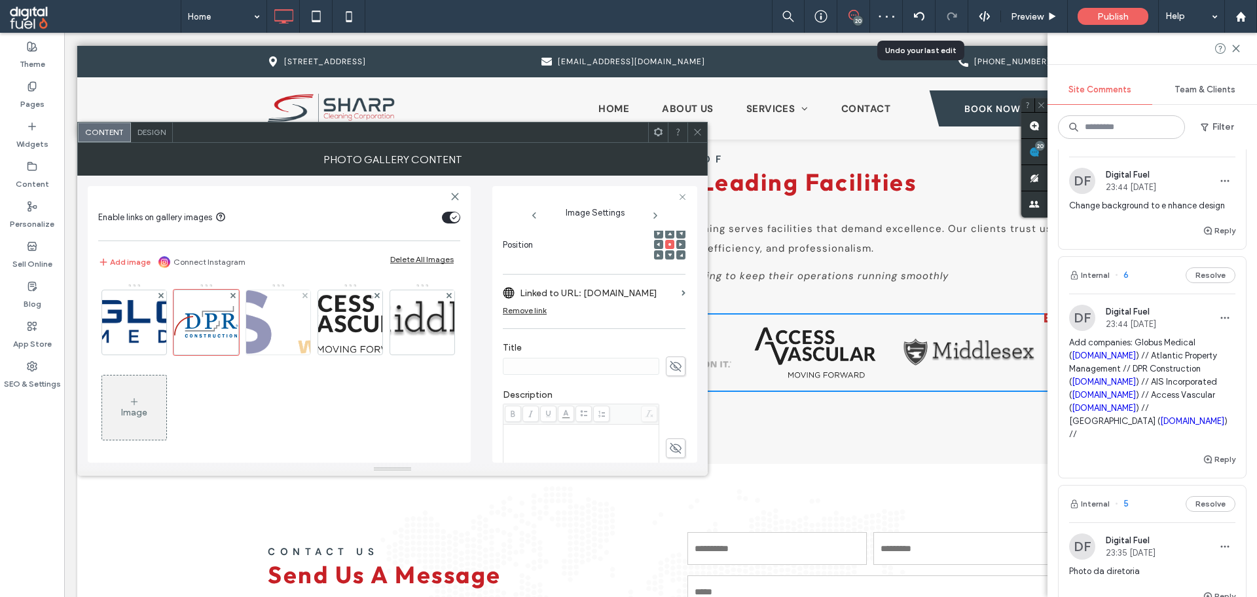
click at [259, 314] on img at bounding box center [278, 322] width 298 height 64
click at [587, 292] on label "Edit Link" at bounding box center [590, 293] width 174 height 24
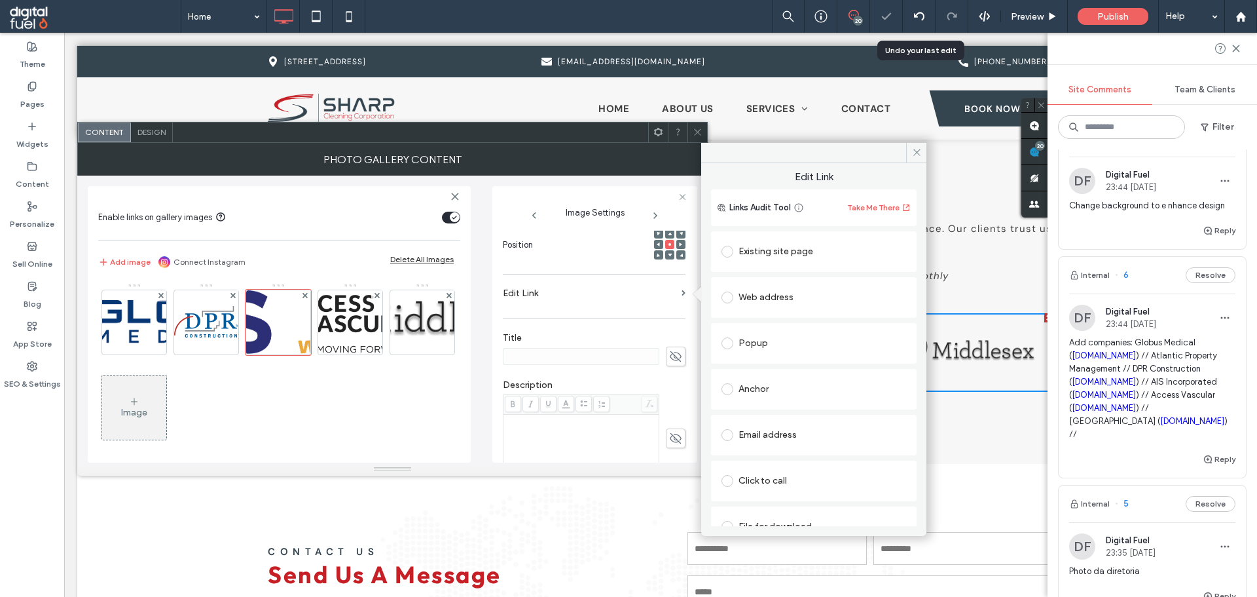
click at [775, 255] on div "Existing site page" at bounding box center [814, 251] width 185 height 21
click at [759, 335] on div "Web address" at bounding box center [814, 337] width 185 height 21
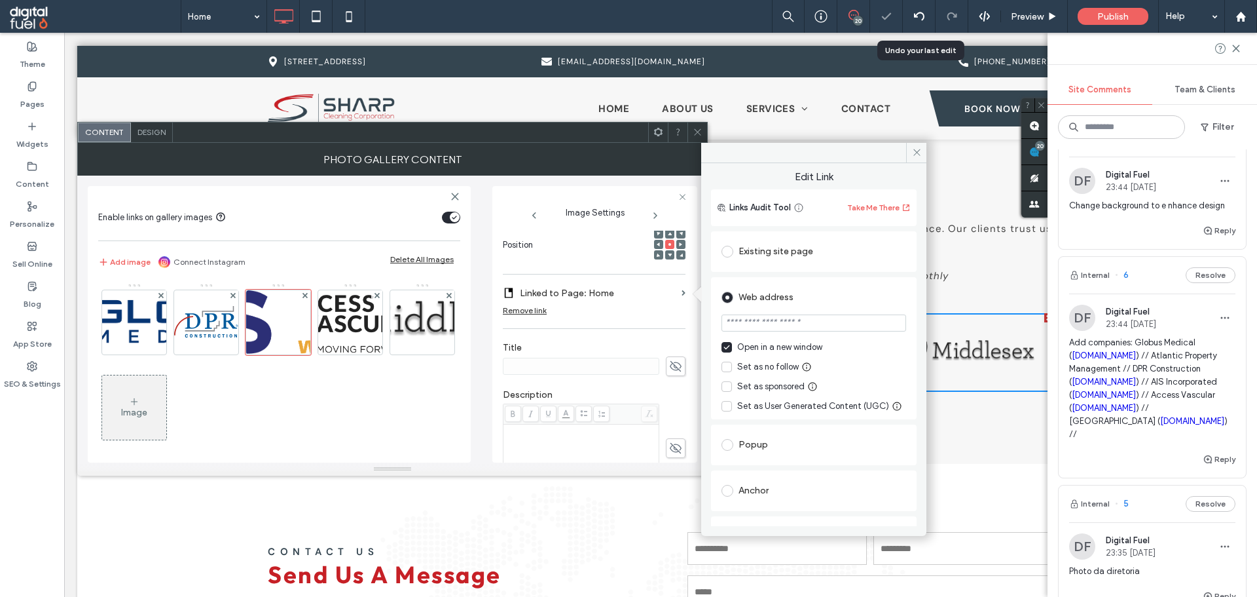
click at [762, 327] on input "url" at bounding box center [814, 322] width 185 height 17
paste input "**********"
type input "**********"
click at [845, 296] on div "Web address" at bounding box center [814, 297] width 185 height 21
click at [913, 143] on span at bounding box center [916, 153] width 20 height 20
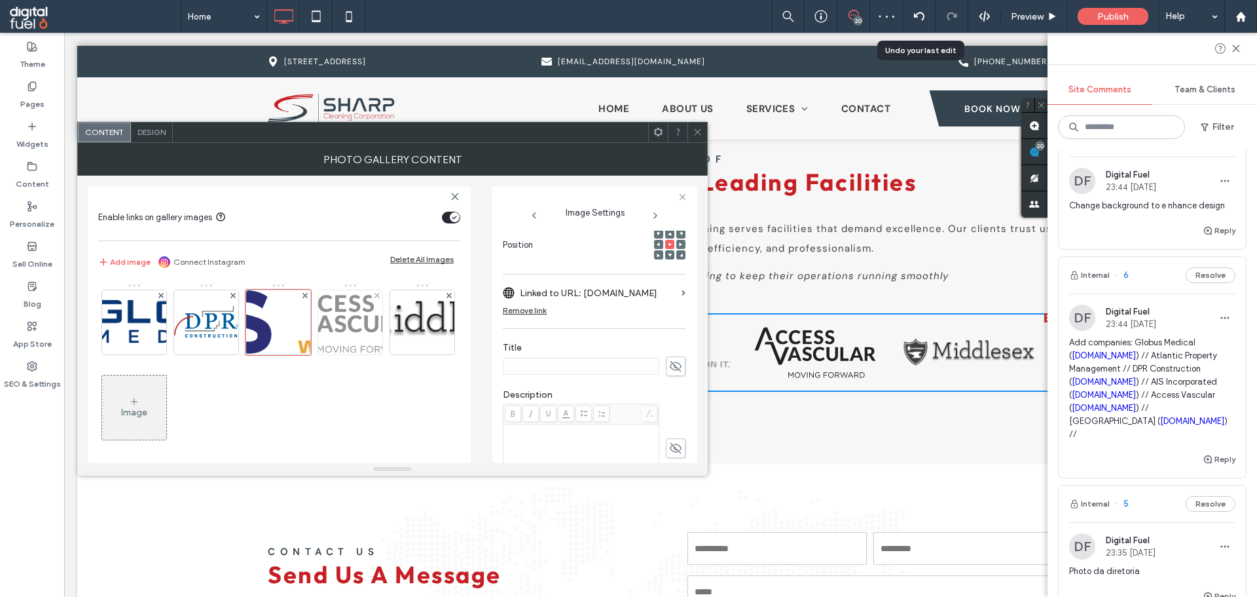
drag, startPoint x: 343, startPoint y: 329, endPoint x: 380, endPoint y: 334, distance: 37.6
click at [343, 329] on img at bounding box center [350, 322] width 155 height 64
click at [633, 299] on label "Edit Link" at bounding box center [590, 293] width 174 height 24
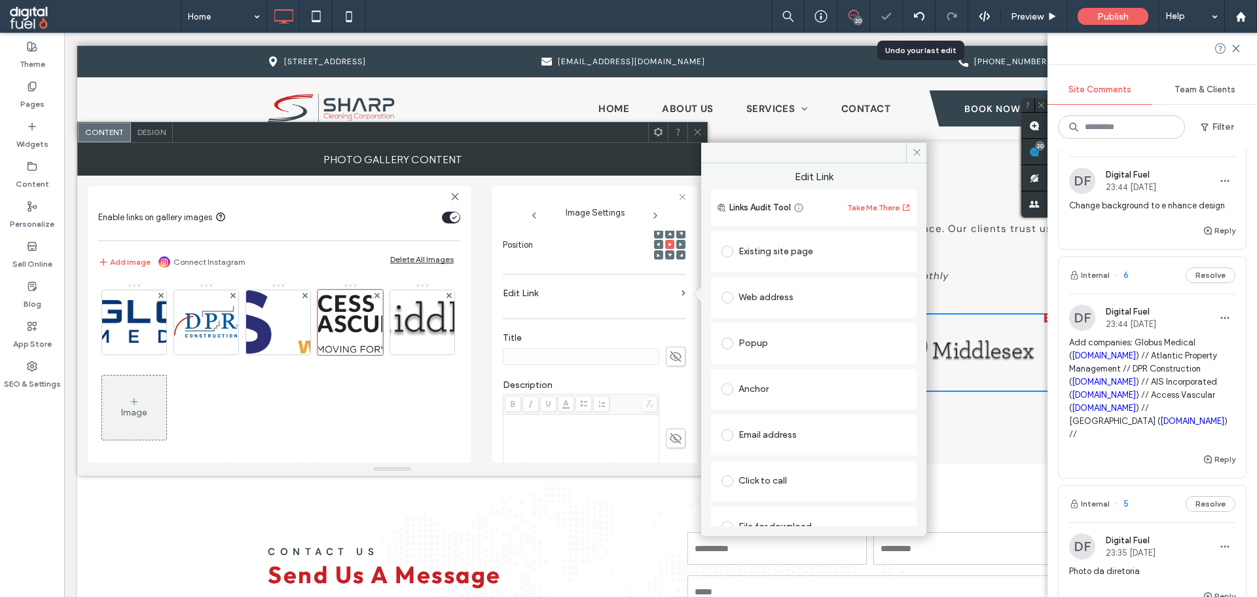
click at [784, 291] on div "Web address" at bounding box center [814, 297] width 185 height 21
click at [802, 326] on input "url" at bounding box center [814, 322] width 185 height 17
paste input "**********"
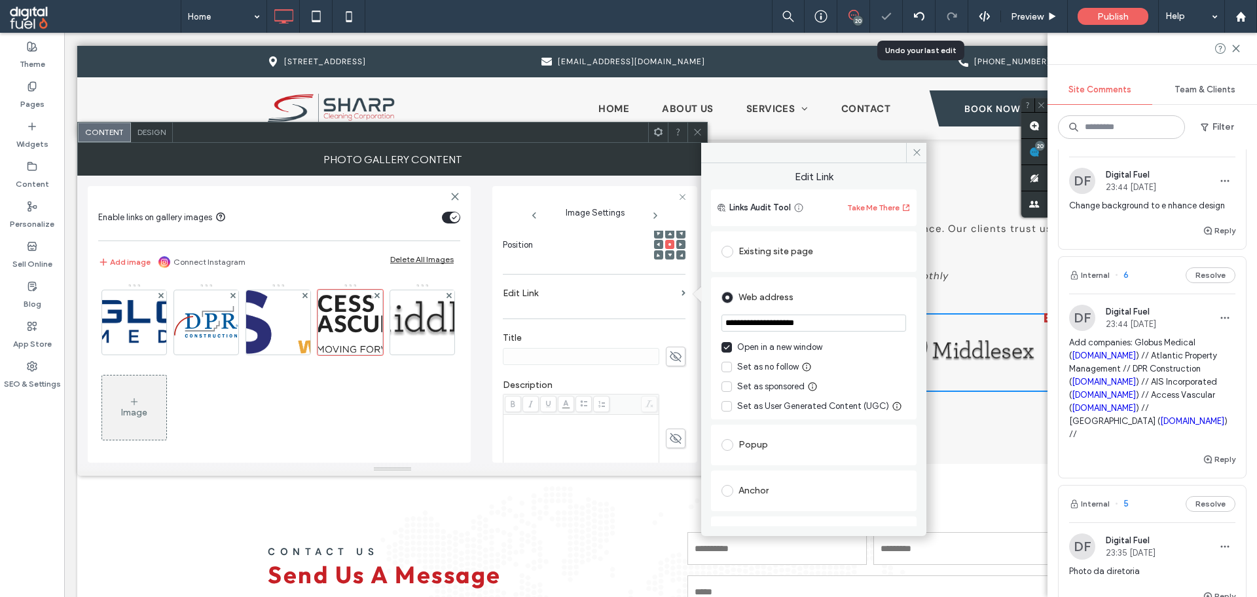
type input "**********"
click at [836, 296] on div "Web address" at bounding box center [814, 297] width 185 height 21
click at [915, 148] on icon at bounding box center [917, 152] width 10 height 10
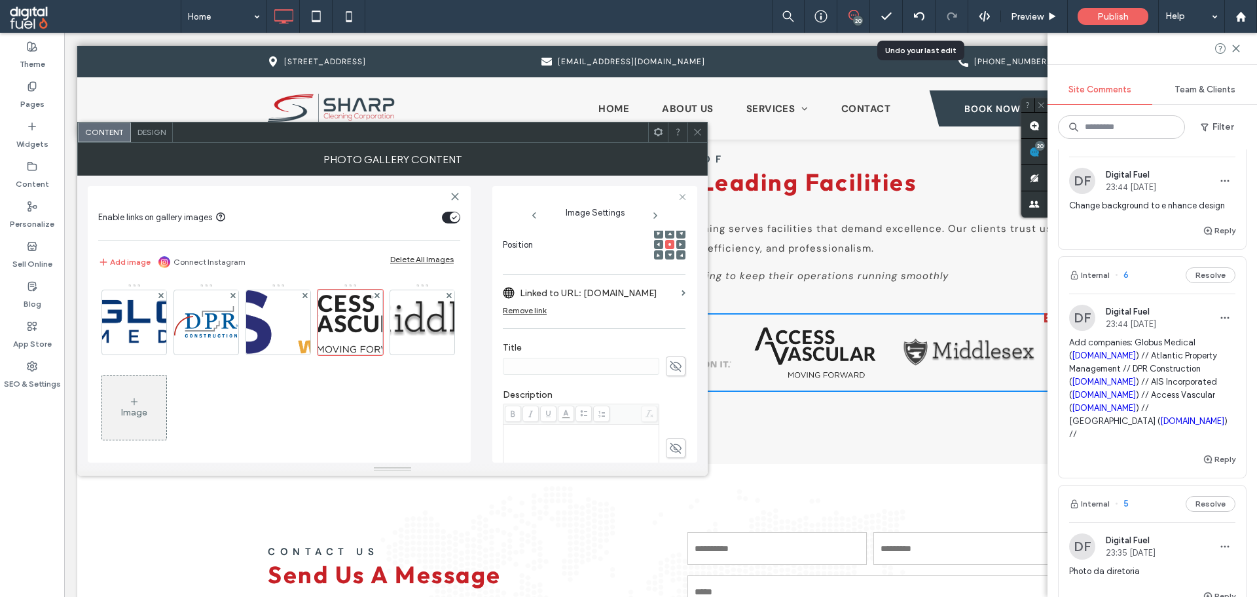
click at [298, 354] on img at bounding box center [423, 322] width 250 height 64
click at [572, 291] on label "Edit Link" at bounding box center [590, 293] width 174 height 24
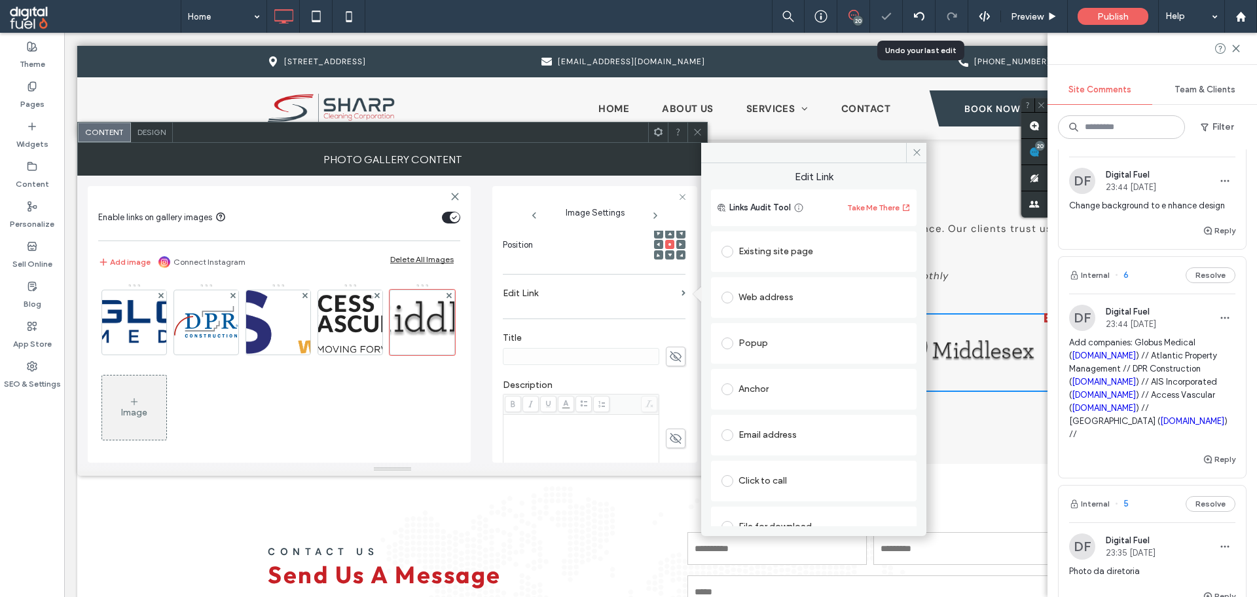
click at [784, 251] on div "Existing site page" at bounding box center [814, 251] width 185 height 21
click at [811, 249] on div "Existing site page" at bounding box center [814, 251] width 185 height 21
click at [779, 305] on div "Create new page" at bounding box center [753, 301] width 62 height 10
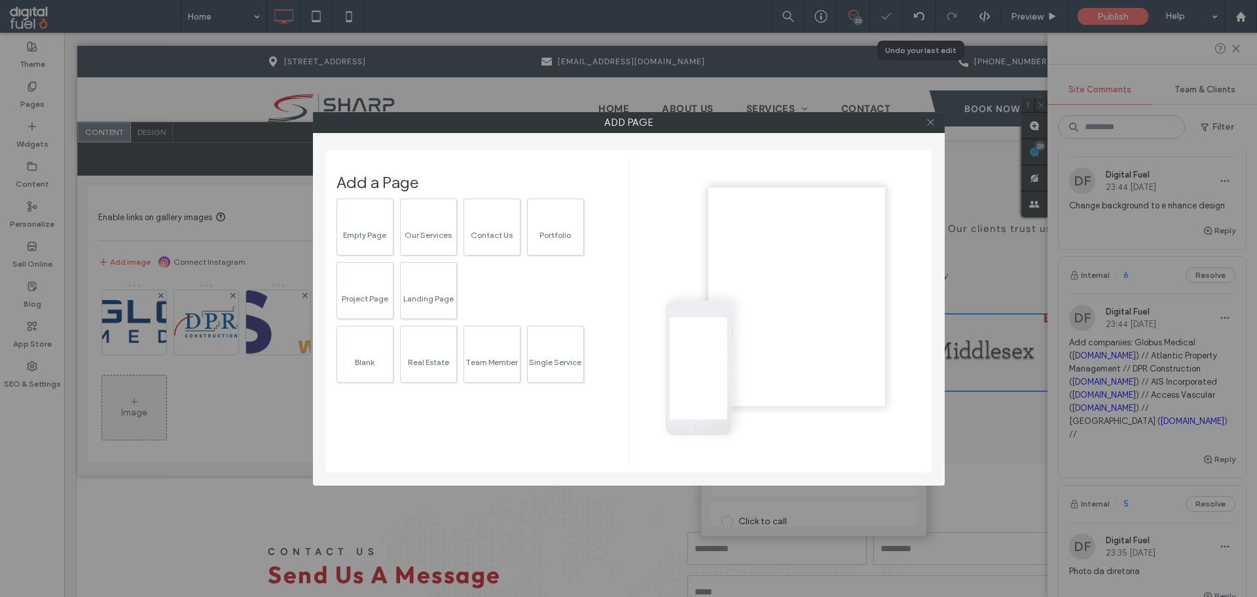
click at [932, 127] on span at bounding box center [931, 123] width 10 height 20
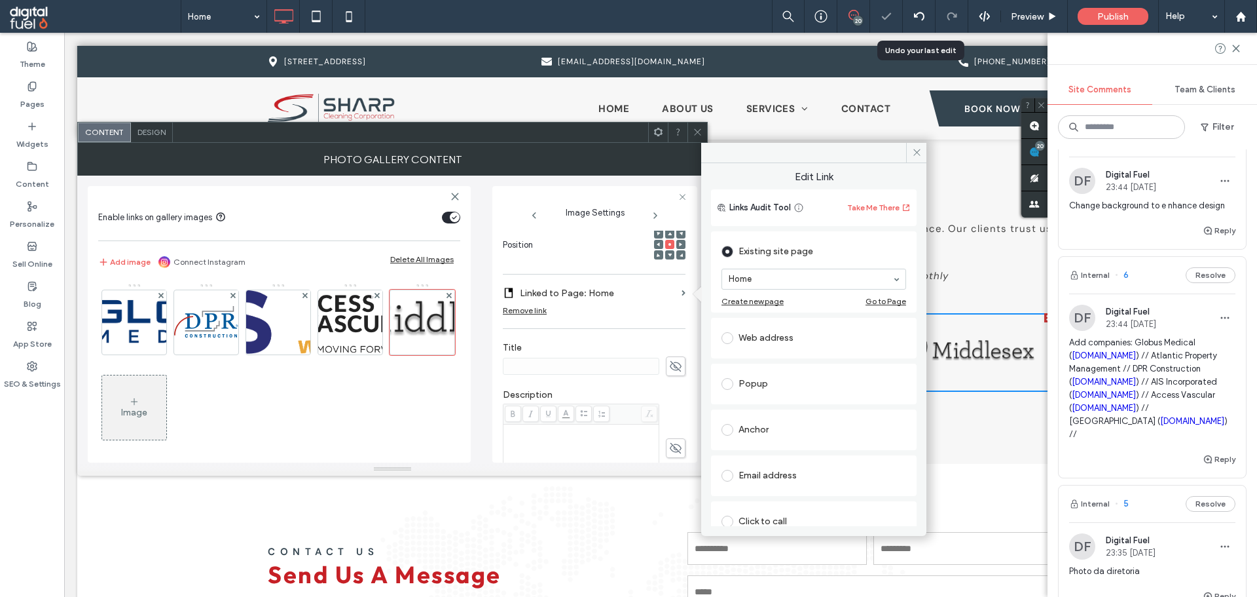
click at [807, 331] on div "Web address" at bounding box center [814, 337] width 185 height 21
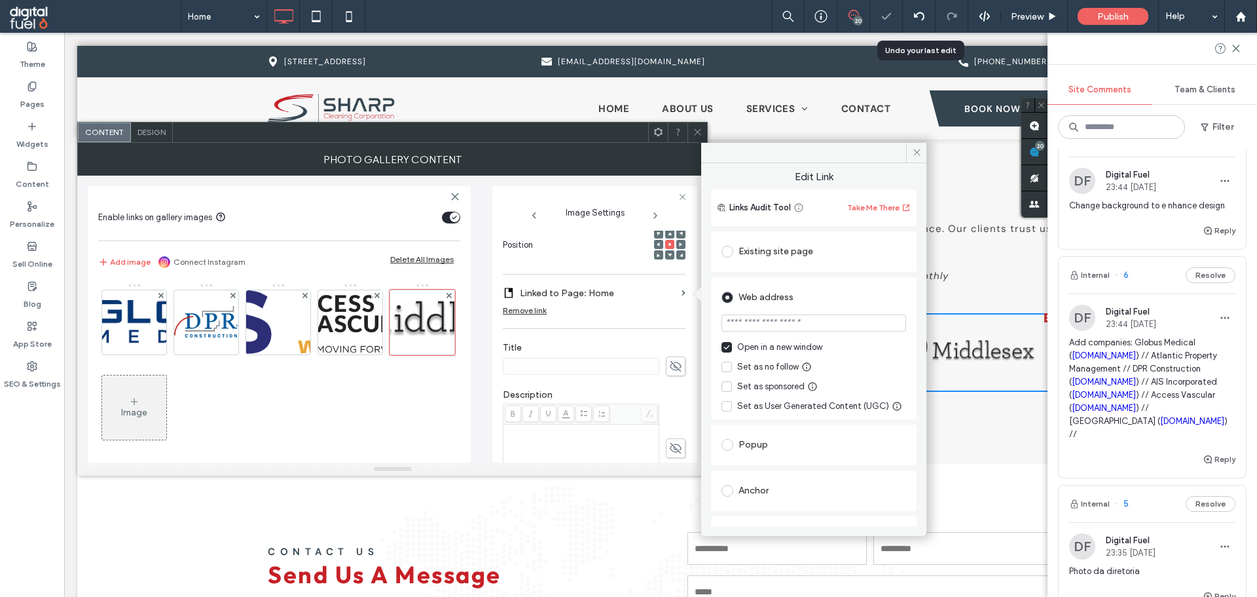
click at [808, 324] on input "url" at bounding box center [814, 322] width 185 height 17
paste input "**********"
type input "**********"
click at [834, 289] on div "Web address" at bounding box center [814, 297] width 185 height 21
click at [914, 147] on icon at bounding box center [917, 152] width 10 height 10
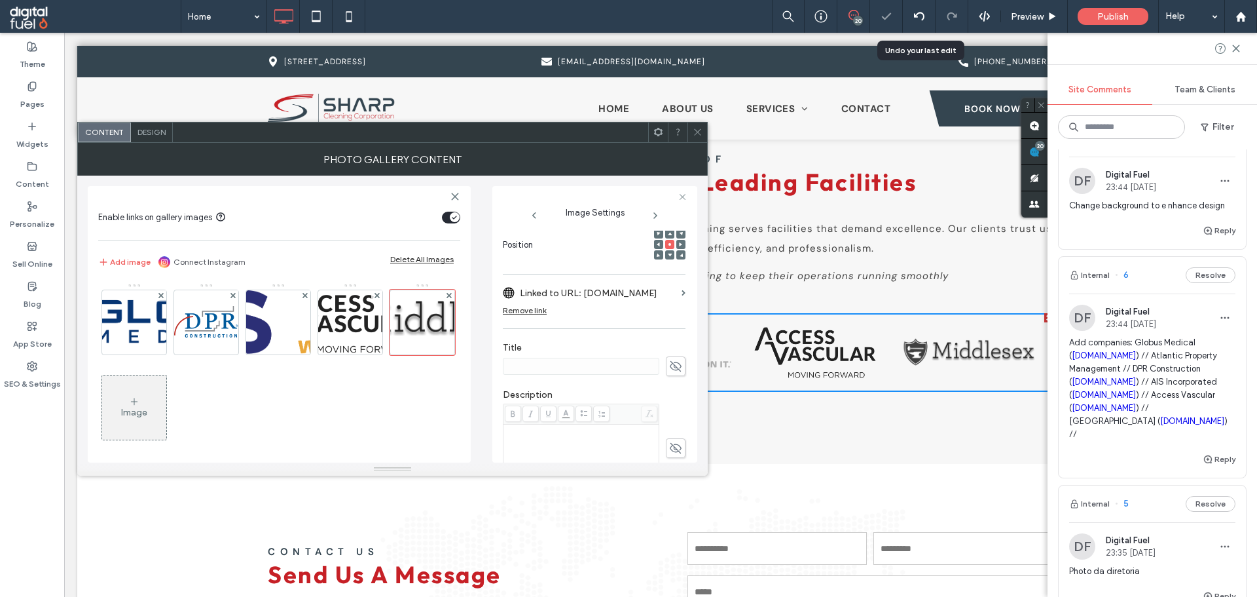
click at [702, 126] on span at bounding box center [698, 132] width 10 height 20
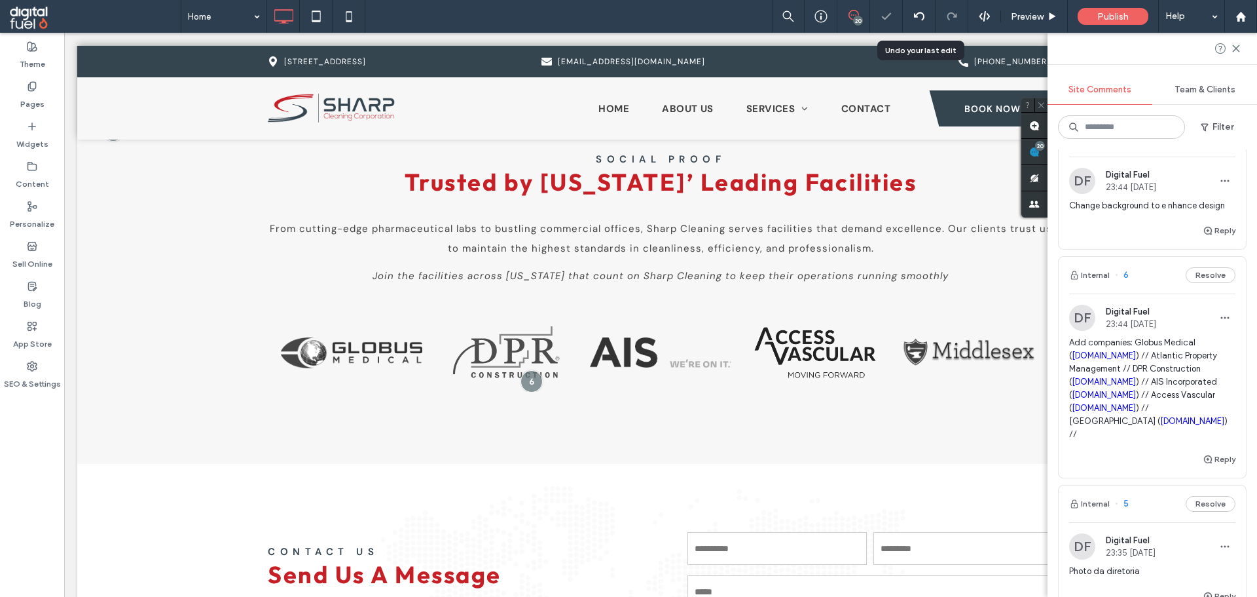
drag, startPoint x: 0, startPoint y: 464, endPoint x: 60, endPoint y: 451, distance: 60.9
click at [10, 460] on div "Theme Pages Widgets Content Personalize Sell Online Blog App Store SEO & Settin…" at bounding box center [32, 315] width 64 height 564
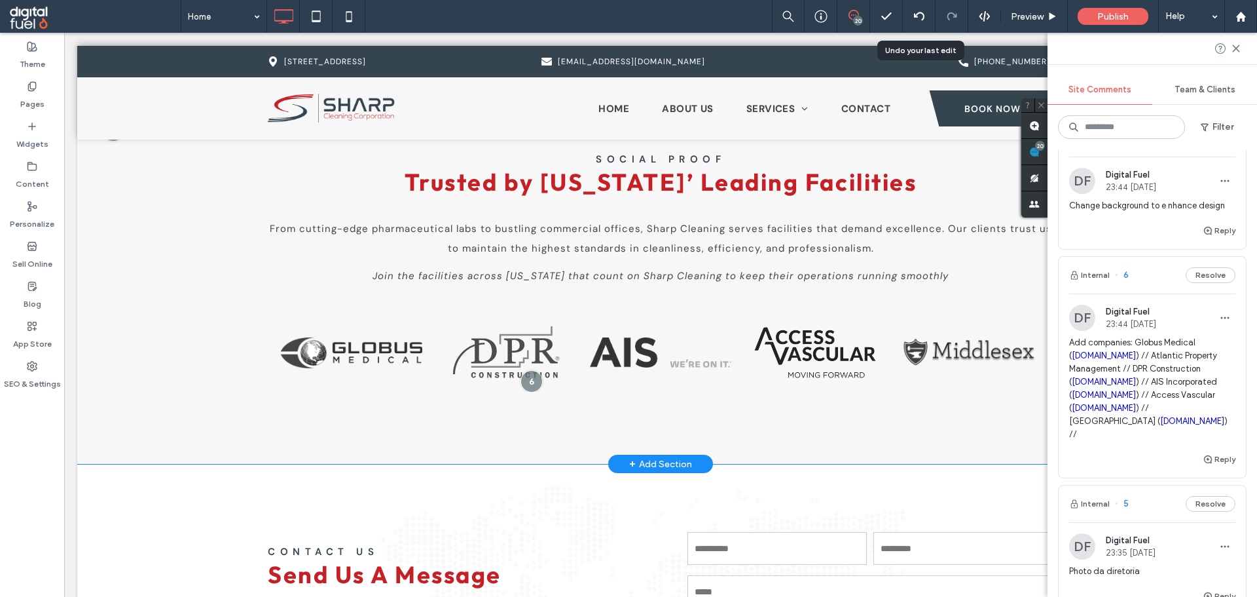
drag, startPoint x: 994, startPoint y: 420, endPoint x: 1195, endPoint y: 250, distance: 263.5
click at [994, 420] on div "SOCIAL PROOF Trusted by Massachusetts’ Leading Facilities From cutting-edge pha…" at bounding box center [660, 273] width 1167 height 381
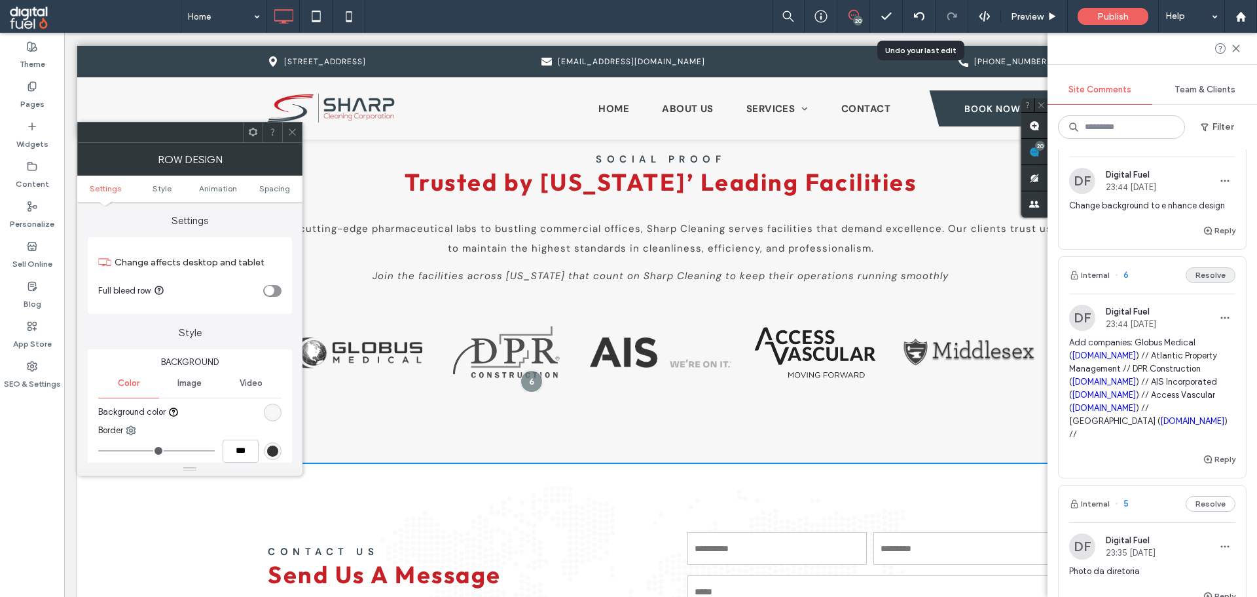
click at [1203, 275] on button "Resolve" at bounding box center [1211, 275] width 50 height 16
click at [291, 132] on icon at bounding box center [292, 132] width 10 height 10
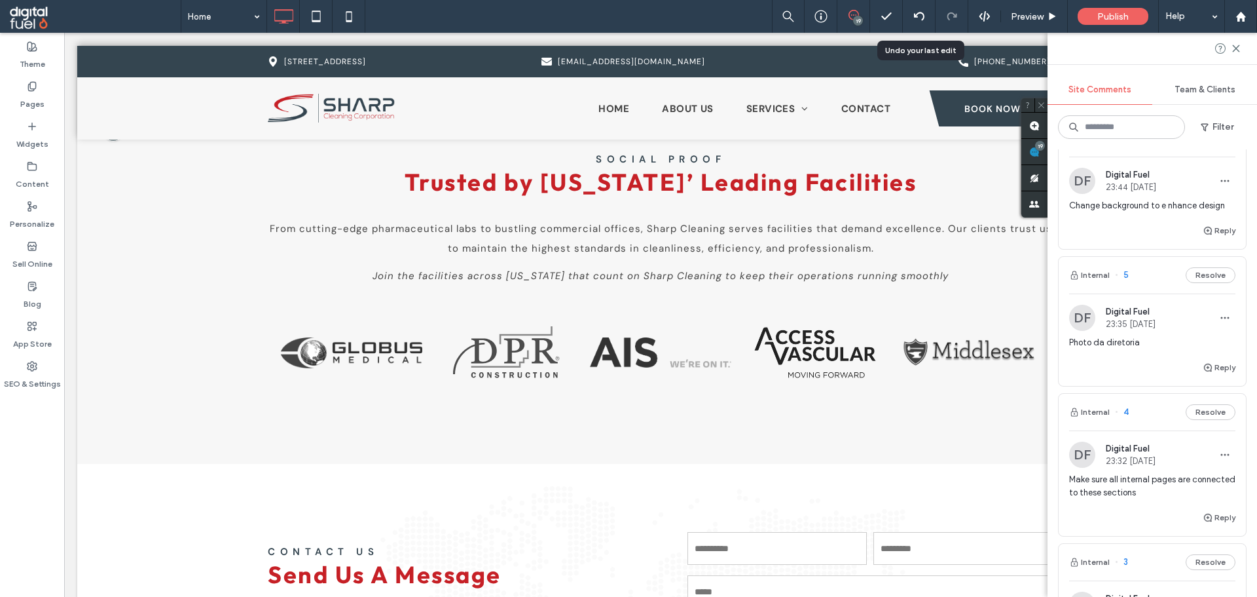
drag, startPoint x: 0, startPoint y: 498, endPoint x: 64, endPoint y: 436, distance: 88.9
click at [0, 496] on div "Theme Pages Widgets Content Personalize Sell Online Blog App Store SEO & Settin…" at bounding box center [32, 315] width 64 height 564
click at [317, 21] on use at bounding box center [316, 15] width 9 height 11
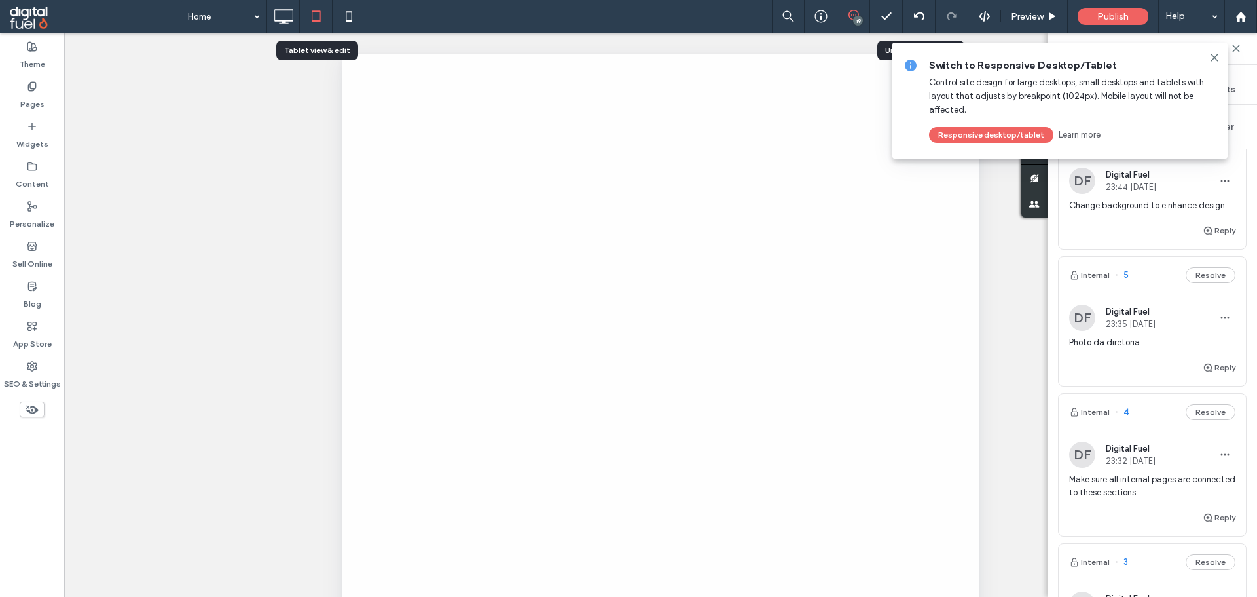
scroll to position [0, 0]
click at [351, 17] on icon at bounding box center [349, 16] width 26 height 26
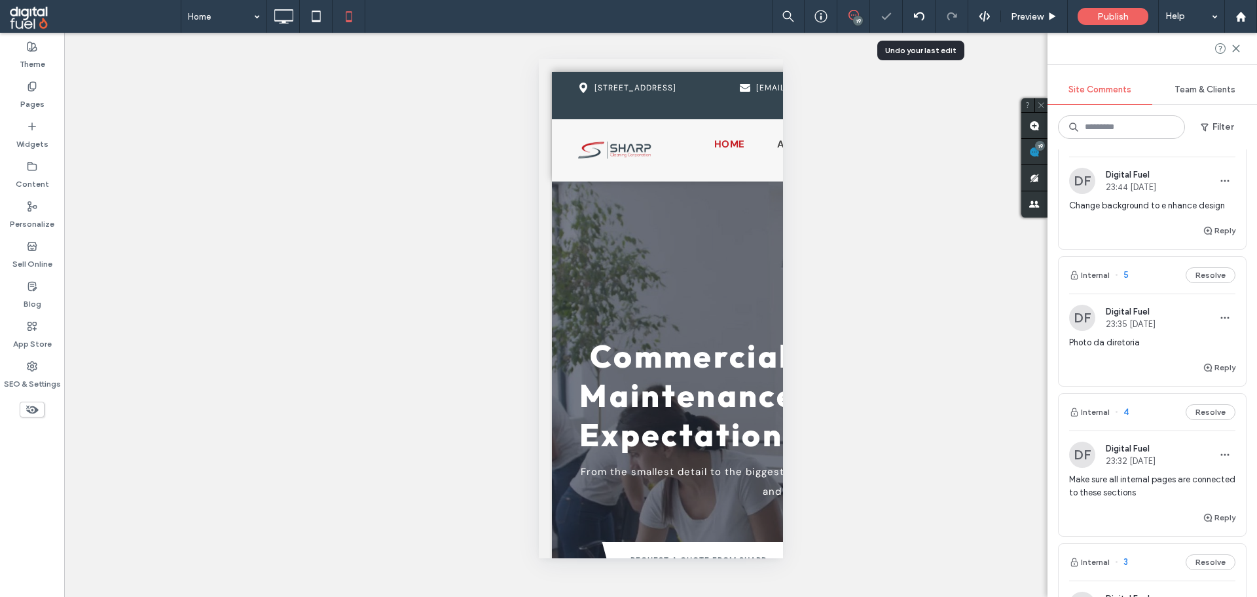
click at [1241, 45] on icon at bounding box center [1236, 48] width 10 height 10
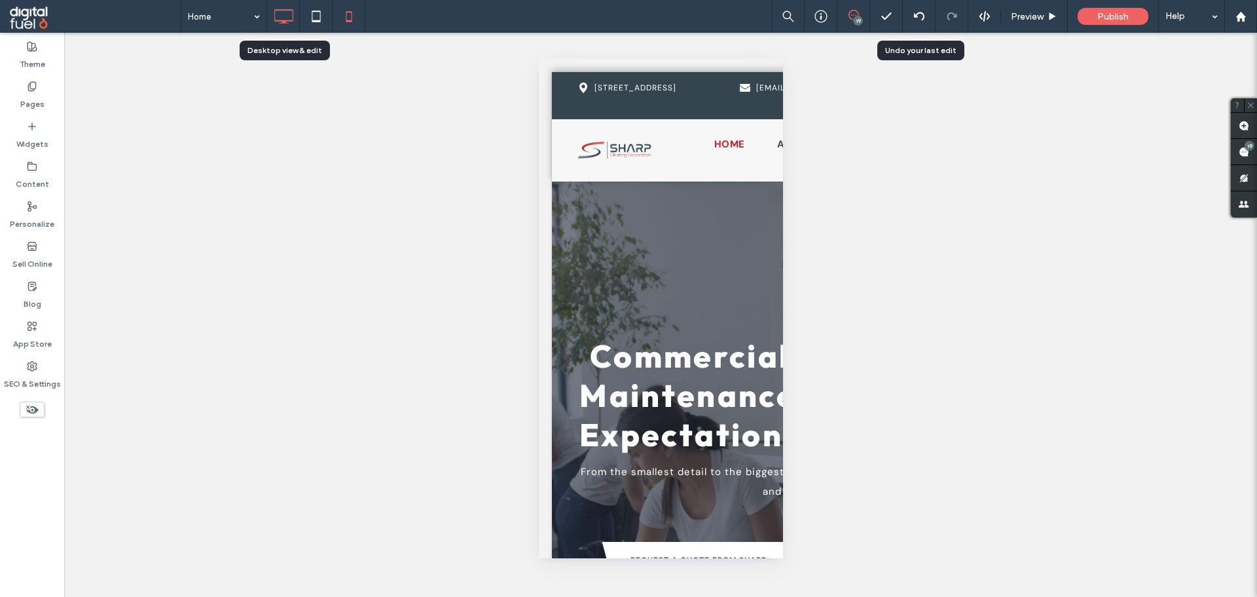
click at [280, 11] on icon at bounding box center [283, 16] width 26 height 26
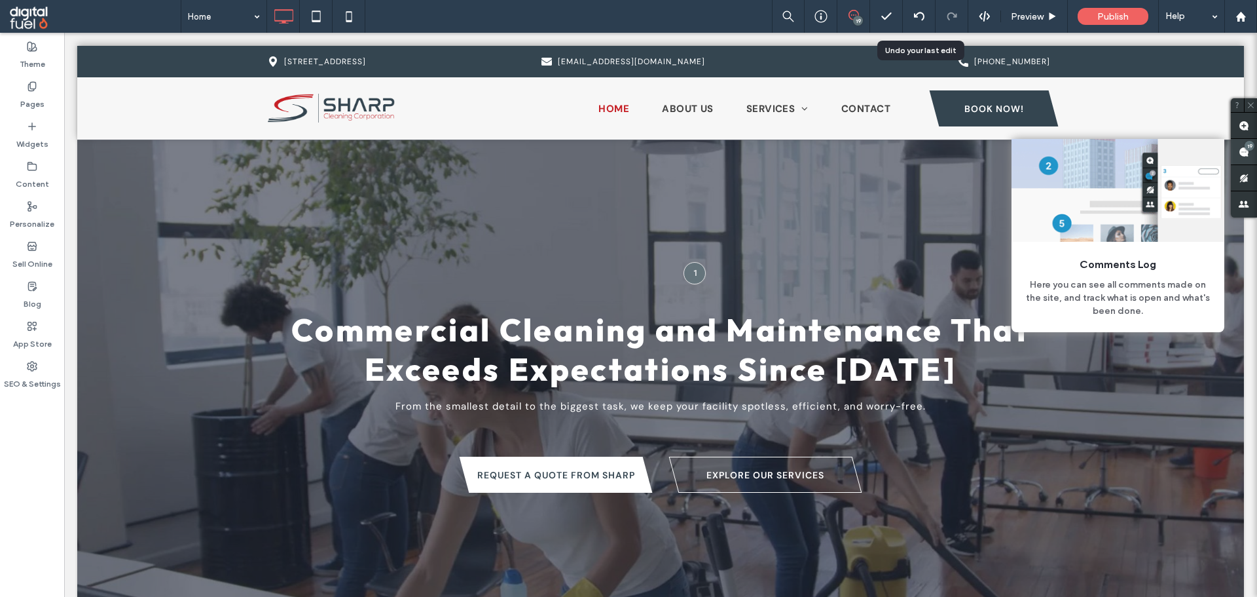
click at [1246, 144] on div "19" at bounding box center [1250, 146] width 10 height 10
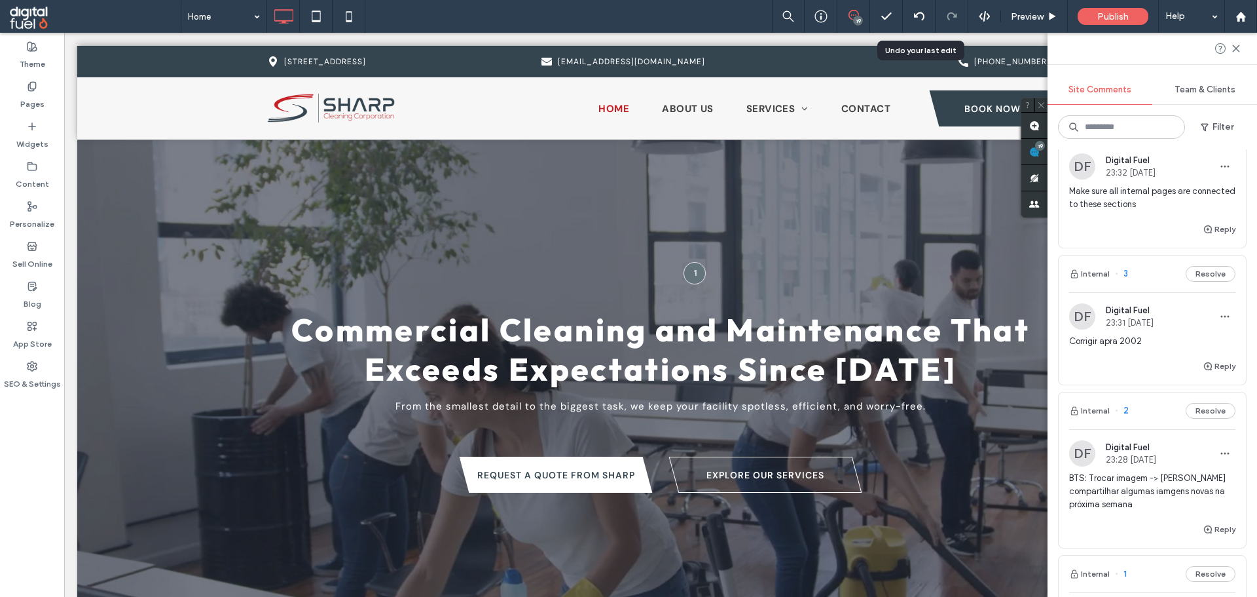
scroll to position [2379, 0]
click at [1115, 360] on div "Corrigir apra 2002" at bounding box center [1152, 352] width 166 height 24
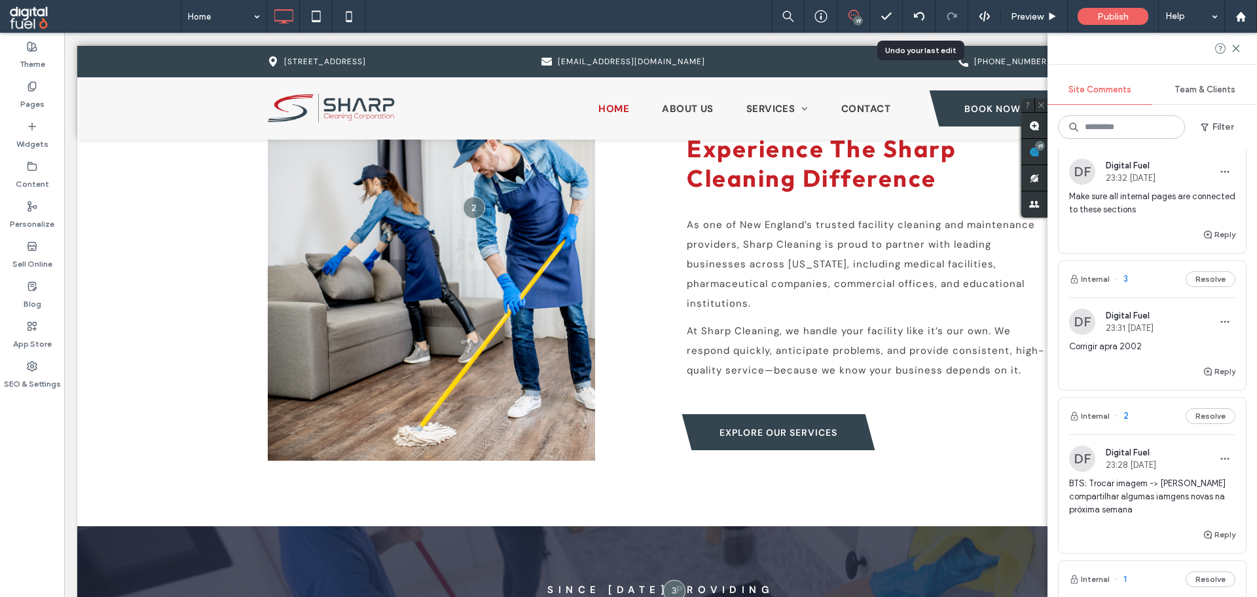
scroll to position [870, 0]
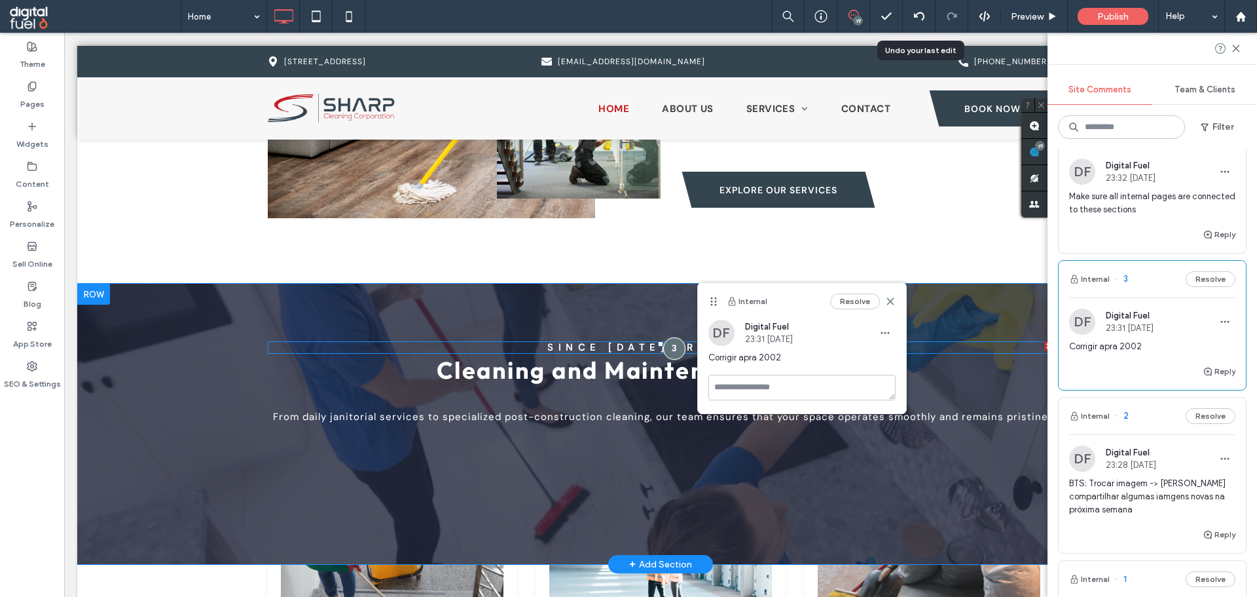
click at [645, 348] on strong "SINCE 2003 PROVIDING" at bounding box center [660, 347] width 227 height 13
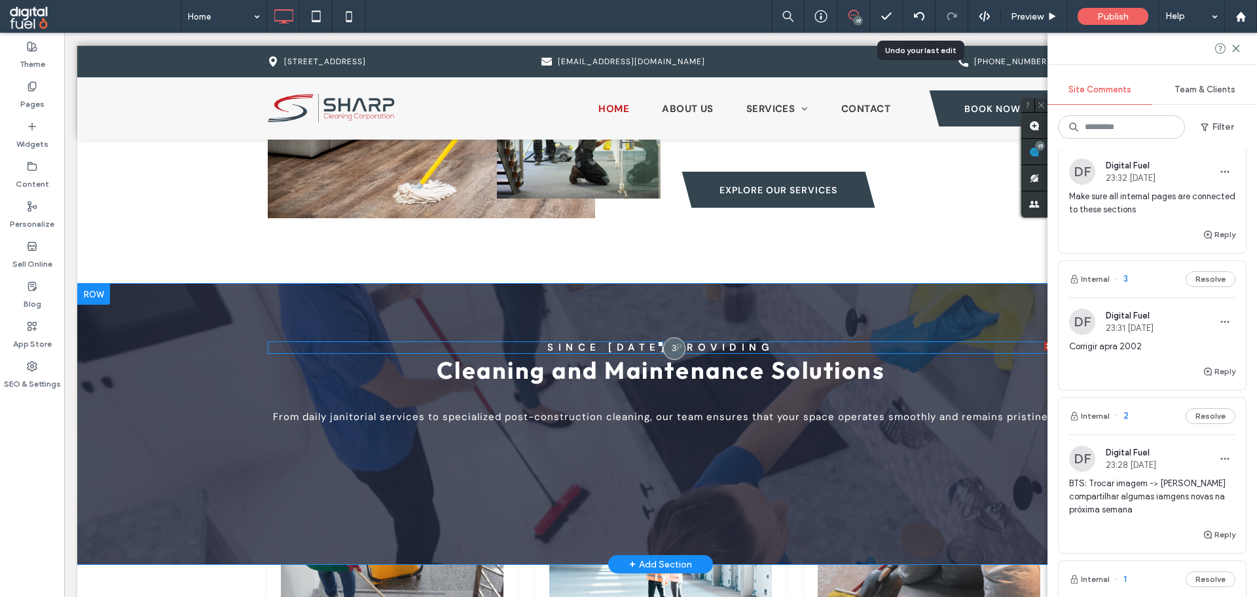
click at [640, 348] on strong "SINCE 2003 PROVIDING" at bounding box center [660, 347] width 227 height 13
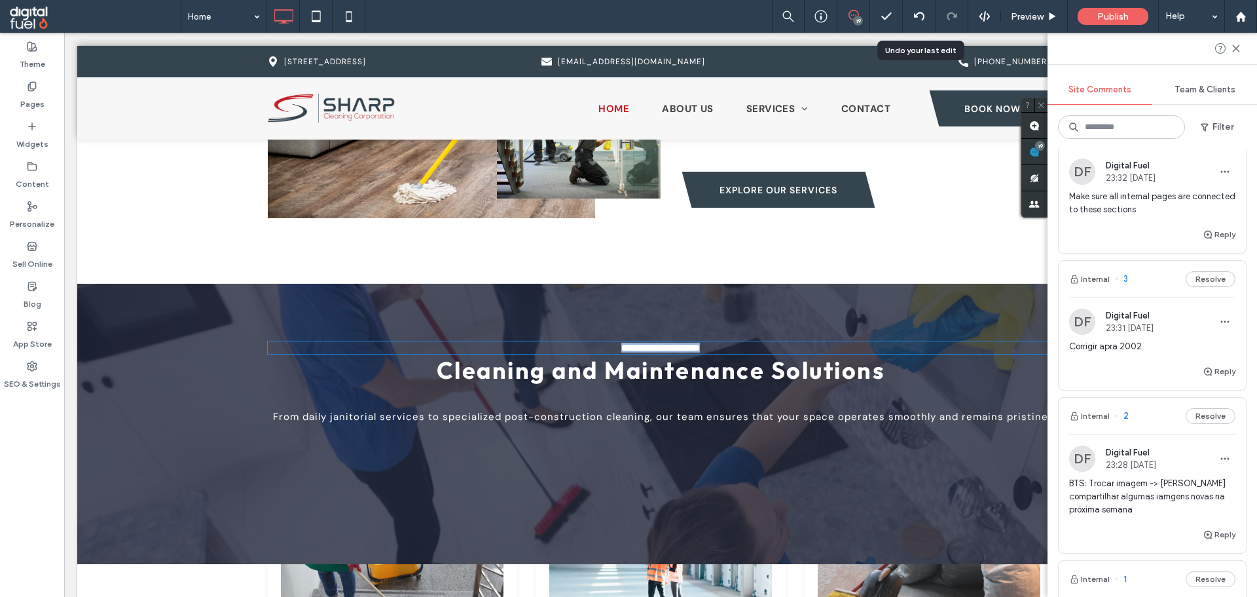
type input "*******"
type input "**"
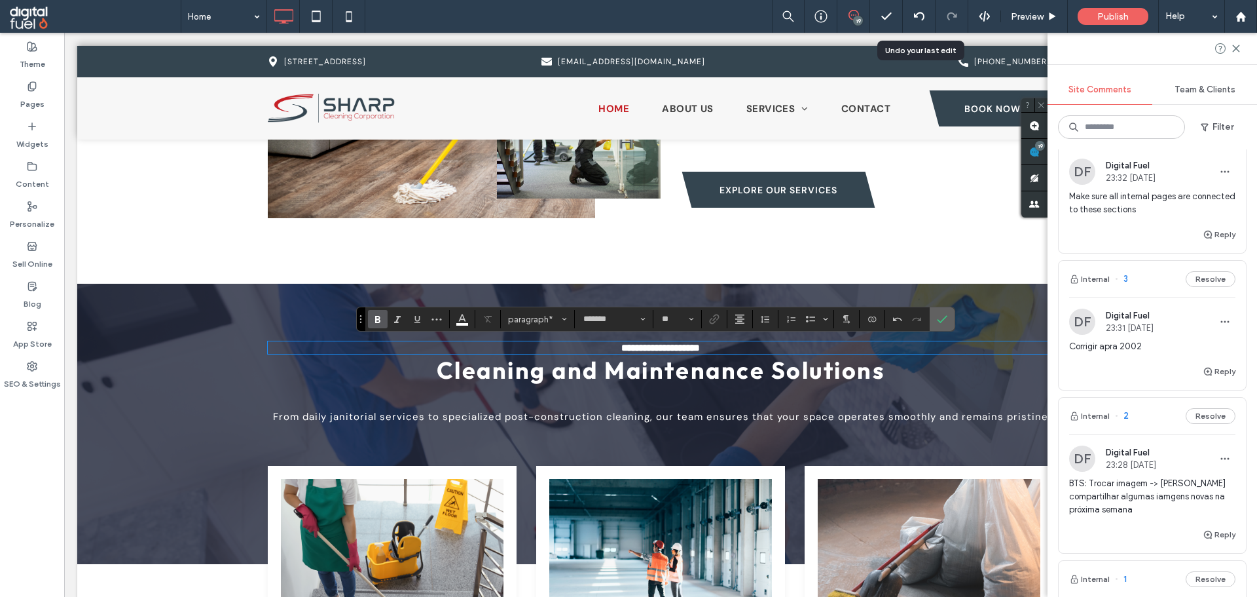
click at [946, 312] on span "Confirm" at bounding box center [942, 319] width 10 height 22
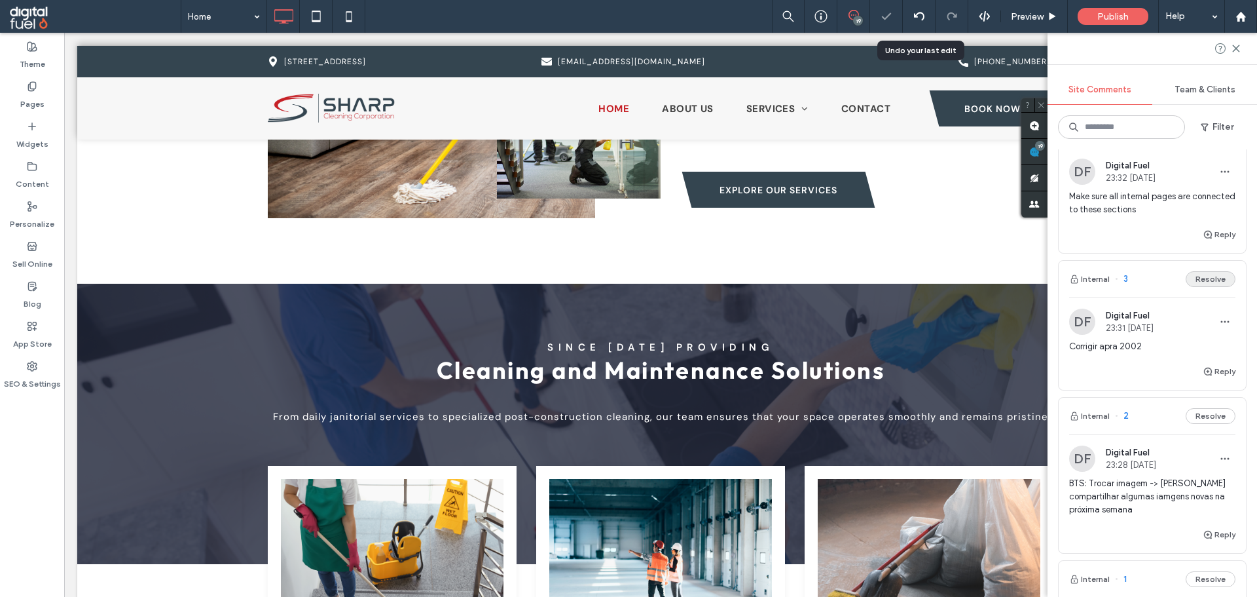
click at [1195, 278] on button "Resolve" at bounding box center [1211, 279] width 50 height 16
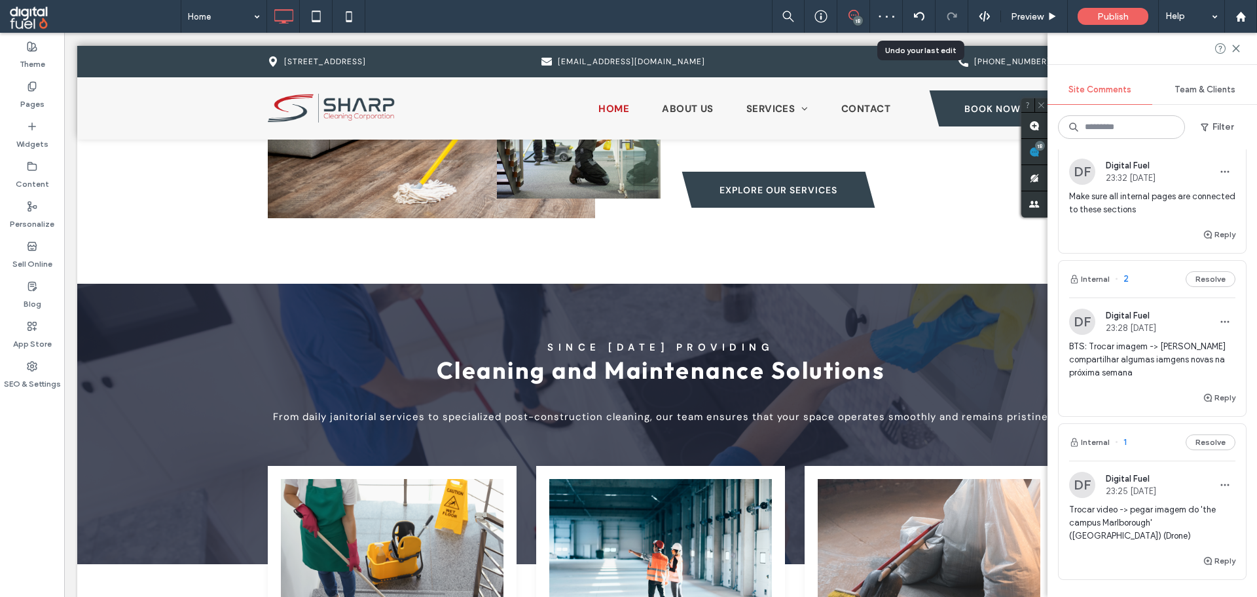
click at [1107, 210] on span "Make sure all internal pages are connected to these sections" at bounding box center [1152, 203] width 166 height 26
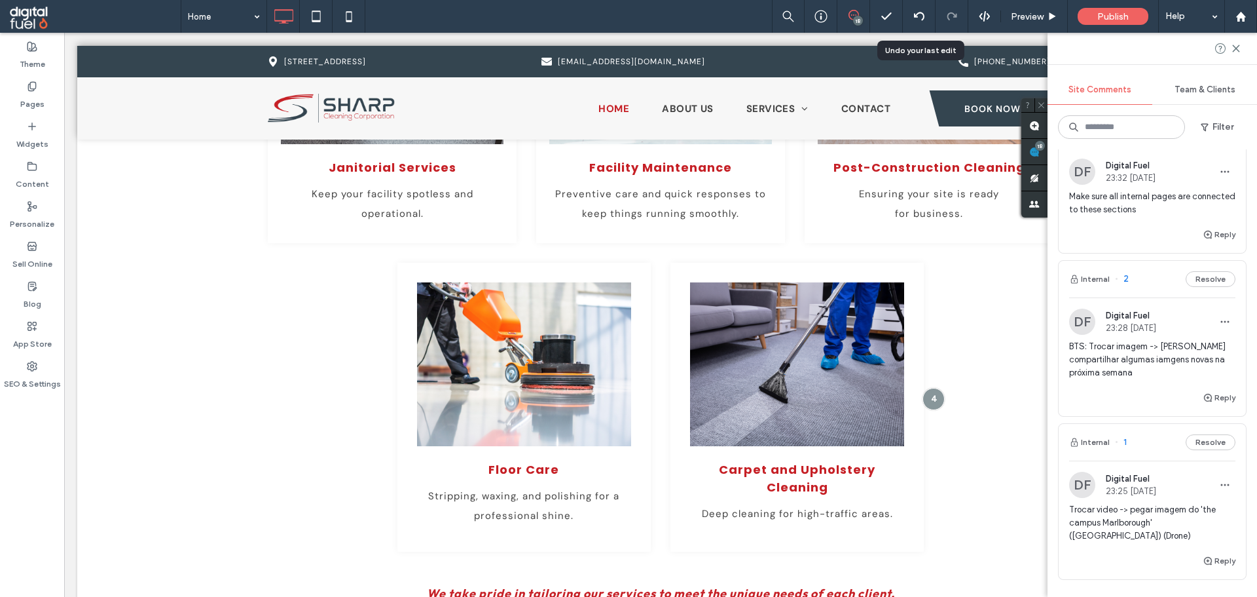
scroll to position [0, 0]
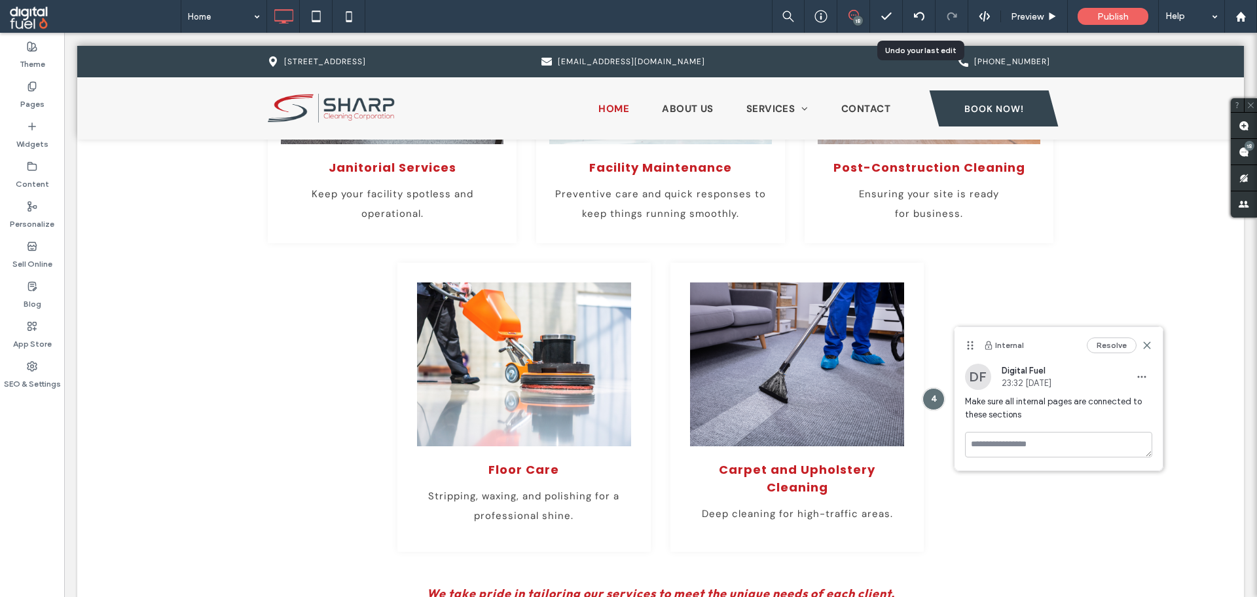
drag, startPoint x: 0, startPoint y: 506, endPoint x: 64, endPoint y: 485, distance: 67.7
click at [1, 504] on div "Theme Pages Widgets Content Personalize Sell Online Blog App Store SEO & Settin…" at bounding box center [32, 315] width 64 height 564
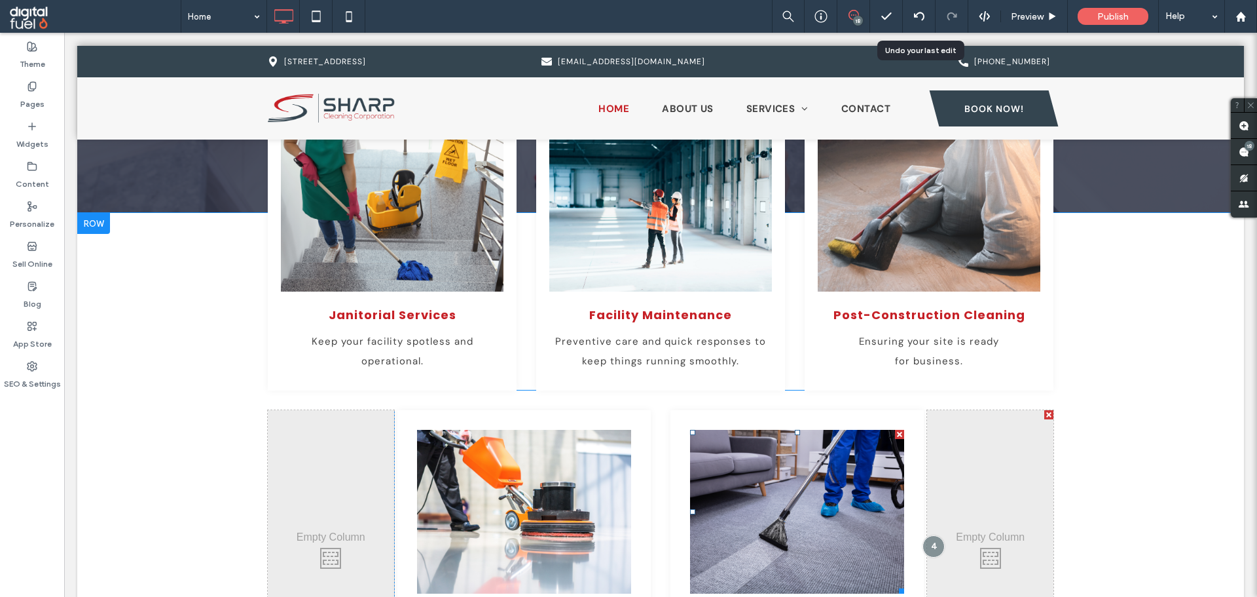
scroll to position [1172, 0]
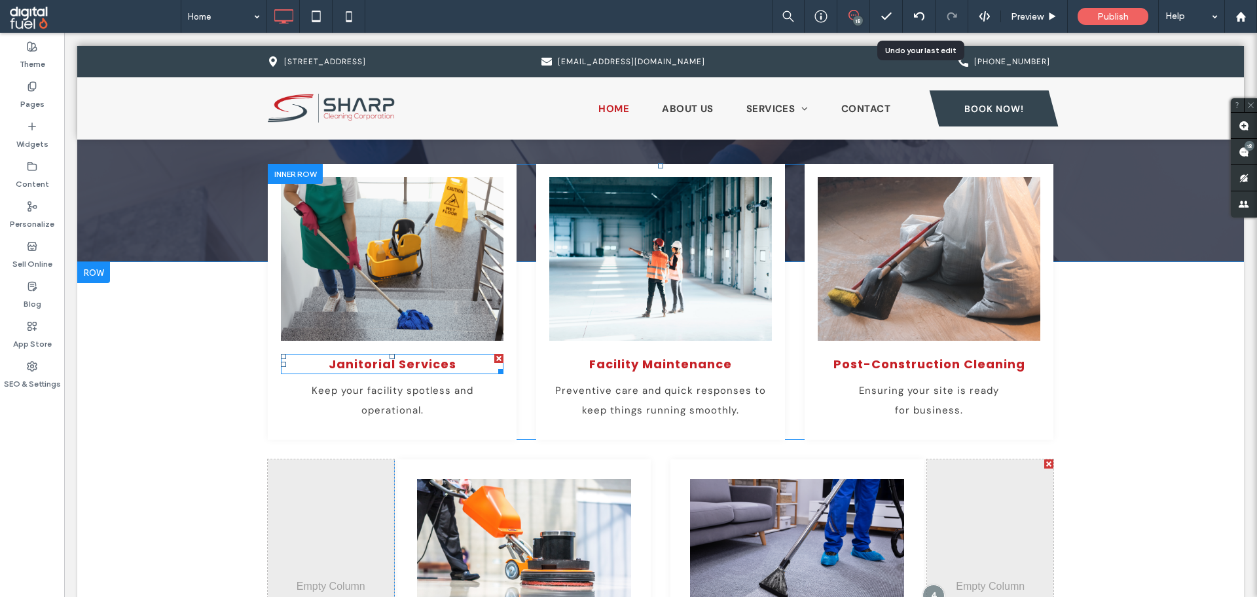
click at [393, 364] on span "Janitorial Services" at bounding box center [393, 364] width 128 height 16
type input "*******"
type input "**"
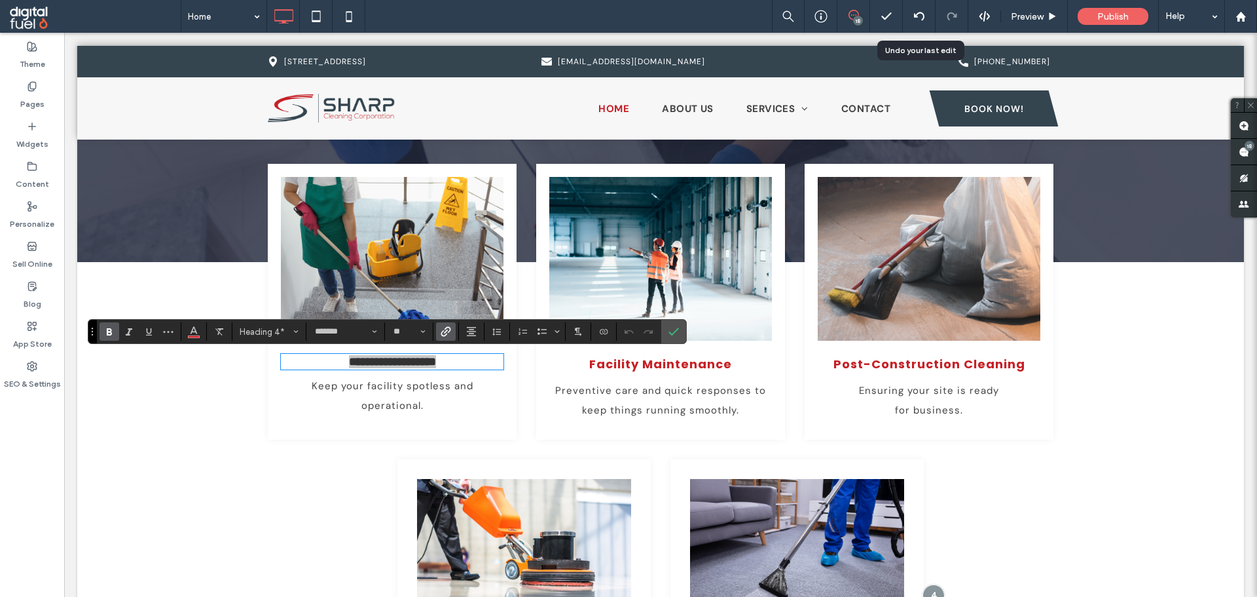
click at [444, 330] on icon "Link" at bounding box center [446, 331] width 10 height 10
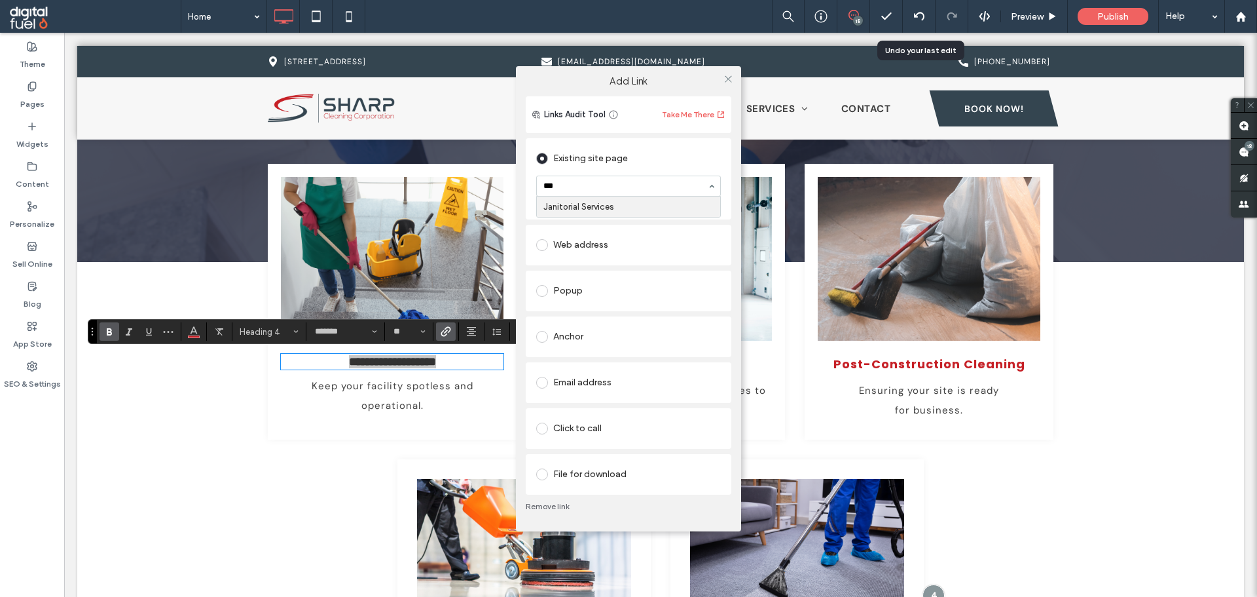
type input "****"
drag, startPoint x: 726, startPoint y: 77, endPoint x: 549, endPoint y: 188, distance: 208.4
click at [726, 77] on icon at bounding box center [729, 79] width 10 height 10
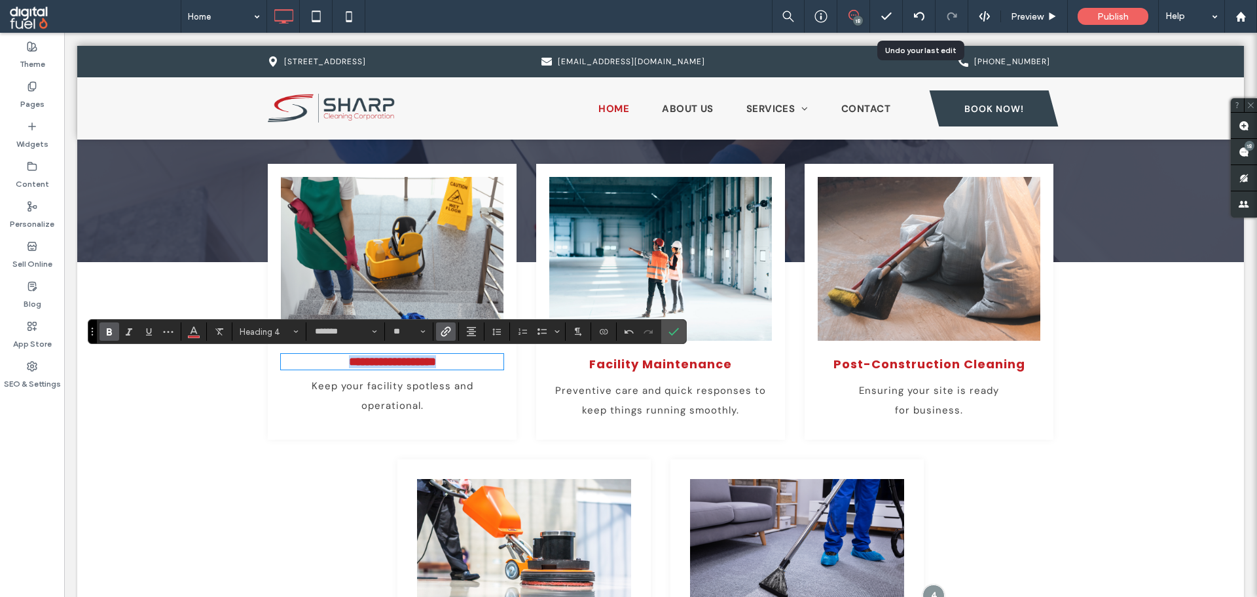
click at [364, 274] on link at bounding box center [392, 259] width 236 height 174
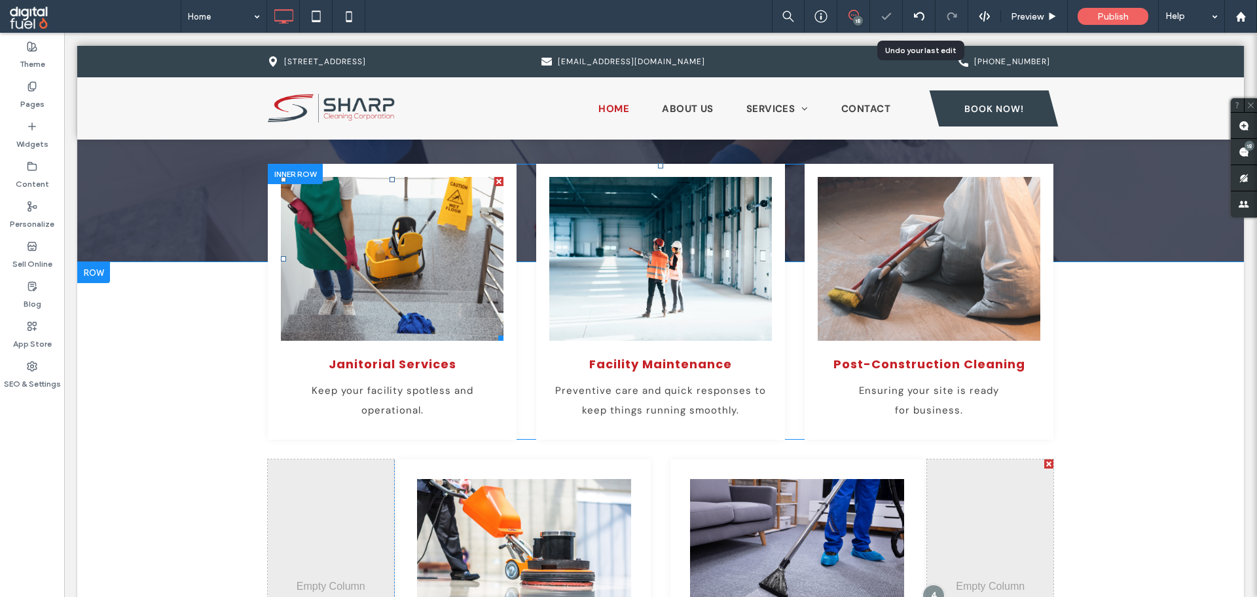
click at [407, 275] on link at bounding box center [392, 259] width 236 height 174
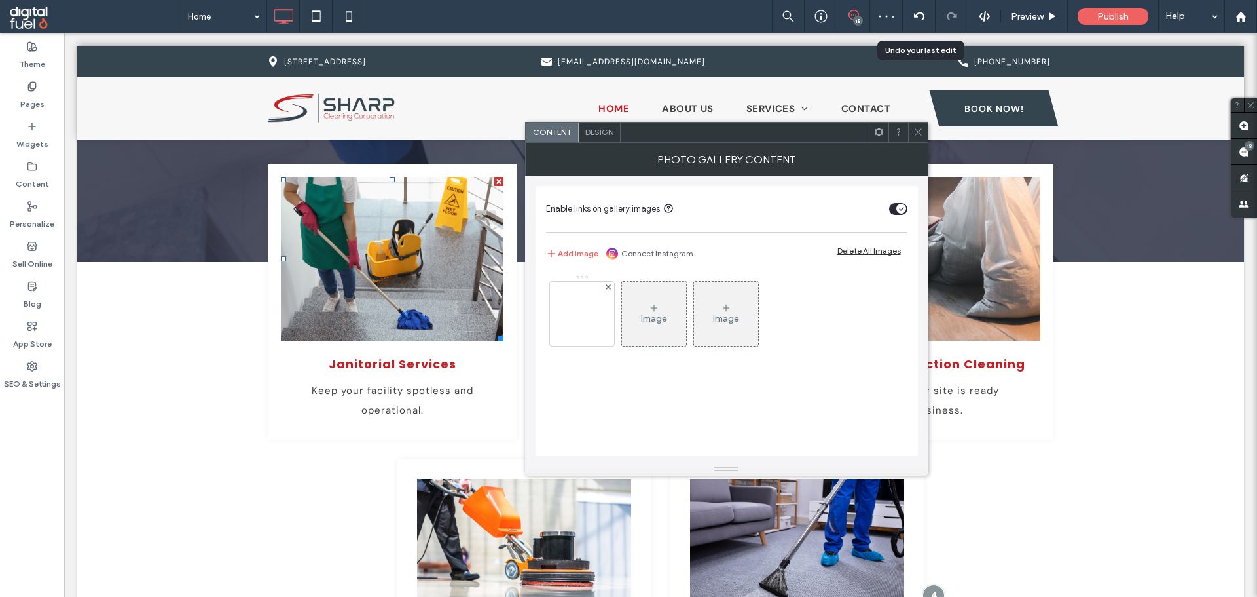
click at [593, 134] on span "Design" at bounding box center [599, 132] width 28 height 10
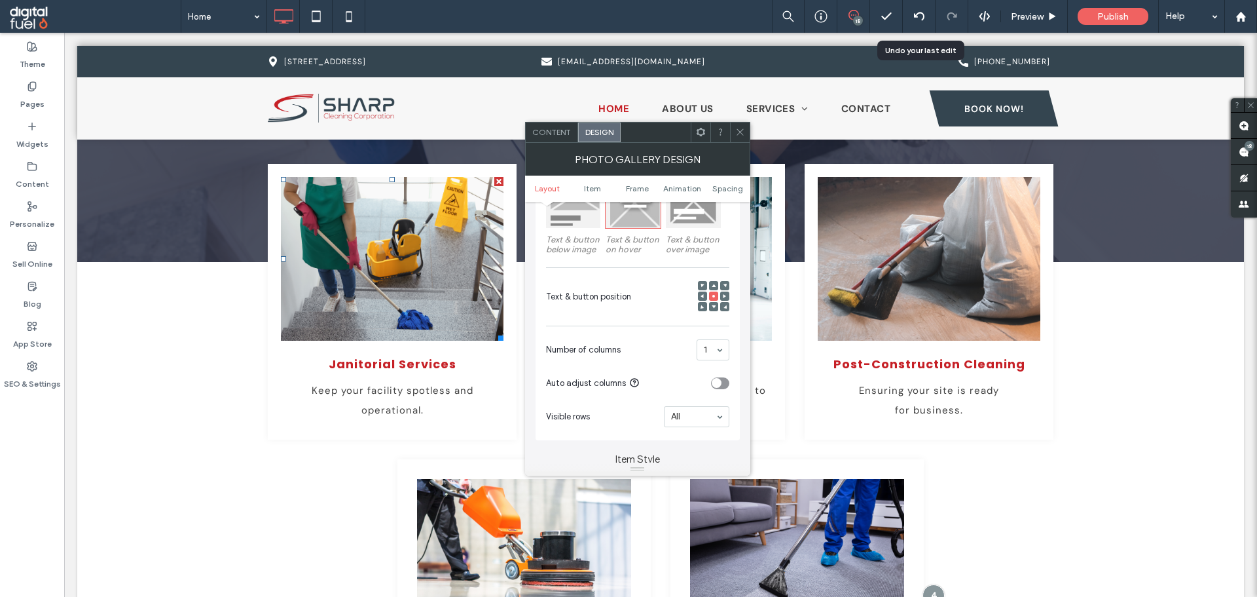
scroll to position [65, 0]
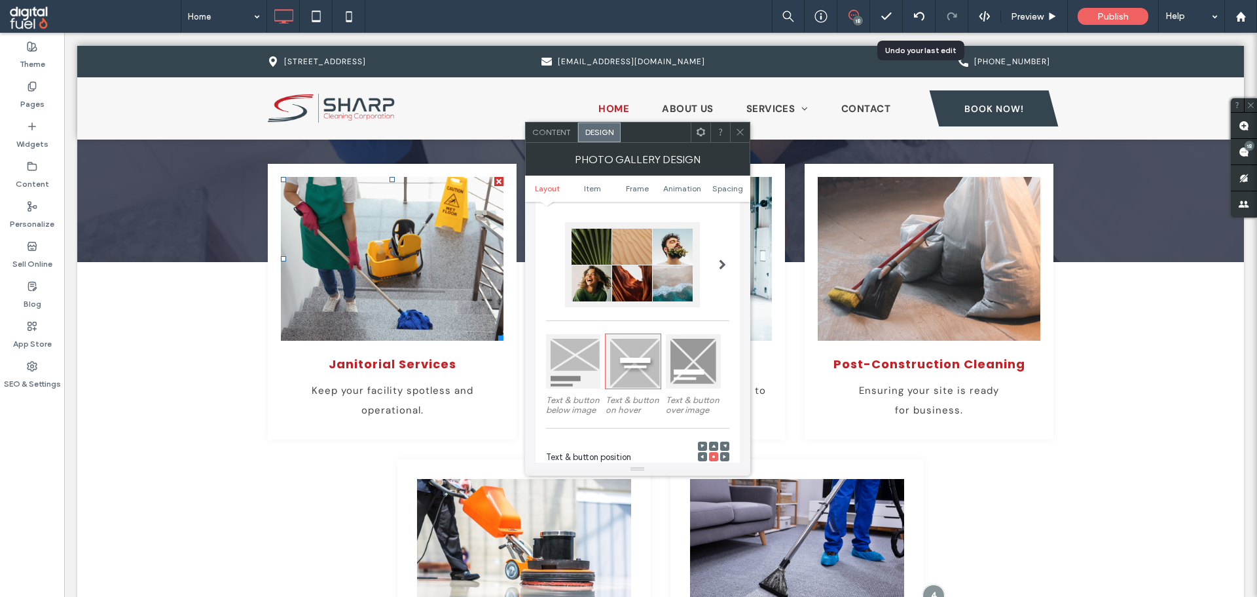
click at [536, 130] on span "Content" at bounding box center [551, 132] width 39 height 10
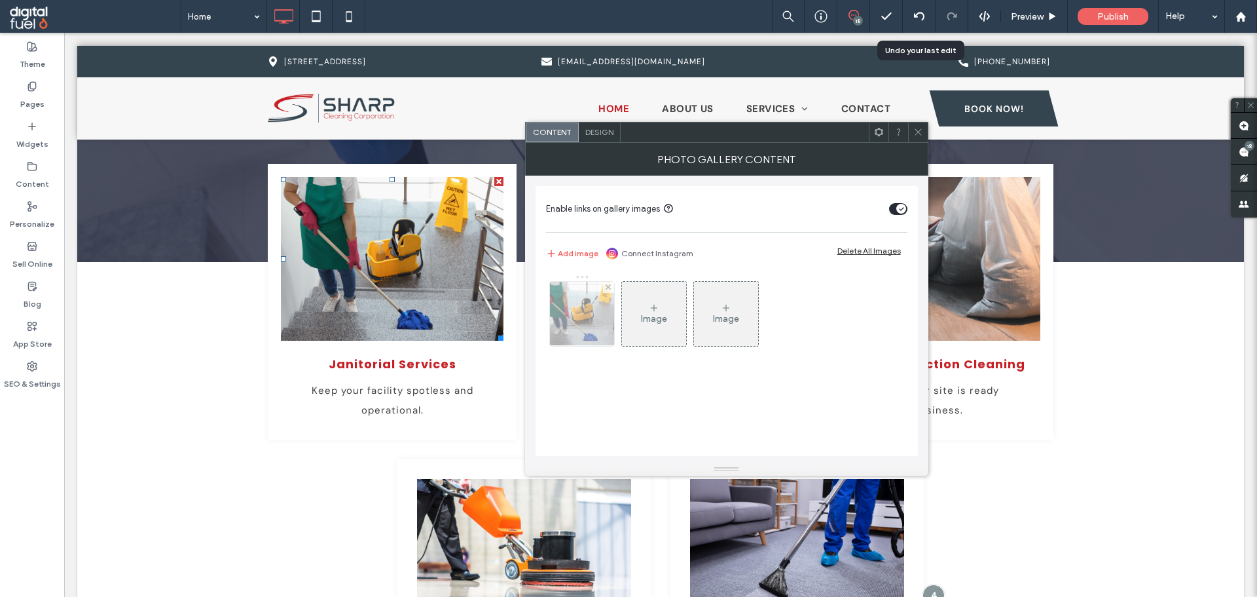
click at [594, 299] on img at bounding box center [582, 314] width 96 height 64
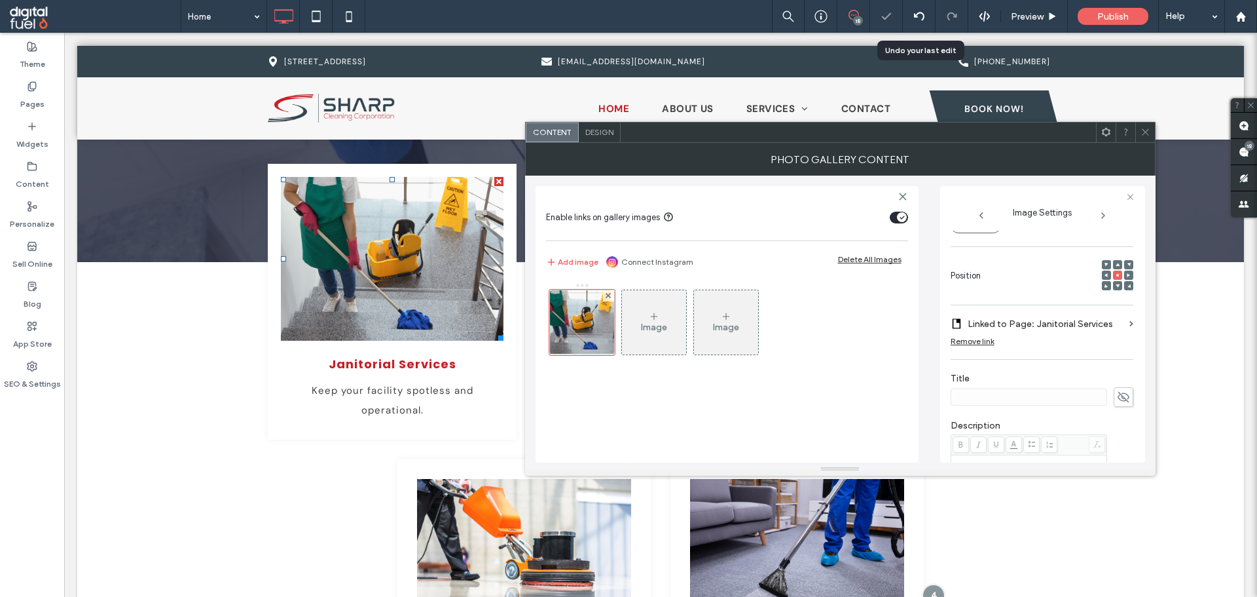
scroll to position [196, 0]
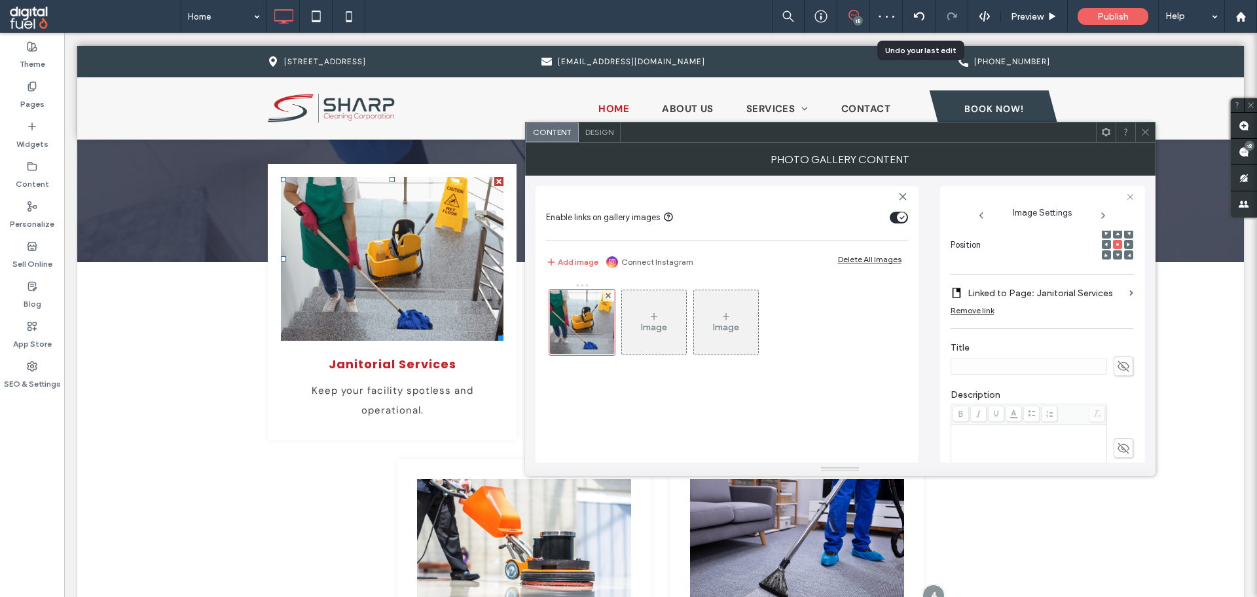
click at [1145, 130] on icon at bounding box center [1146, 132] width 10 height 10
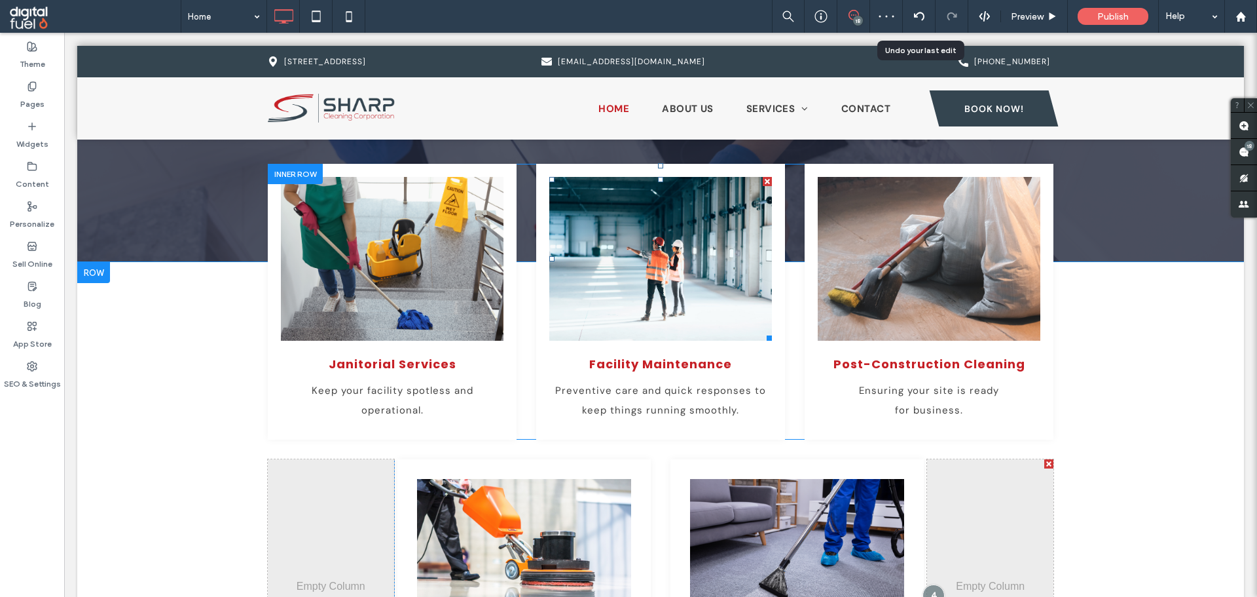
click at [658, 276] on link at bounding box center [661, 259] width 236 height 174
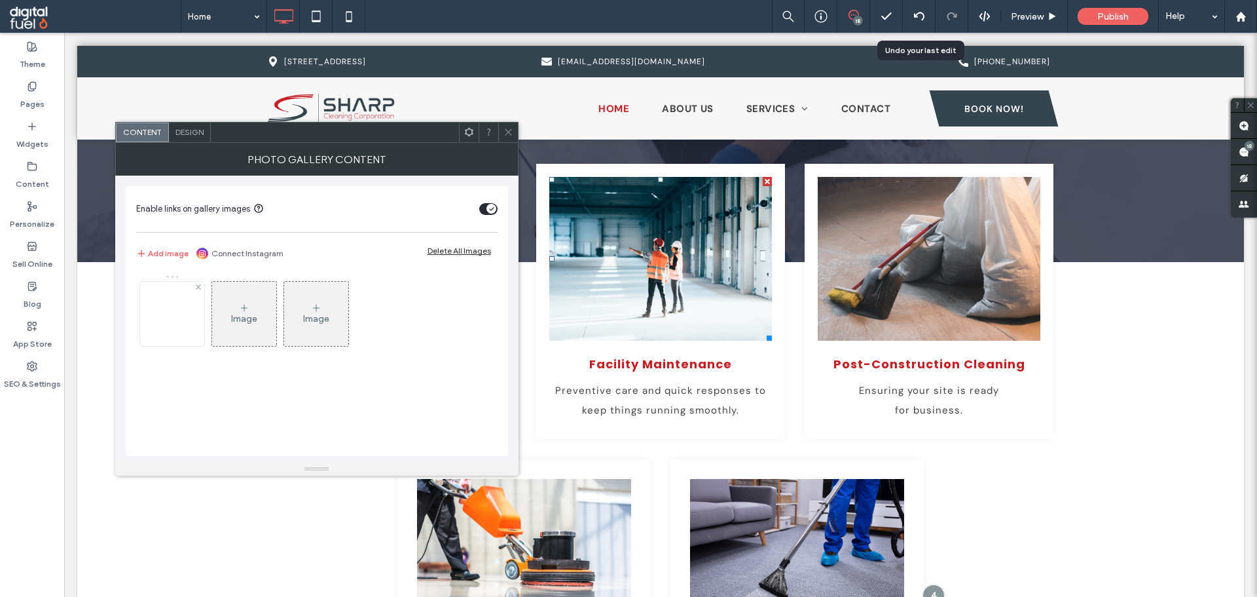
click at [158, 316] on div at bounding box center [172, 314] width 64 height 64
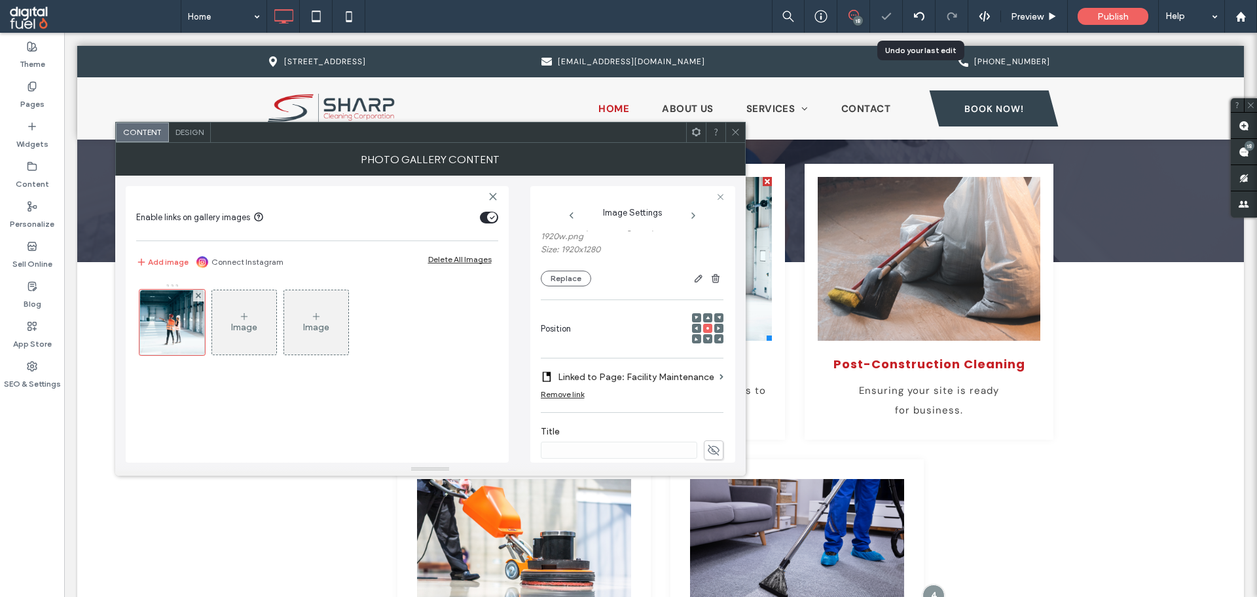
scroll to position [131, 0]
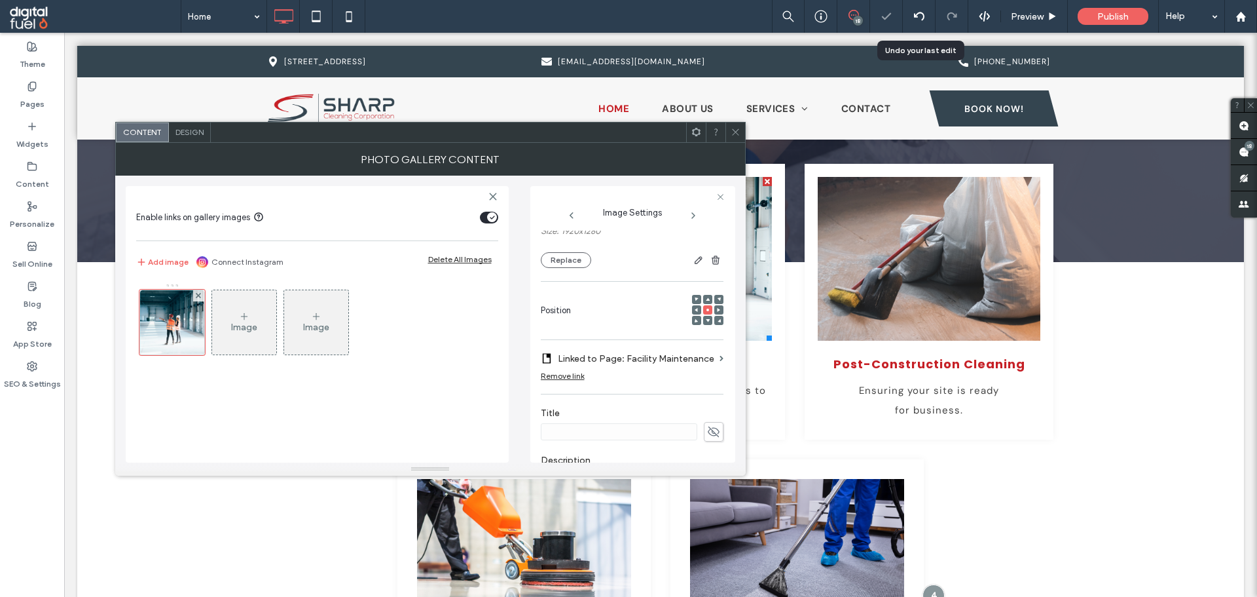
click at [741, 124] on div at bounding box center [736, 132] width 20 height 20
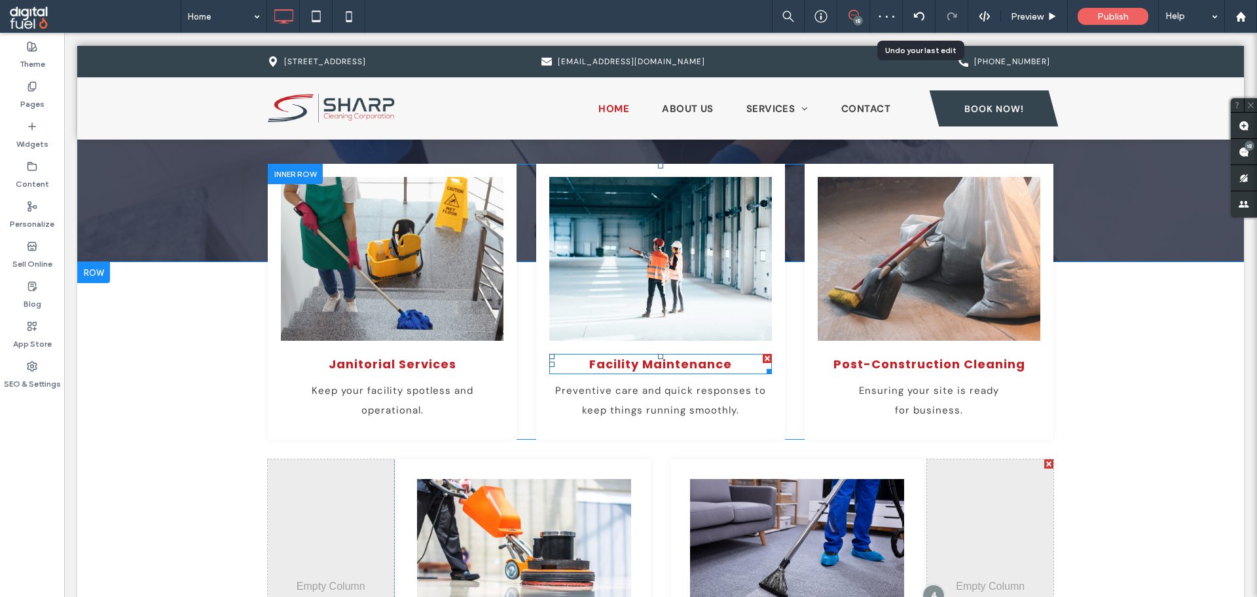
click at [707, 362] on span "Facility Maintenance" at bounding box center [660, 364] width 143 height 16
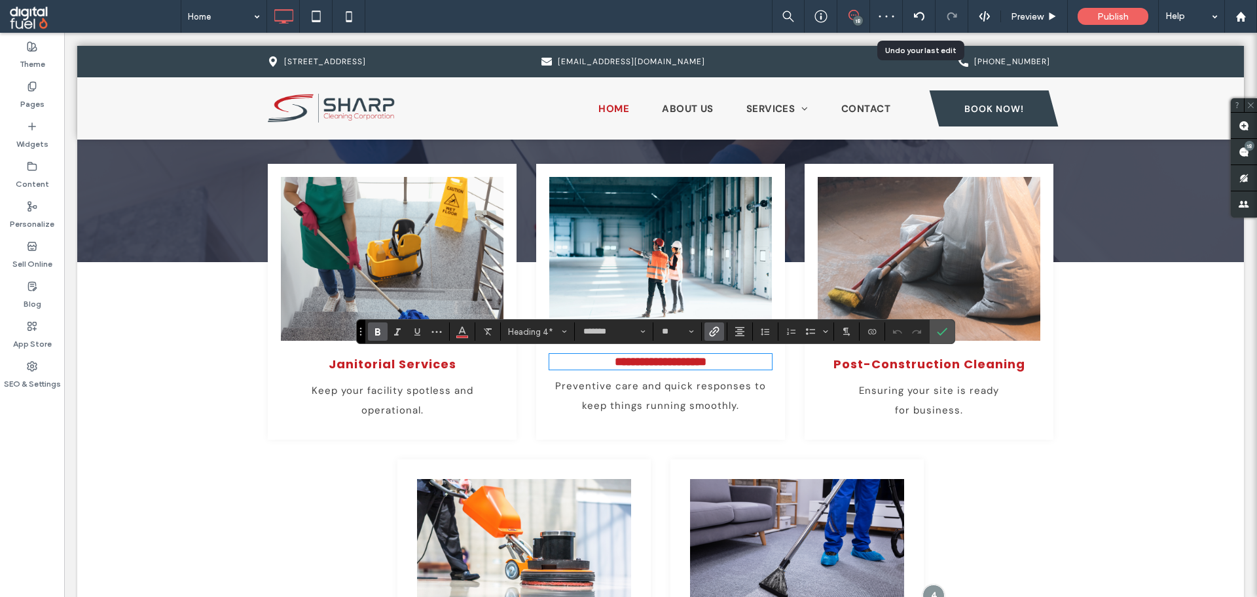
click at [714, 330] on icon "Link" at bounding box center [714, 331] width 10 height 10
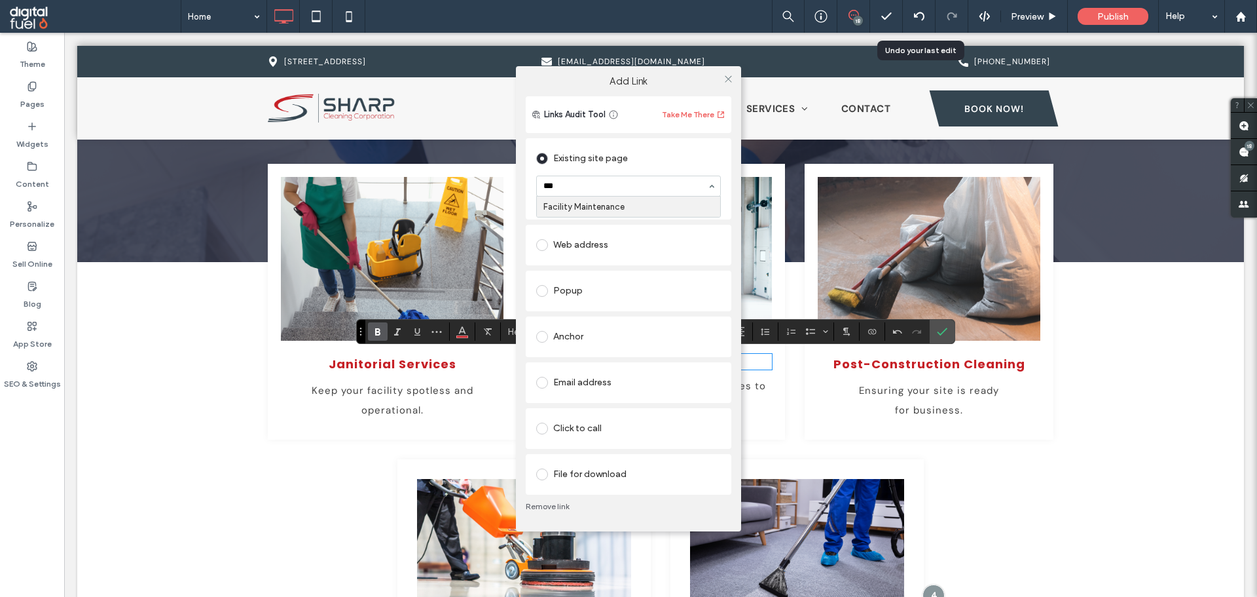
type input "****"
click at [730, 77] on use at bounding box center [728, 79] width 7 height 7
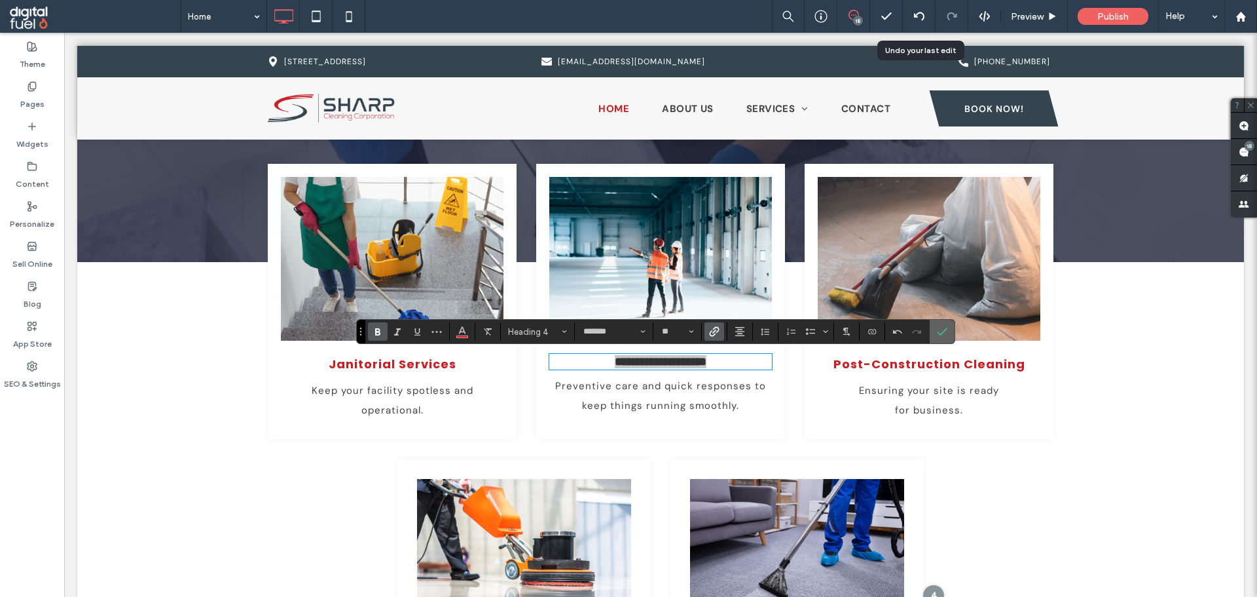
drag, startPoint x: 948, startPoint y: 335, endPoint x: 882, endPoint y: 302, distance: 73.2
click at [948, 335] on label "Confirm" at bounding box center [943, 332] width 20 height 24
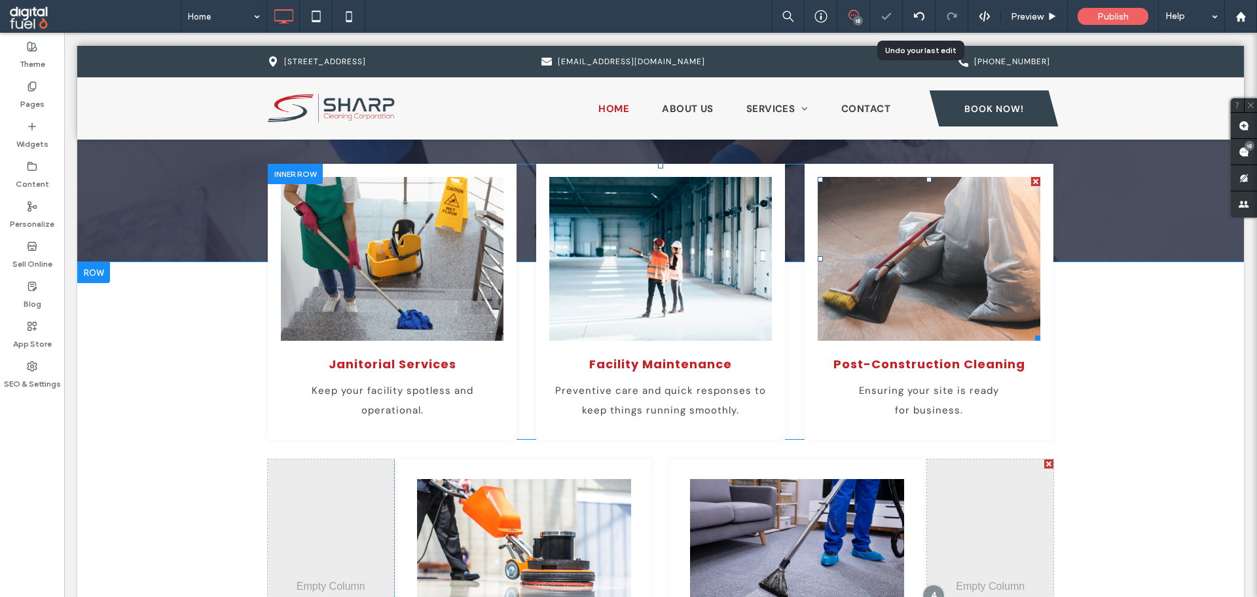
click at [921, 267] on link at bounding box center [929, 259] width 236 height 174
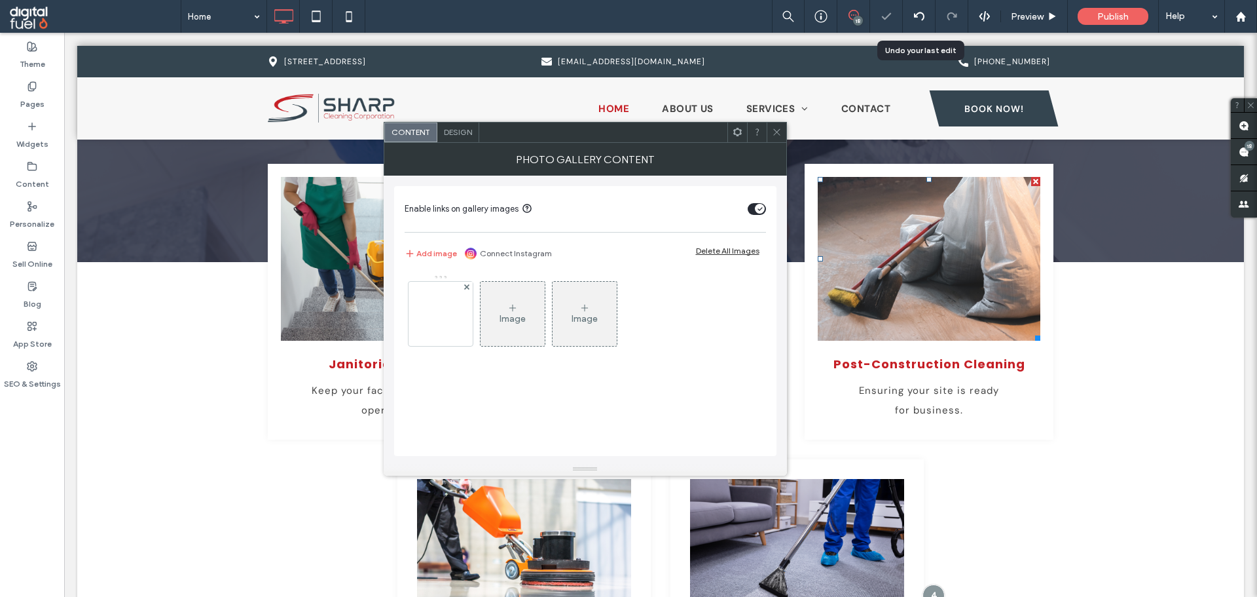
click at [434, 309] on div at bounding box center [441, 314] width 64 height 64
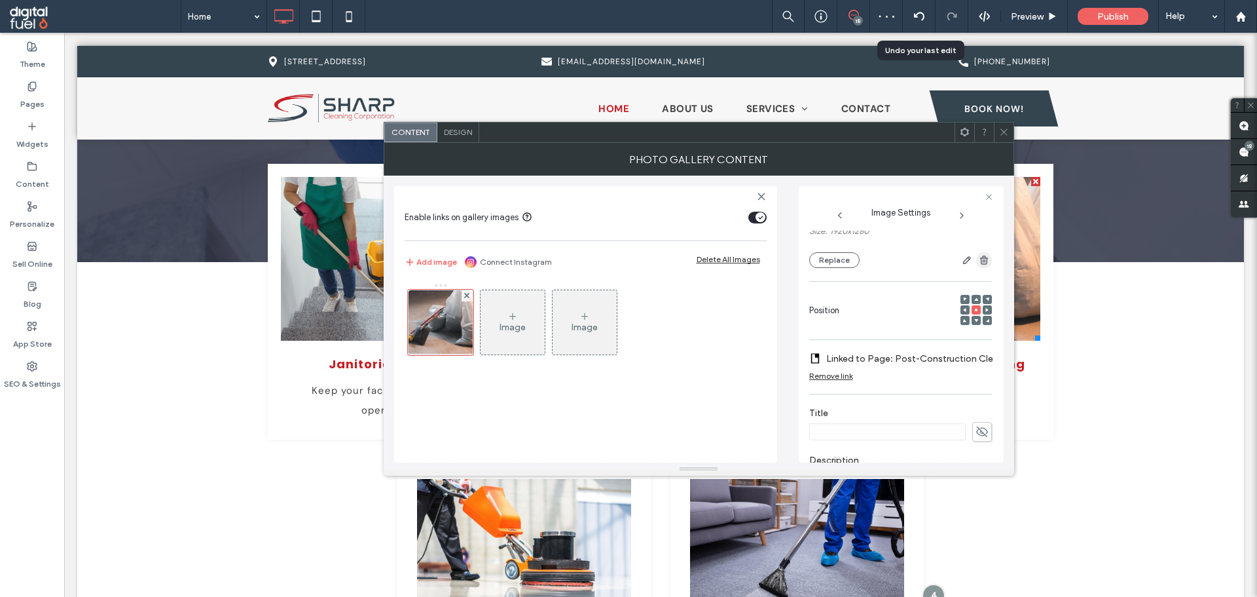
drag, startPoint x: 1001, startPoint y: 128, endPoint x: 982, endPoint y: 253, distance: 126.6
click at [1001, 130] on icon at bounding box center [1004, 132] width 10 height 10
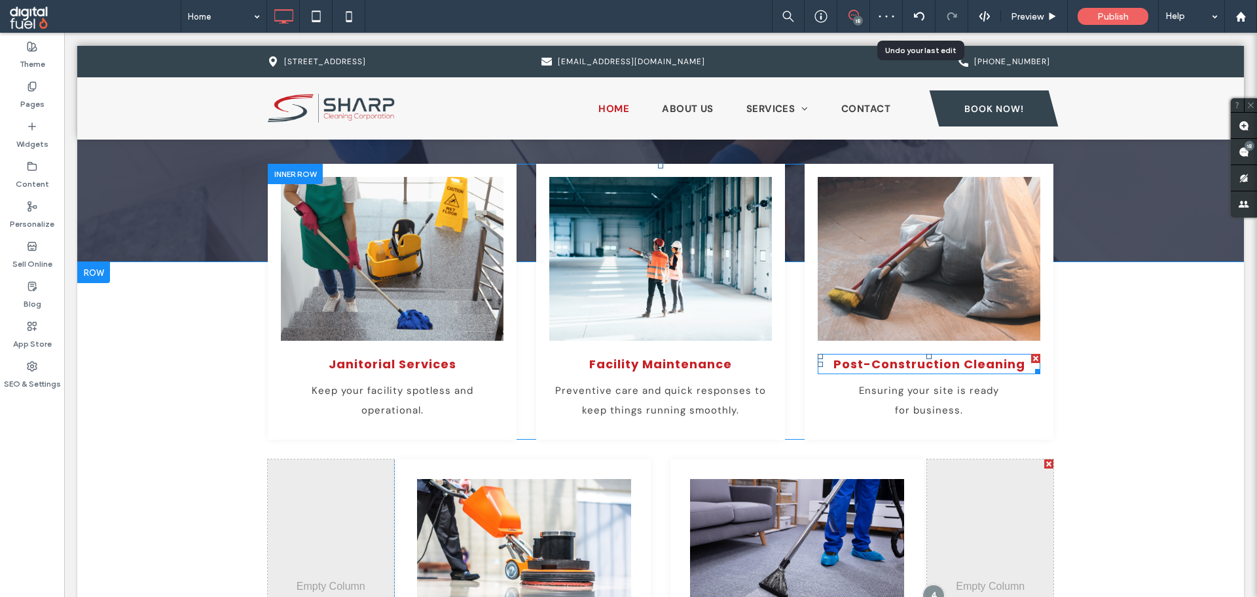
click at [933, 368] on span "Post-Construction Cleaning" at bounding box center [930, 364] width 192 height 16
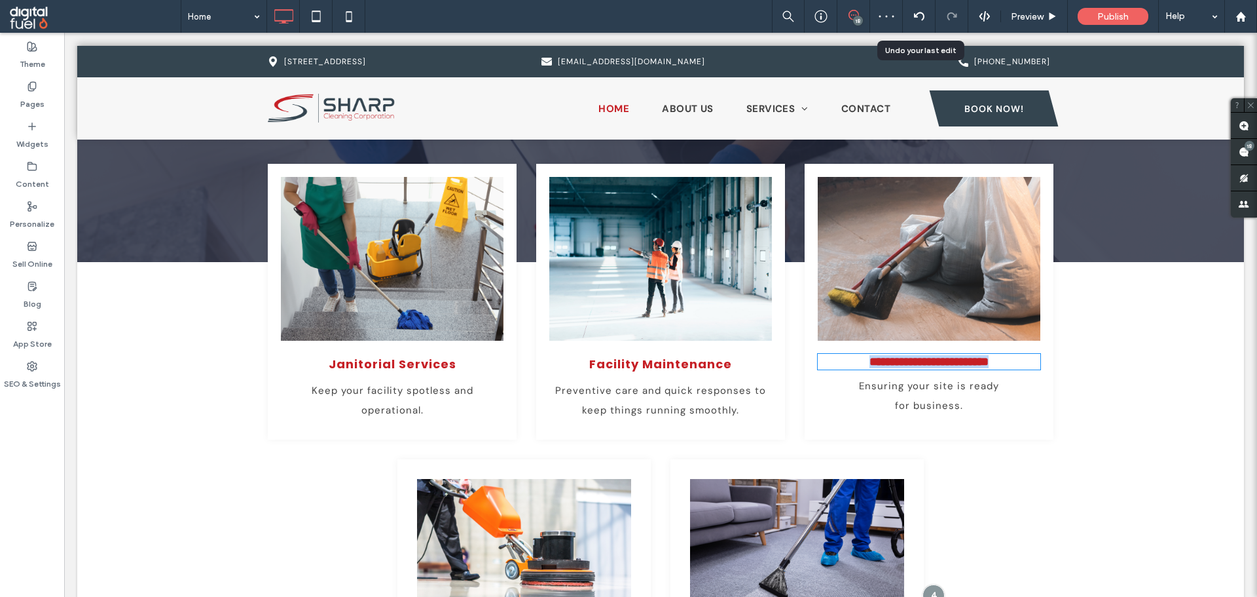
type input "*******"
type input "**"
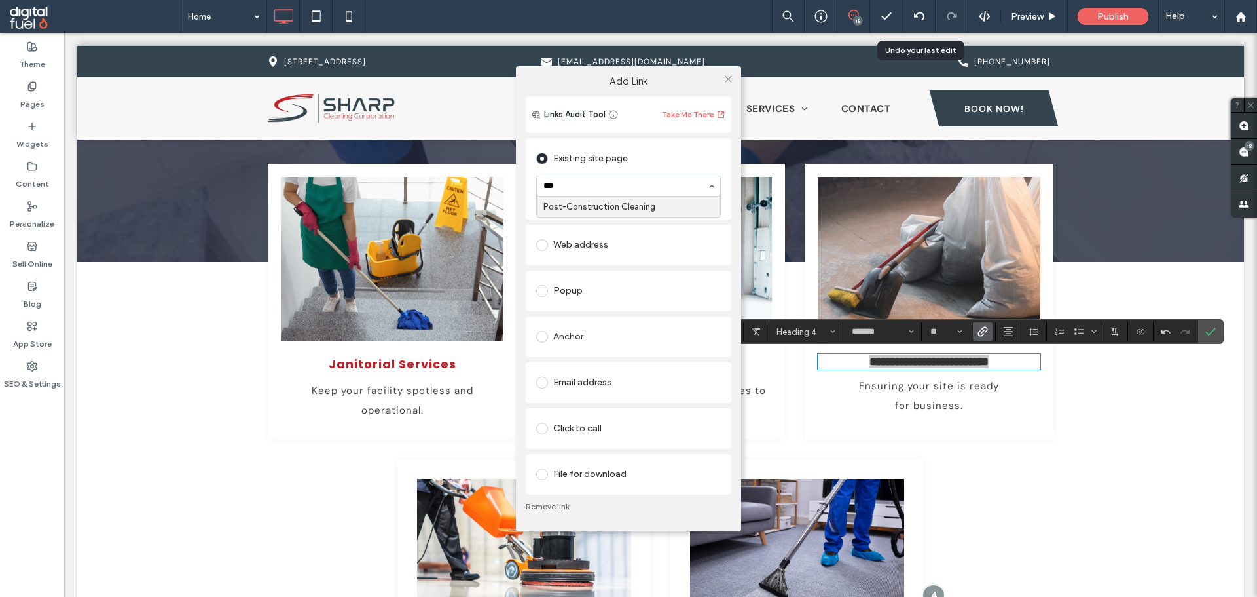
type input "****"
click at [731, 73] on span at bounding box center [729, 79] width 10 height 20
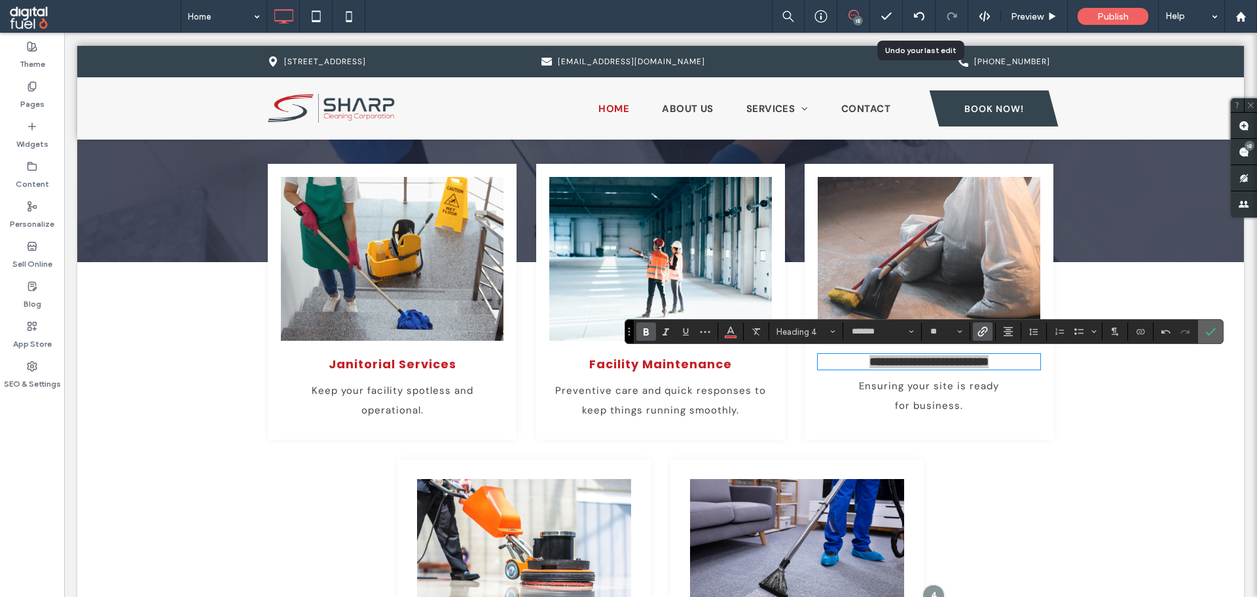
click at [1204, 334] on label "Confirm" at bounding box center [1211, 332] width 20 height 24
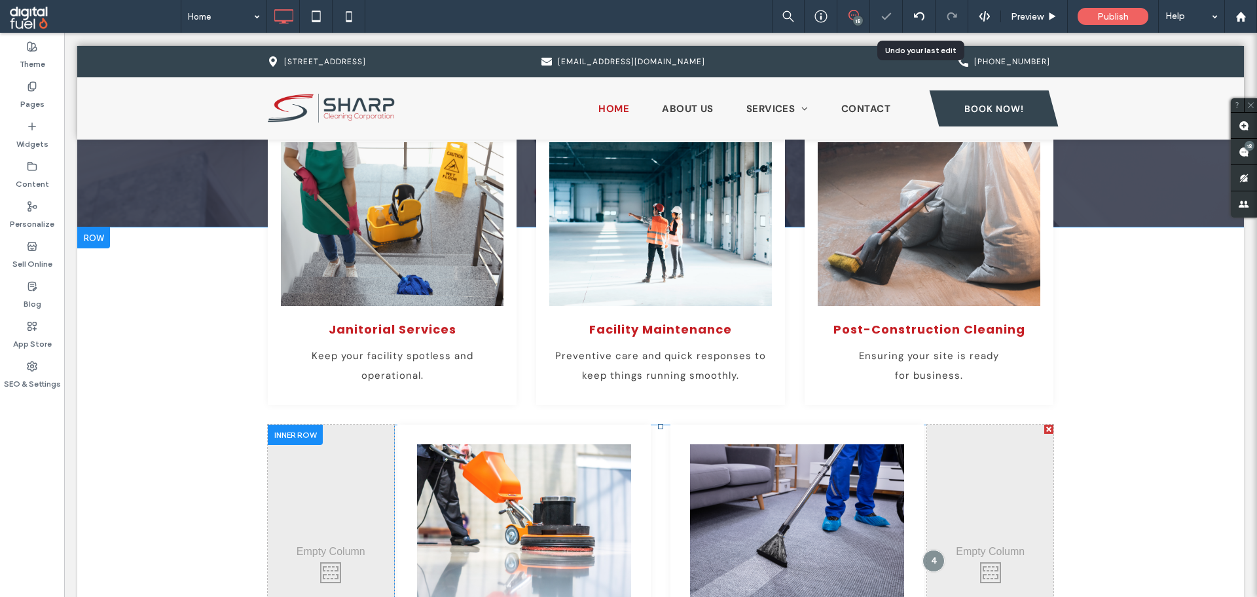
scroll to position [1369, 0]
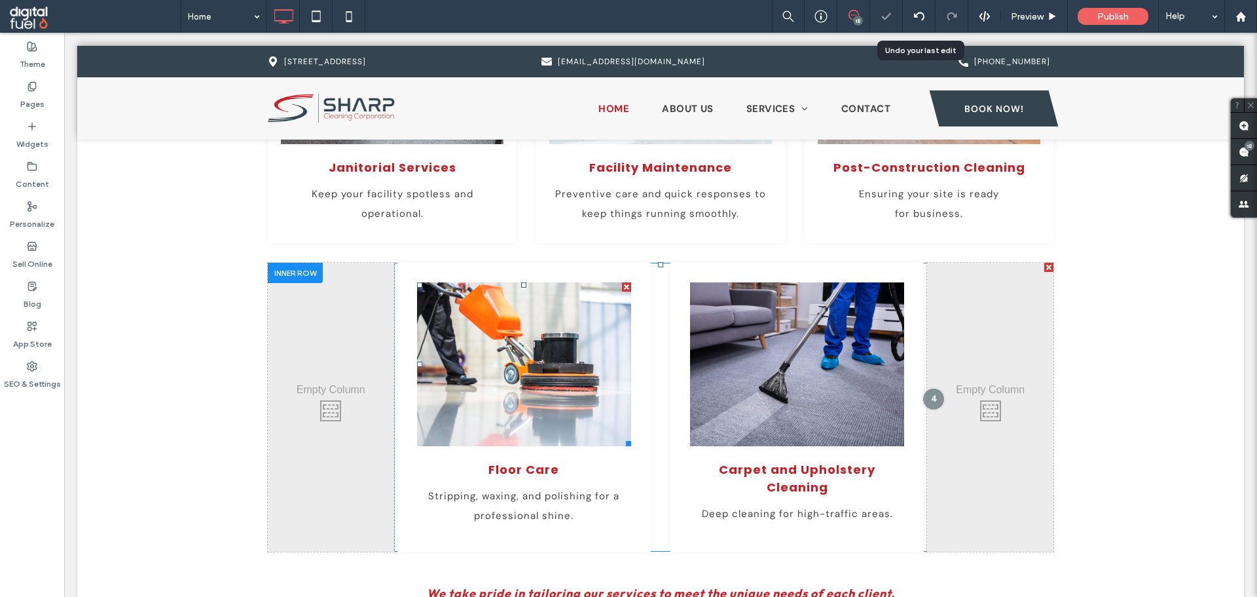
click at [527, 382] on link at bounding box center [524, 365] width 227 height 174
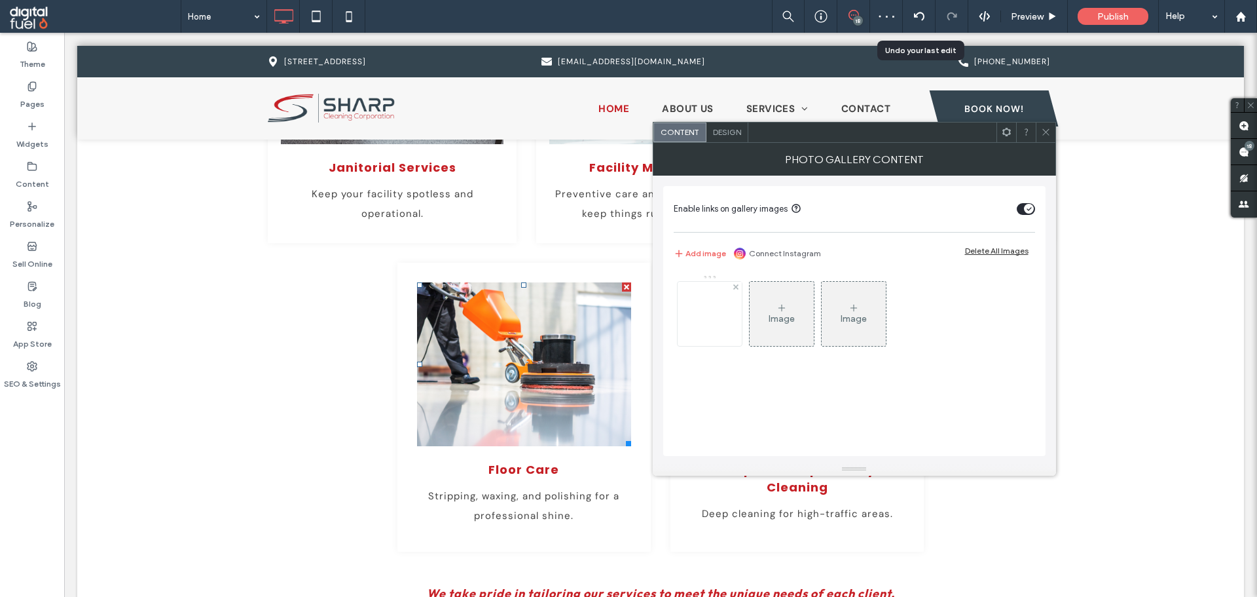
click at [699, 309] on div at bounding box center [710, 314] width 64 height 64
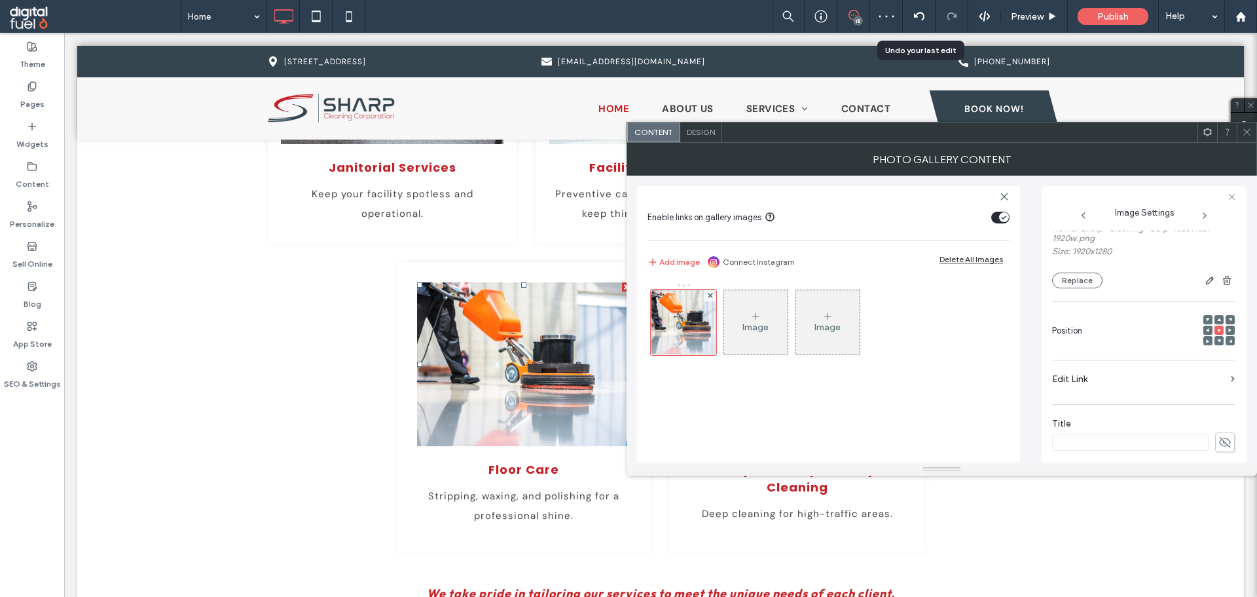
scroll to position [131, 0]
click at [1242, 131] on icon at bounding box center [1247, 132] width 10 height 10
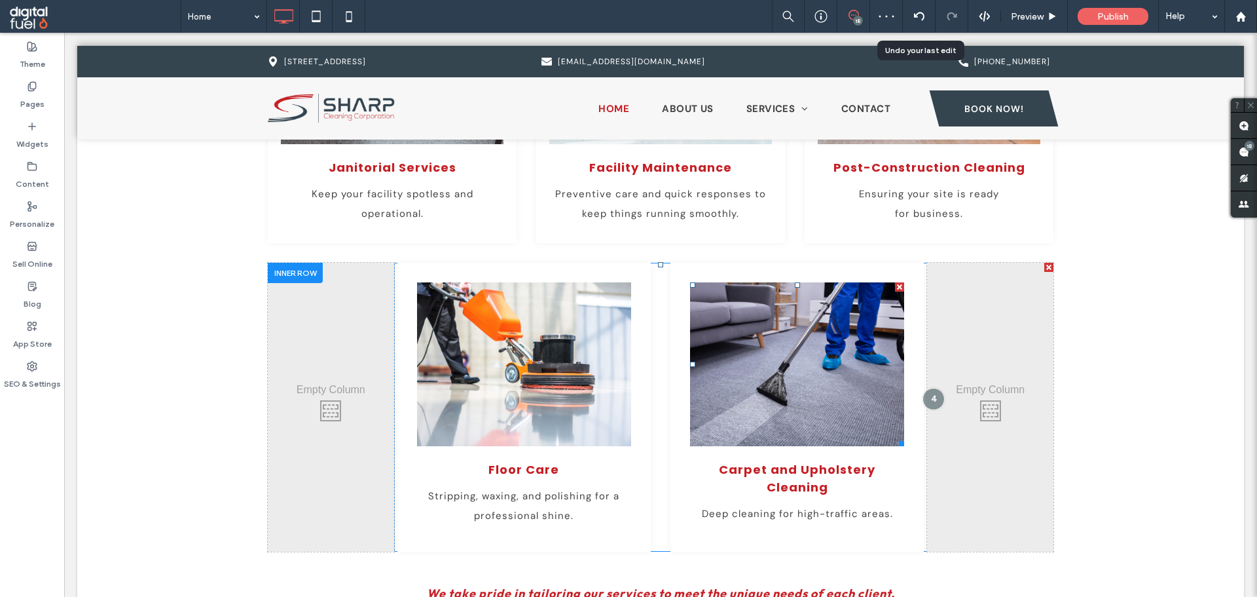
click at [794, 426] on link at bounding box center [797, 365] width 227 height 174
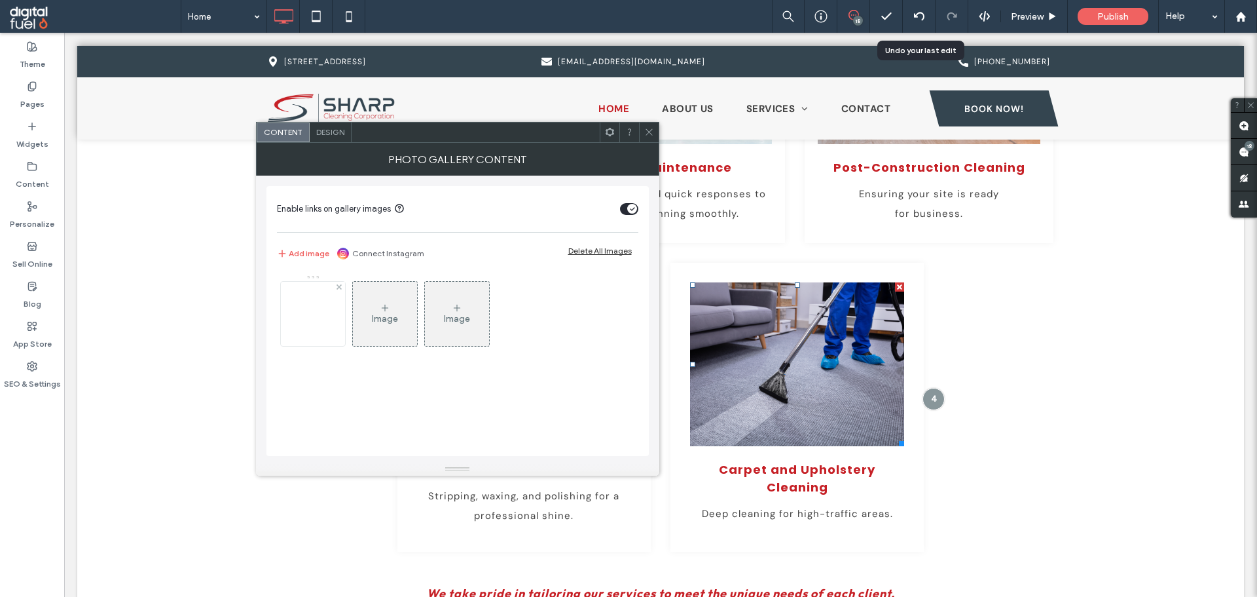
click at [282, 317] on div at bounding box center [313, 314] width 64 height 64
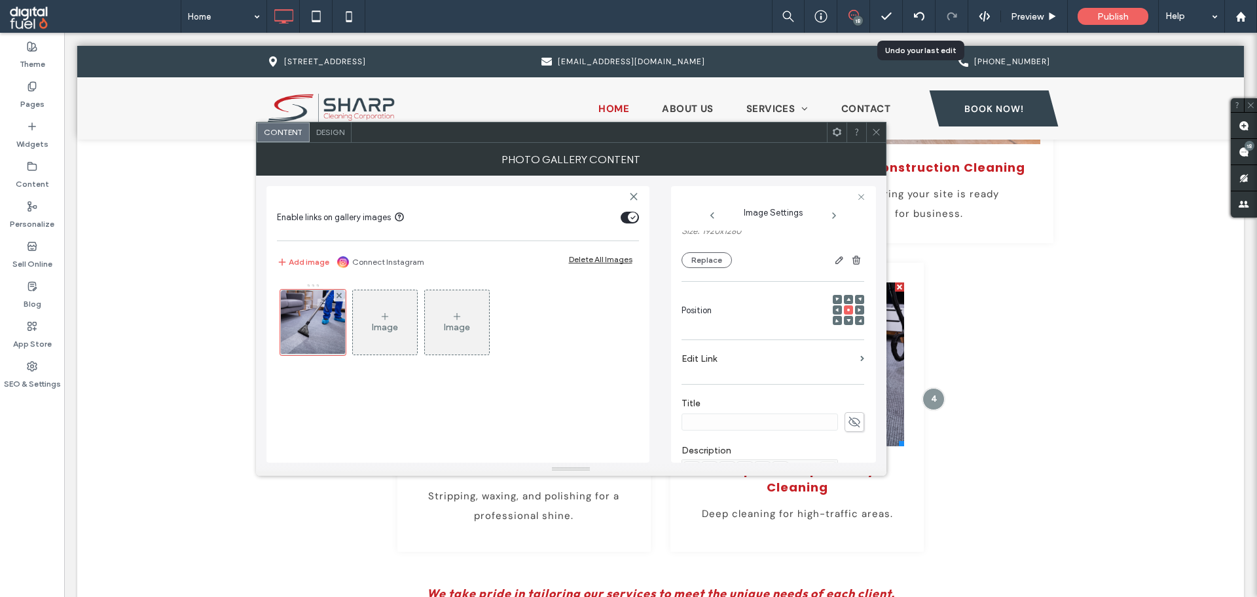
click at [874, 124] on span at bounding box center [877, 132] width 10 height 20
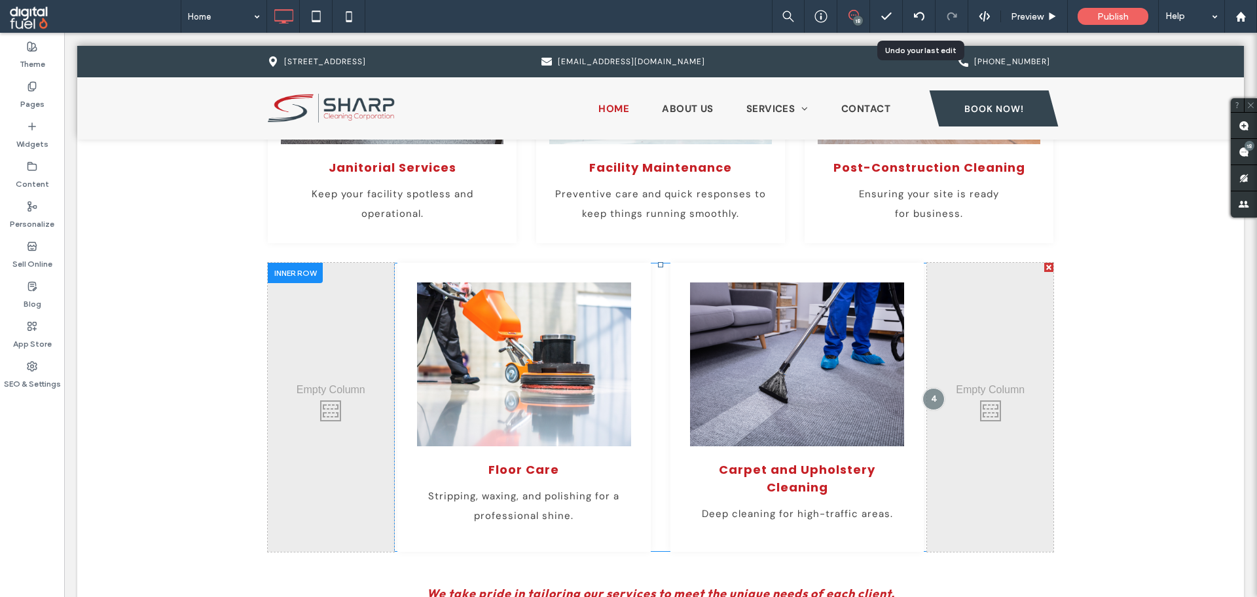
drag, startPoint x: 1209, startPoint y: 344, endPoint x: 1045, endPoint y: 383, distance: 168.4
click at [1207, 346] on div "Janitorial Services Keep your facility spotless and operational. Click To Paste…" at bounding box center [660, 390] width 1167 height 651
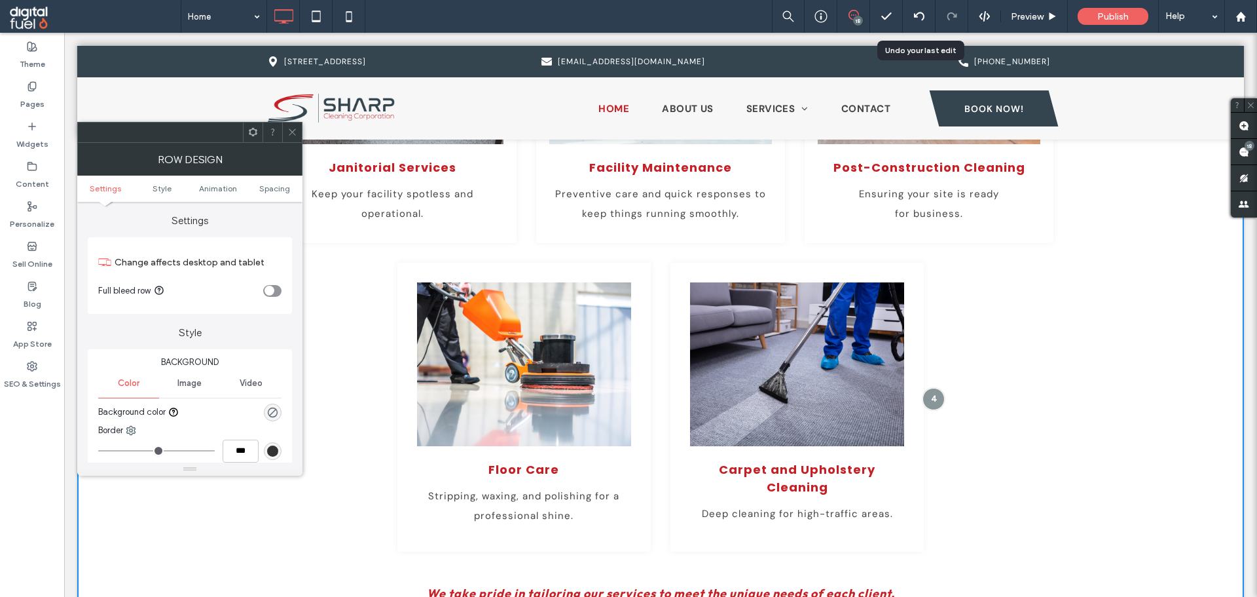
click at [291, 130] on icon at bounding box center [292, 132] width 10 height 10
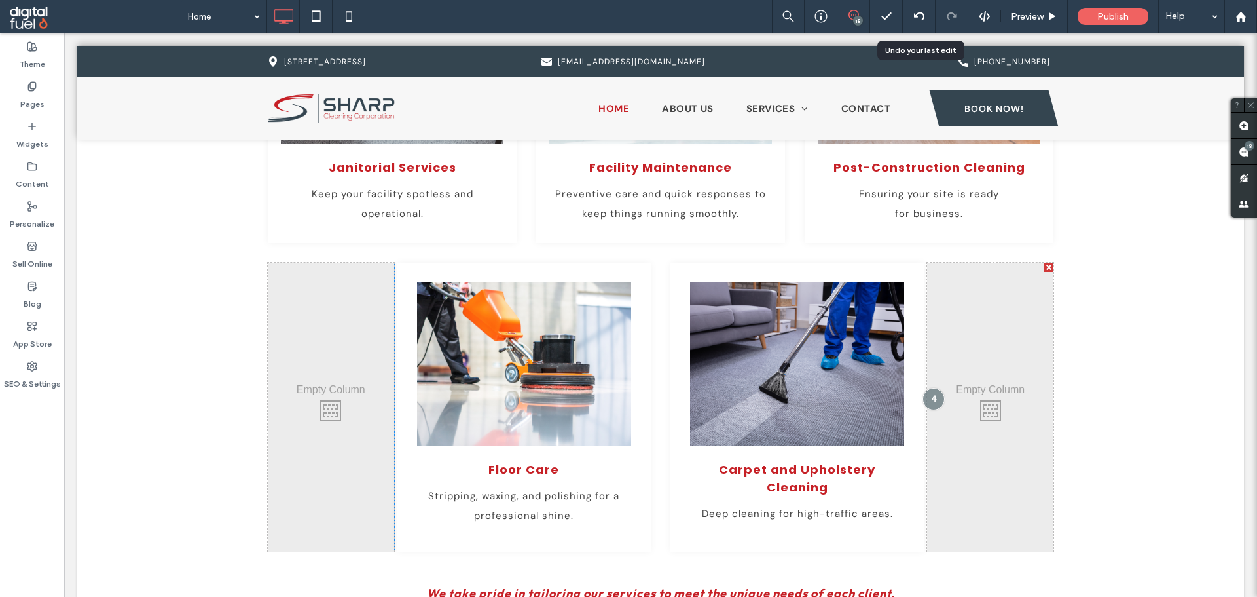
click at [1175, 253] on div "Janitorial Services Keep your facility spotless and operational. Click To Paste…" at bounding box center [660, 390] width 1167 height 651
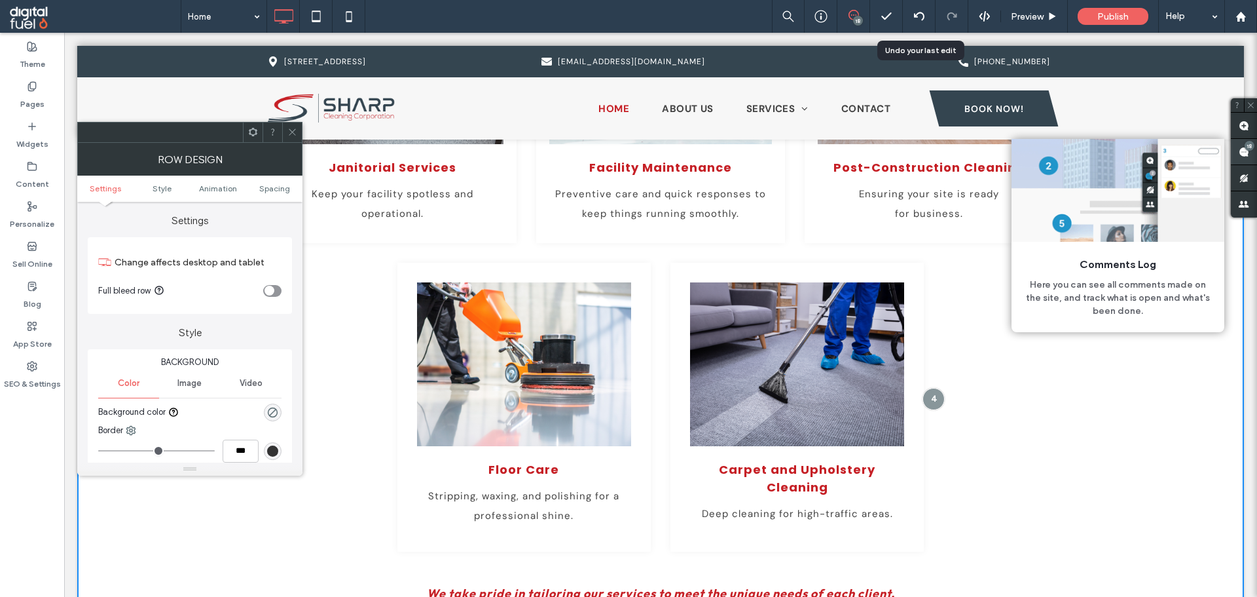
click at [1243, 155] on use at bounding box center [1244, 152] width 10 height 10
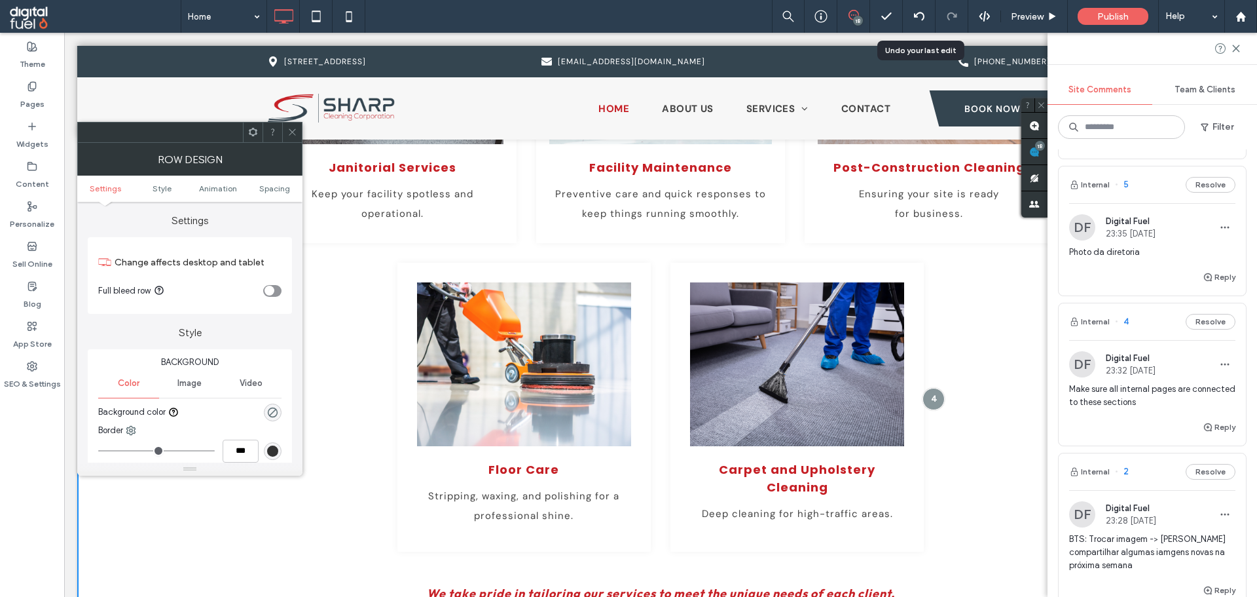
scroll to position [2111, 0]
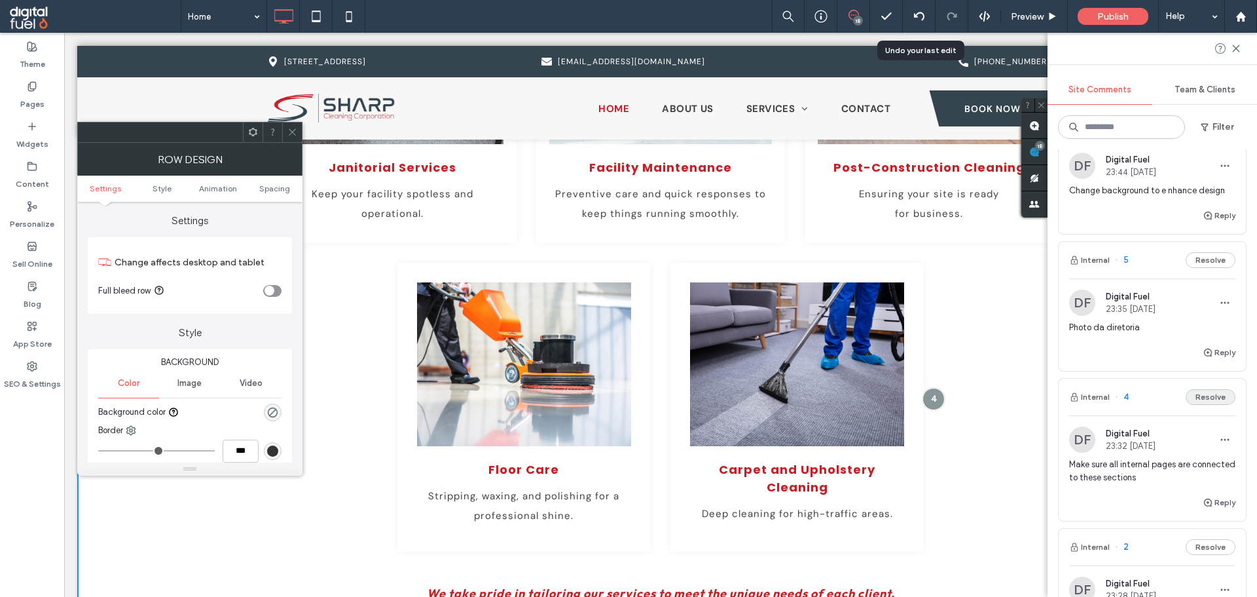
click at [1204, 398] on button "Resolve" at bounding box center [1211, 397] width 50 height 16
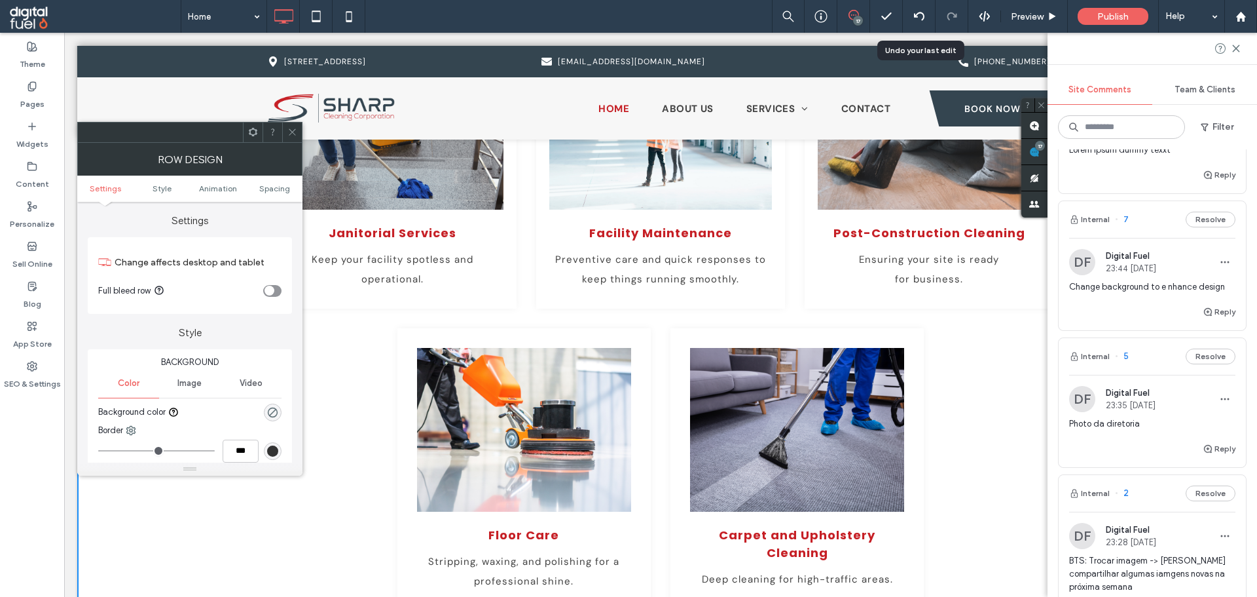
scroll to position [1980, 0]
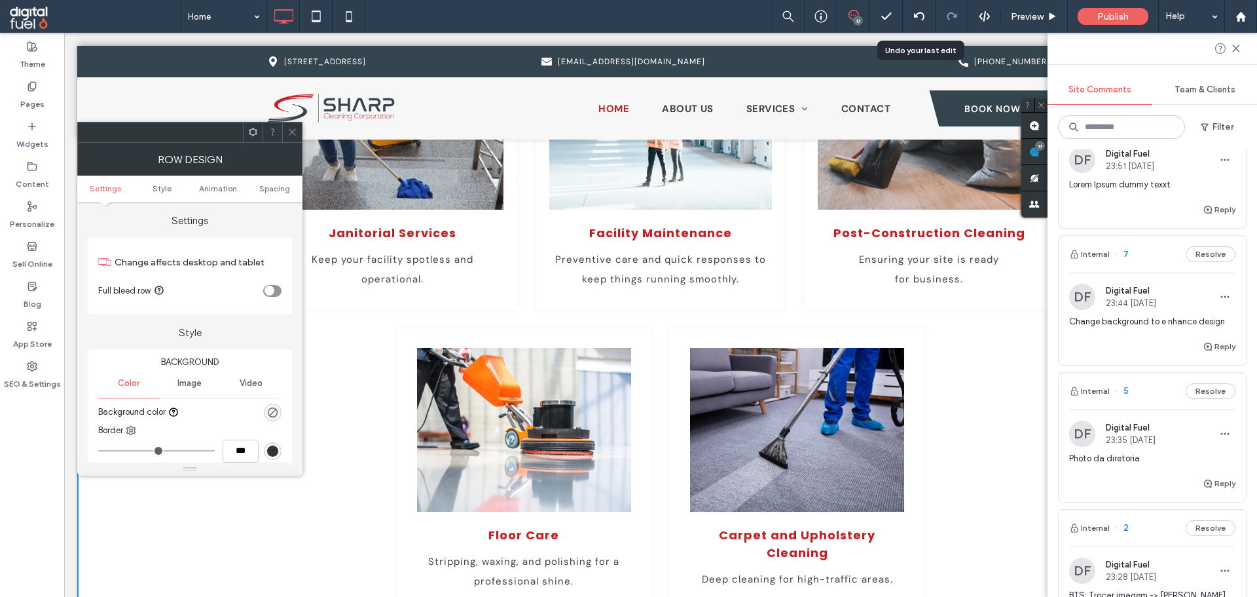
click at [1111, 329] on div "Change background to e nhance design" at bounding box center [1152, 327] width 166 height 24
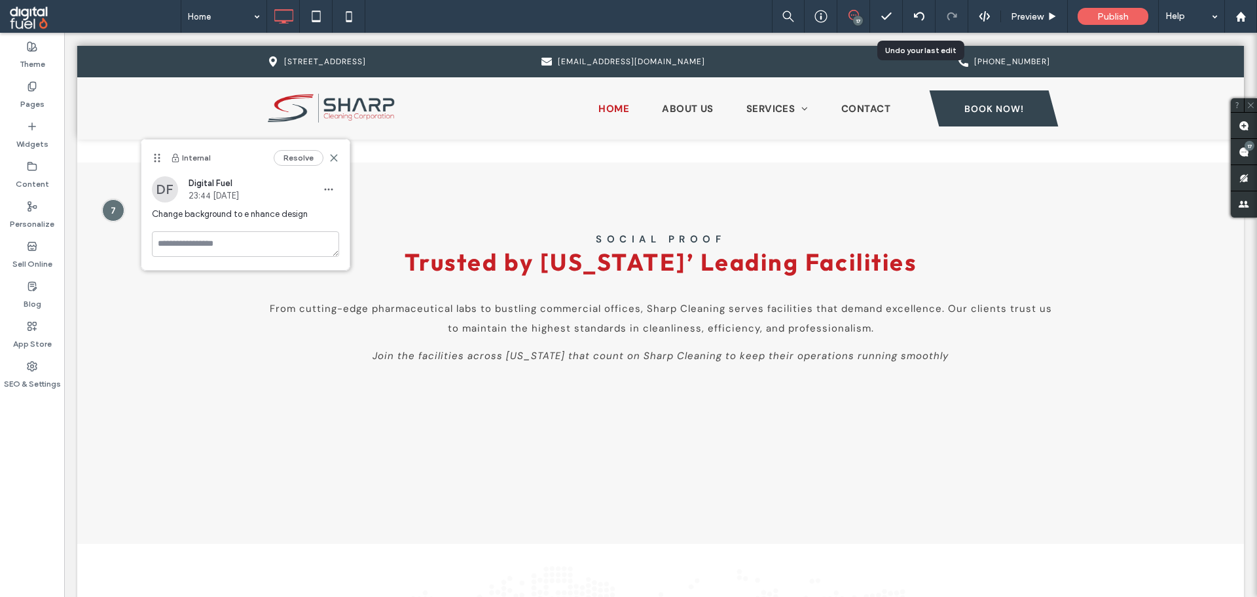
scroll to position [2901, 0]
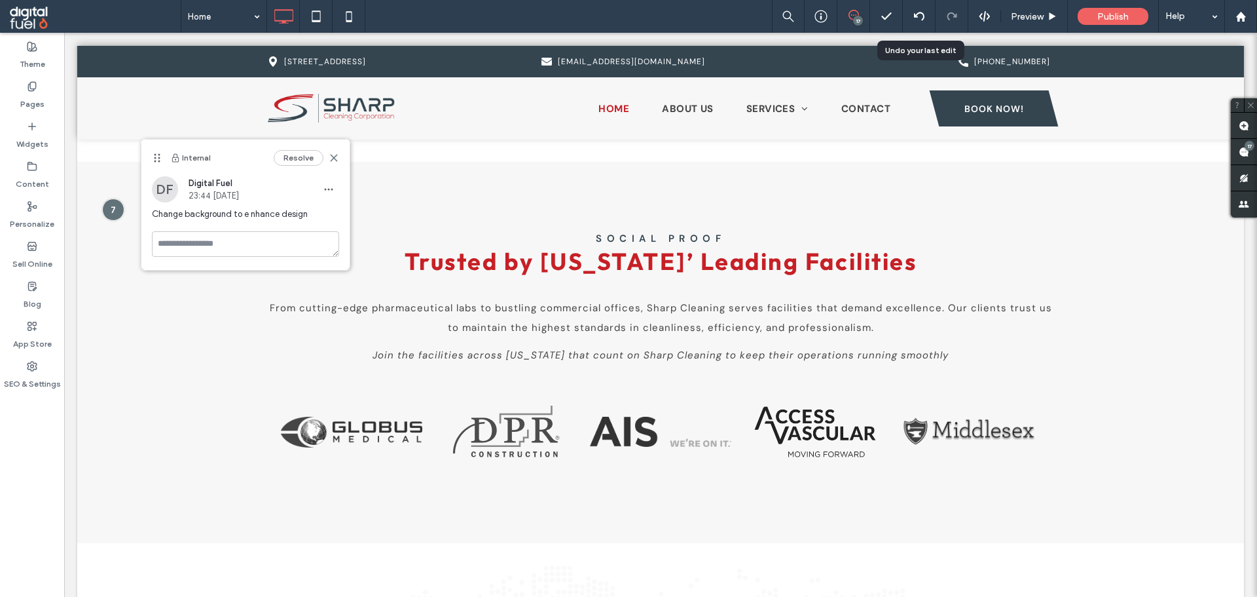
click at [4, 495] on div "Theme Pages Widgets Content Personalize Sell Online Blog App Store SEO & Settin…" at bounding box center [32, 315] width 64 height 564
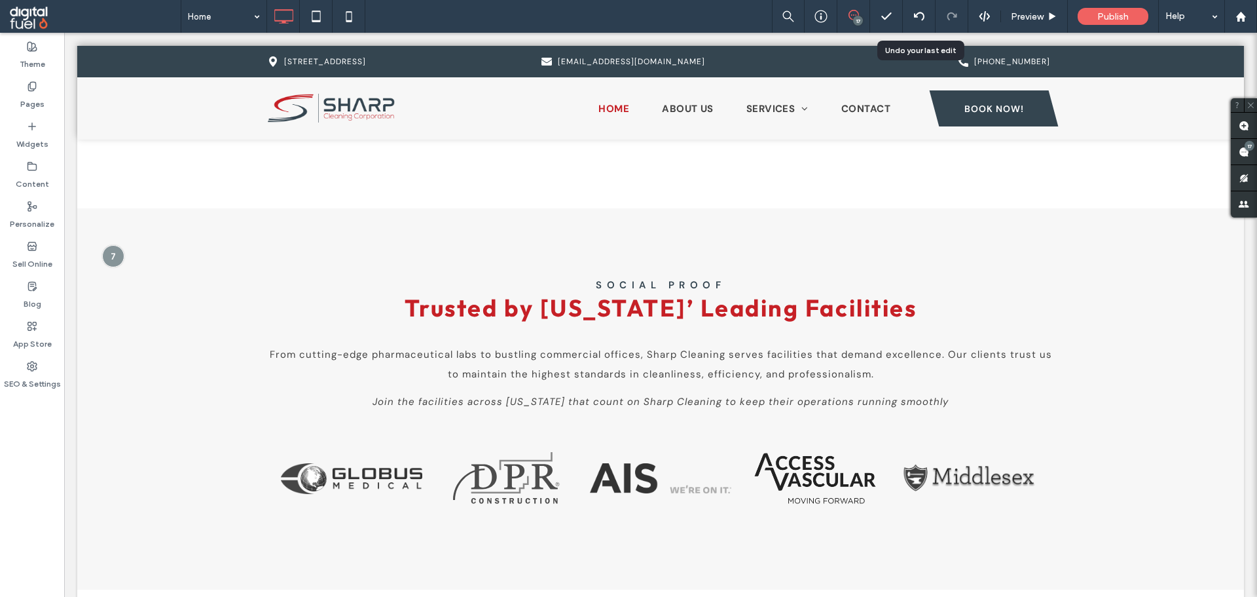
scroll to position [2844, 0]
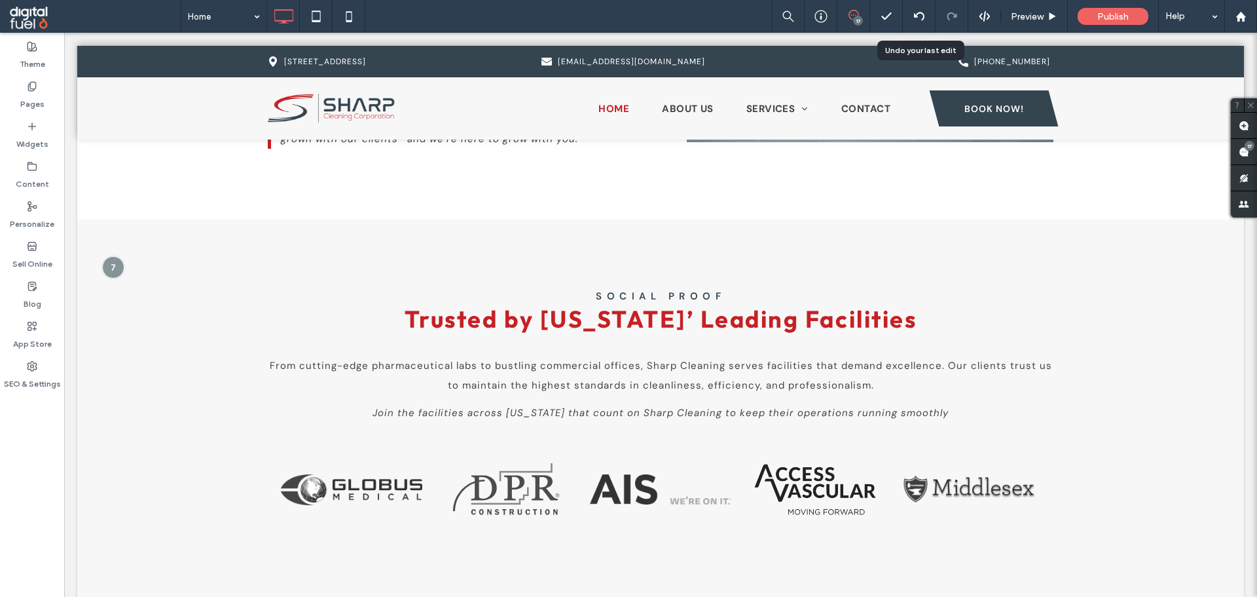
drag, startPoint x: 0, startPoint y: 420, endPoint x: 63, endPoint y: 405, distance: 64.6
click at [9, 415] on div "Theme Pages Widgets Content Personalize Sell Online Blog App Store SEO & Settin…" at bounding box center [32, 315] width 64 height 564
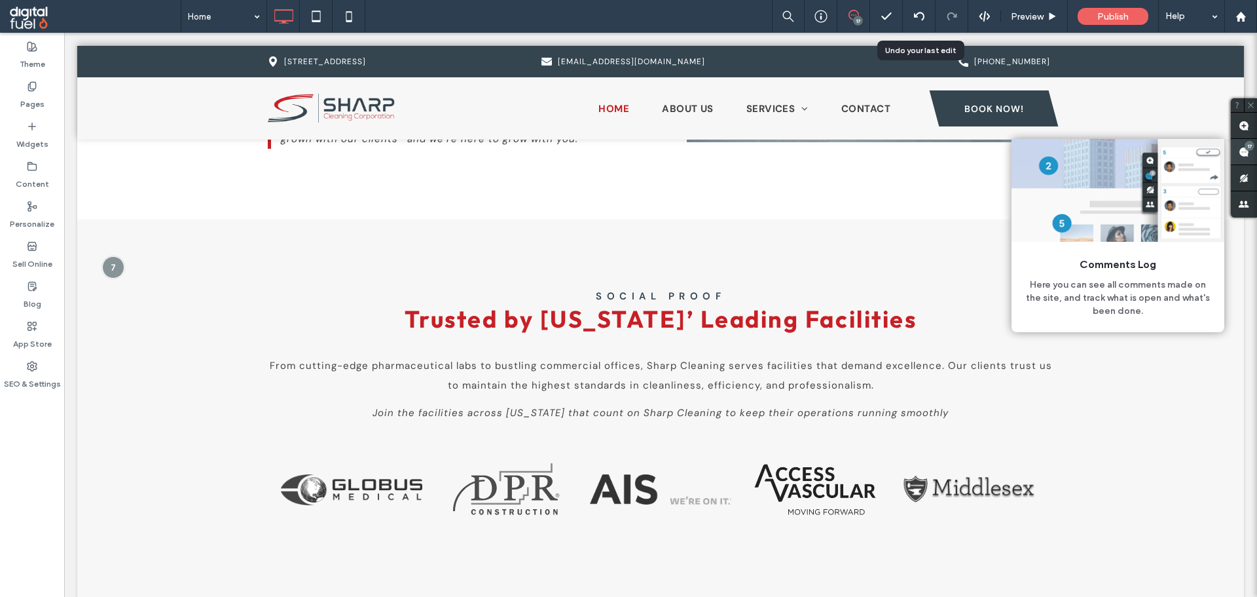
click at [1250, 161] on span at bounding box center [1244, 152] width 26 height 26
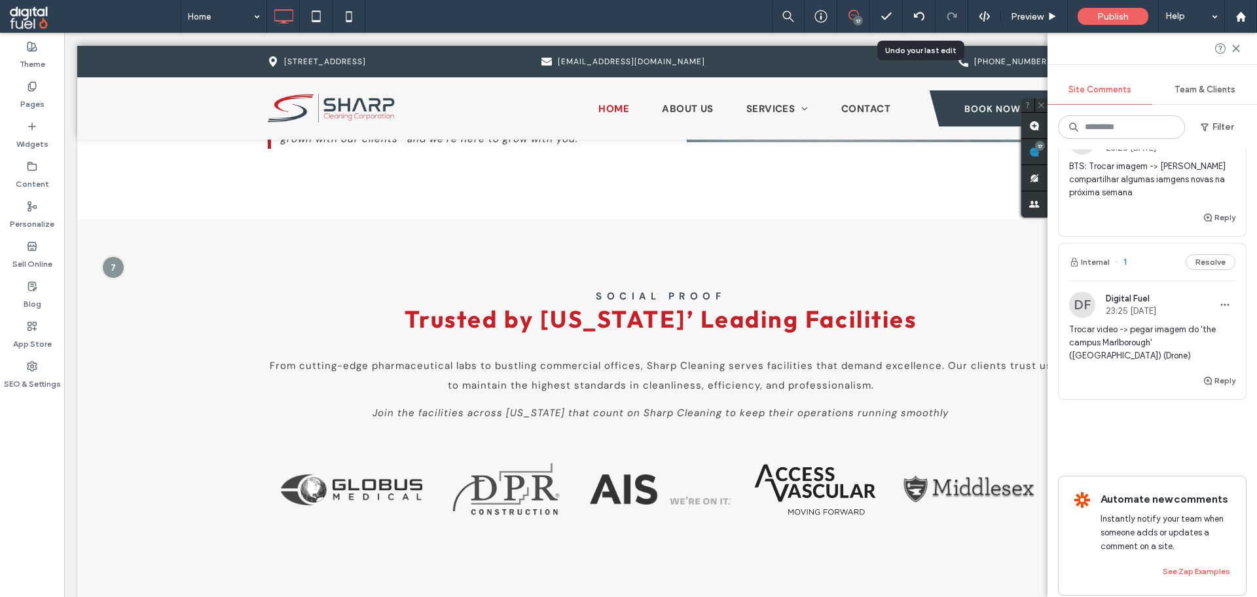
scroll to position [2413, 0]
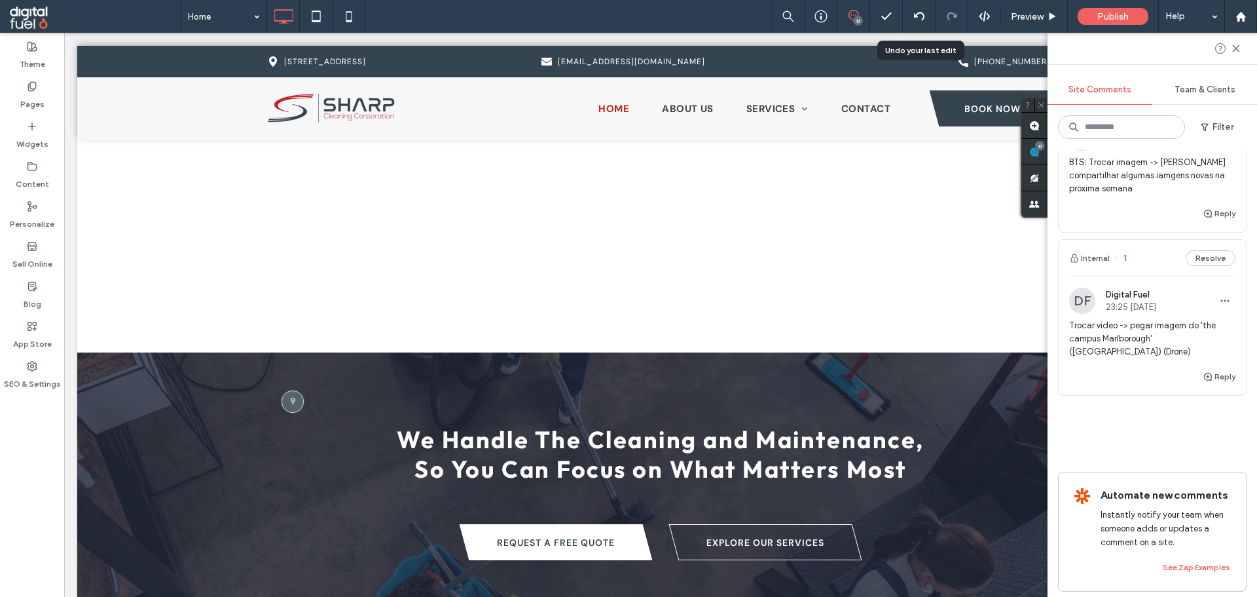
drag, startPoint x: 0, startPoint y: 542, endPoint x: 58, endPoint y: 523, distance: 61.1
click at [14, 532] on div "Theme Pages Widgets Content Personalize Sell Online Blog App Store SEO & Settin…" at bounding box center [32, 315] width 64 height 564
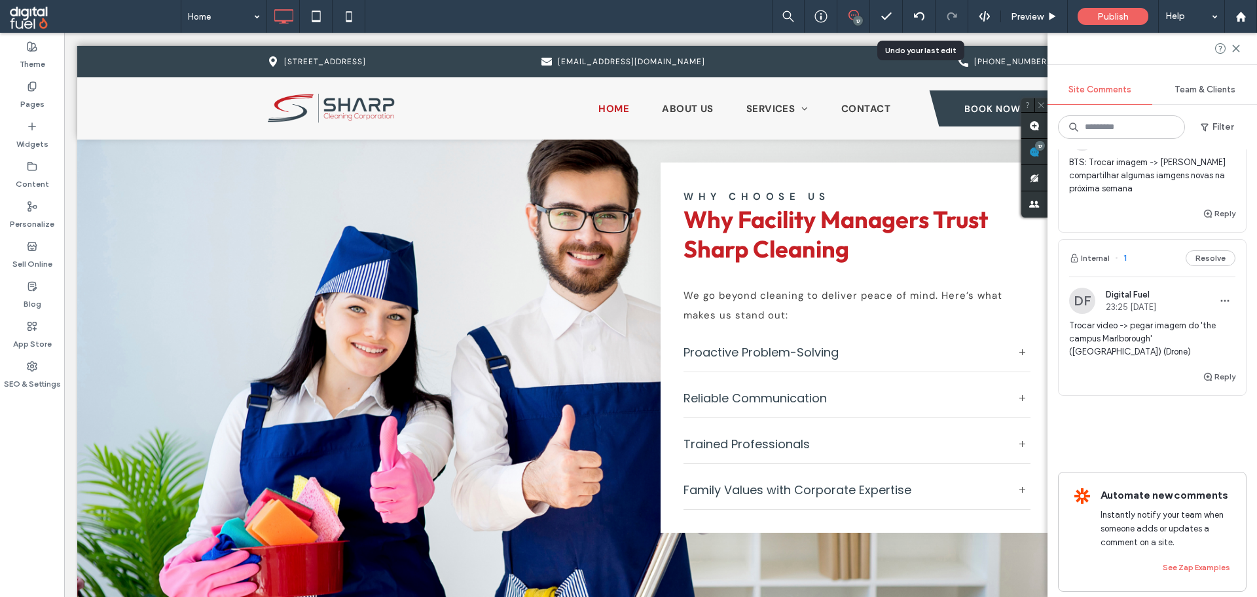
scroll to position [1992, 0]
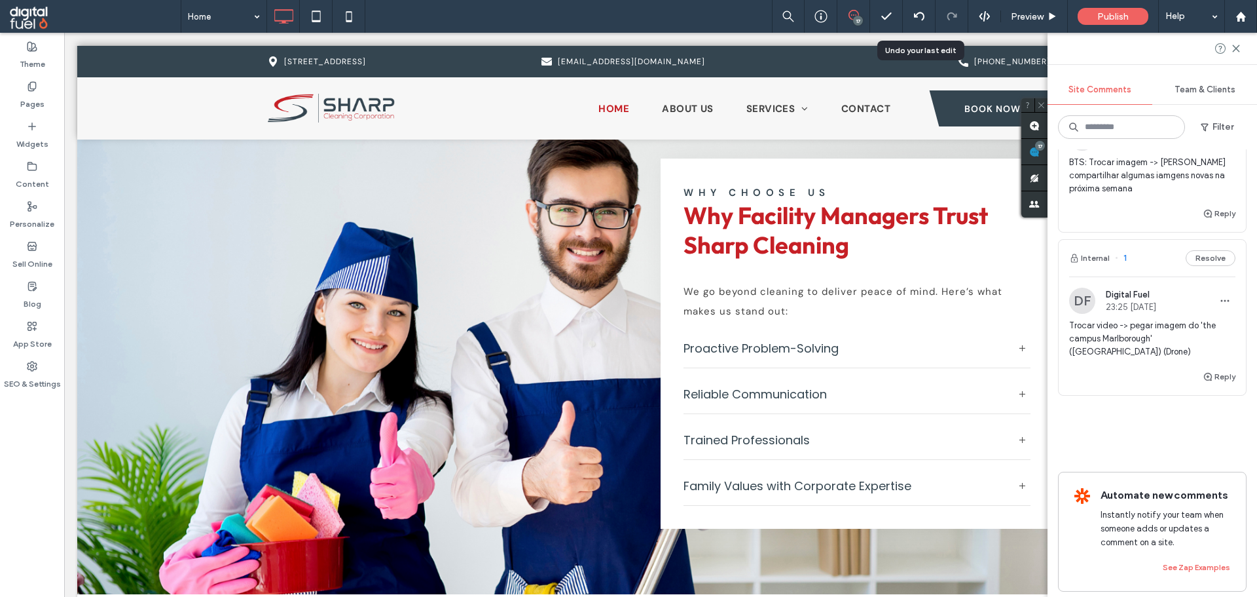
drag, startPoint x: 27, startPoint y: 463, endPoint x: 58, endPoint y: 448, distance: 34.9
click at [41, 455] on div "Theme Pages Widgets Content Personalize Sell Online Blog App Store SEO & Settin…" at bounding box center [32, 315] width 64 height 564
click at [693, 10] on div "Home 17 Preview Publish Help" at bounding box center [719, 16] width 1077 height 33
